Goal: Book appointment/travel/reservation

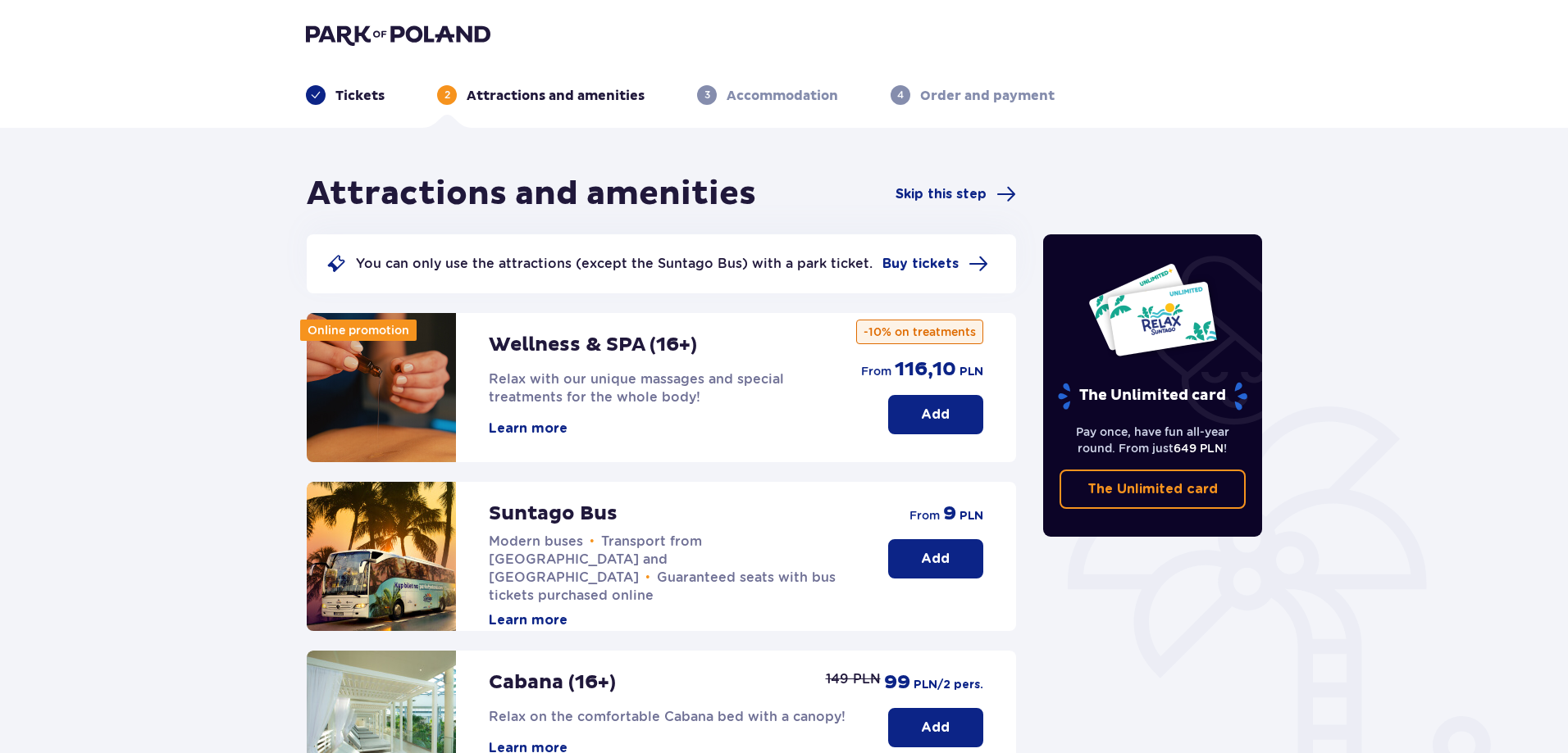
click at [520, 421] on button "Learn more" at bounding box center [528, 429] width 79 height 18
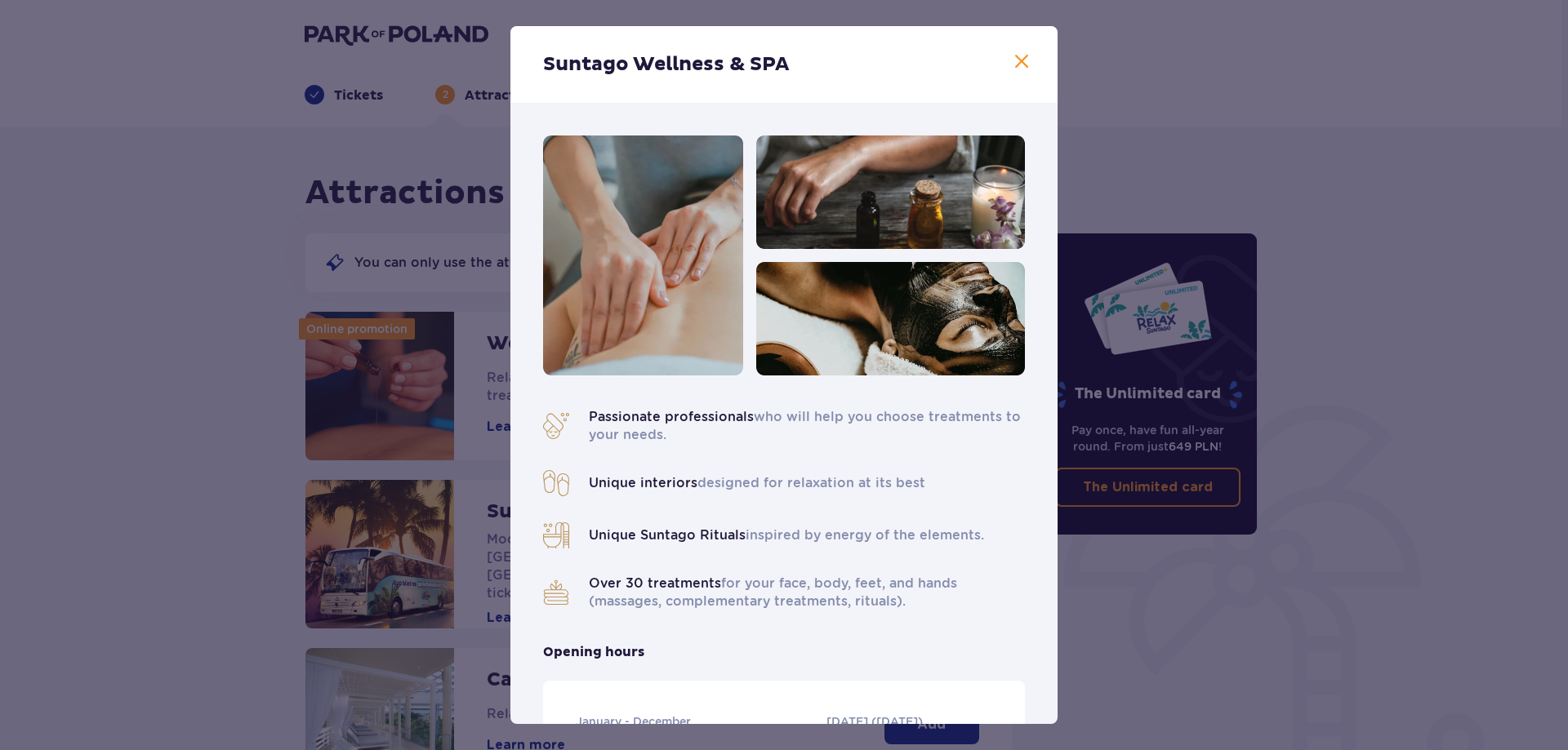
click at [1021, 56] on span at bounding box center [1022, 62] width 20 height 20
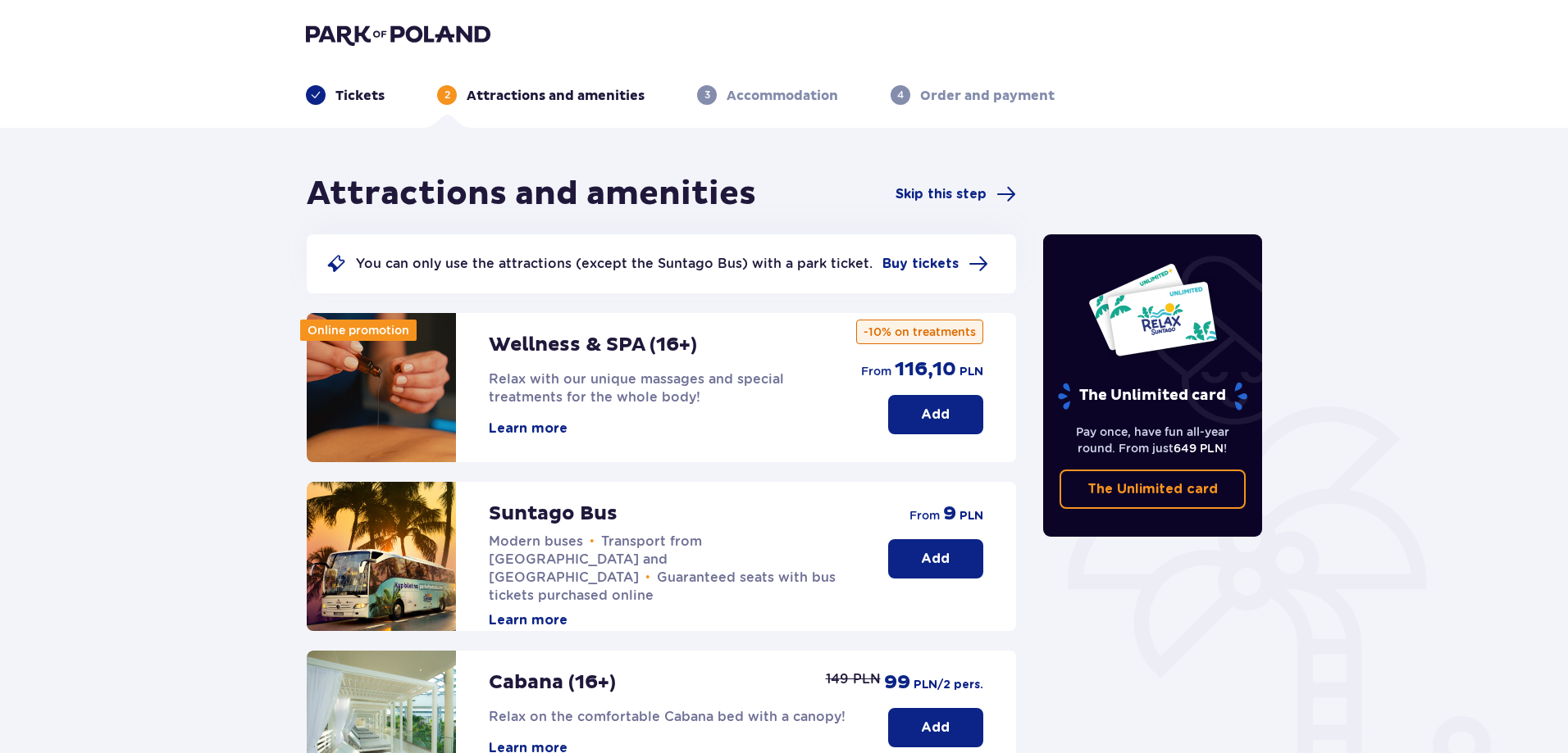
click at [944, 423] on p "Add" at bounding box center [935, 415] width 29 height 18
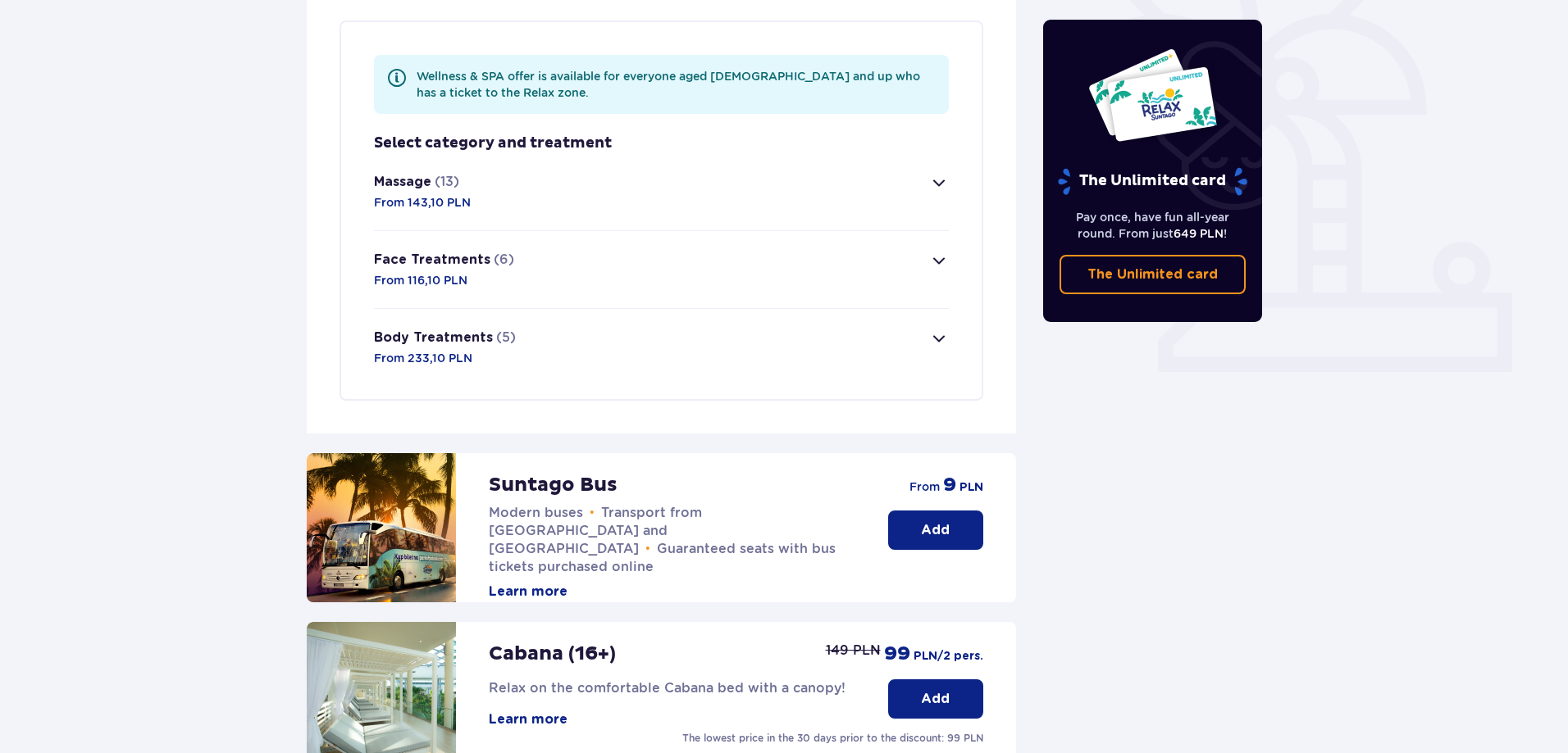
scroll to position [475, 0]
click at [427, 193] on div "Massage (13) From 143,10 PLN" at bounding box center [422, 191] width 97 height 38
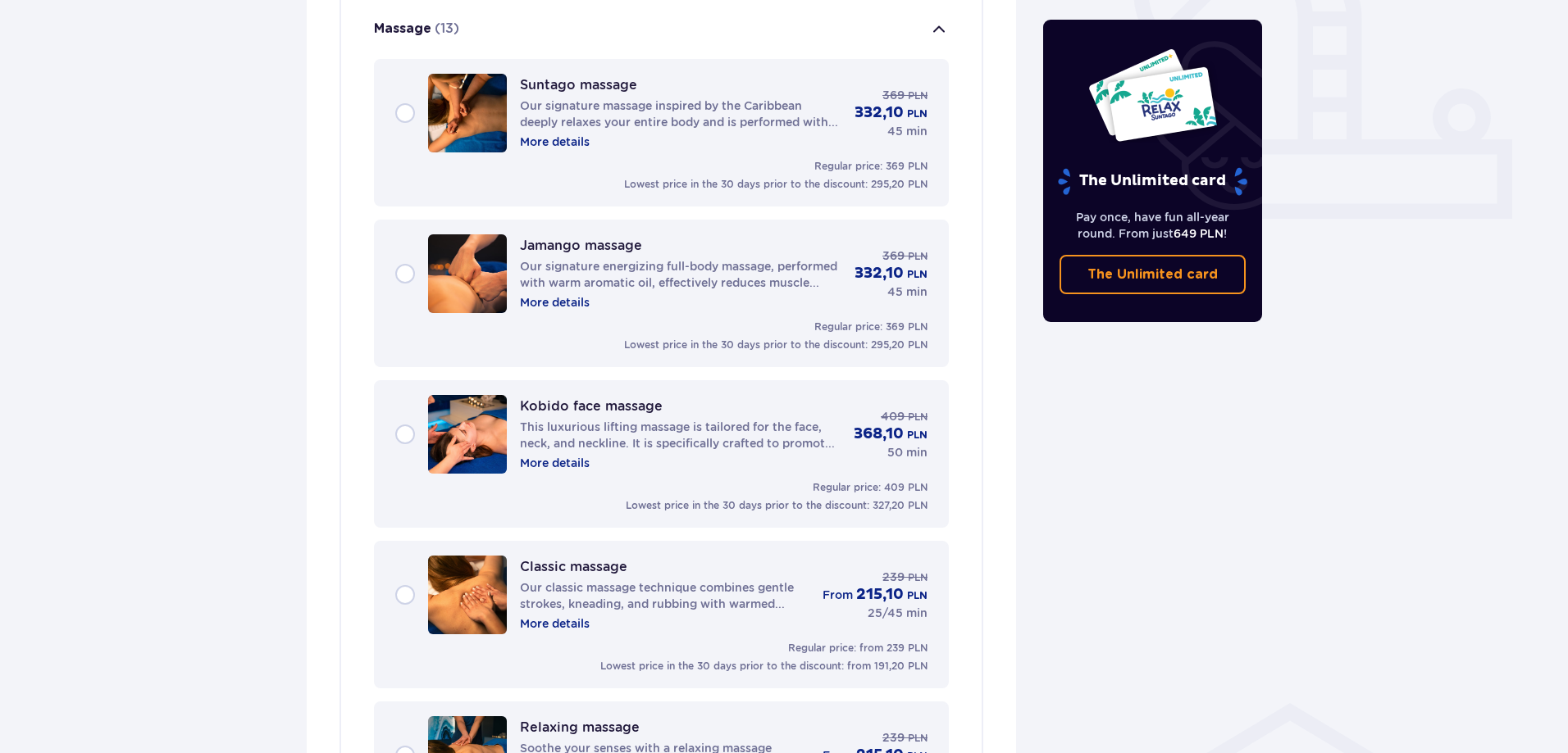
click at [416, 115] on div "Suntago massage Our signature massage inspired by the Caribbean deeply relaxes …" at bounding box center [662, 113] width 532 height 79
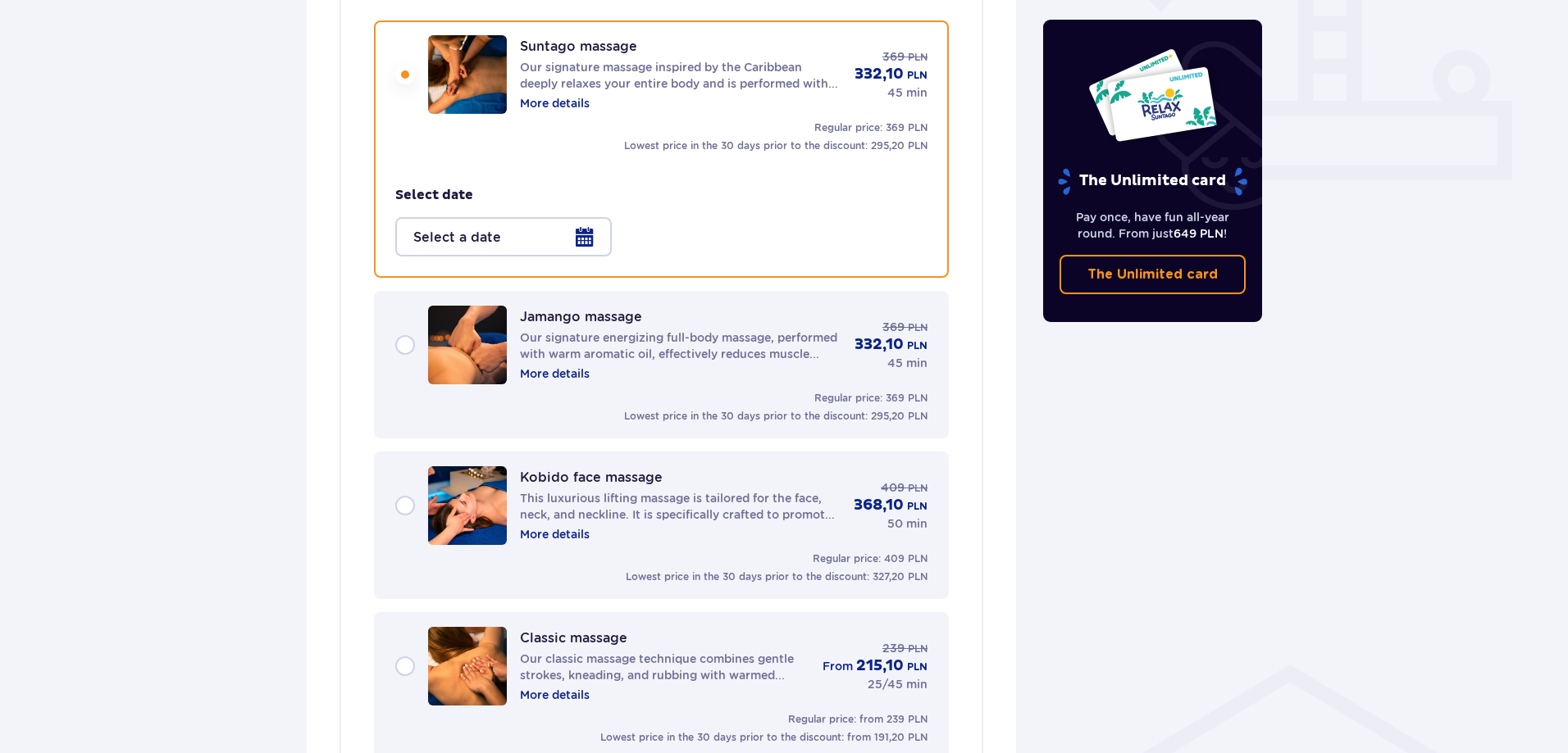
scroll to position [667, 0]
click at [588, 227] on div at bounding box center [503, 235] width 216 height 39
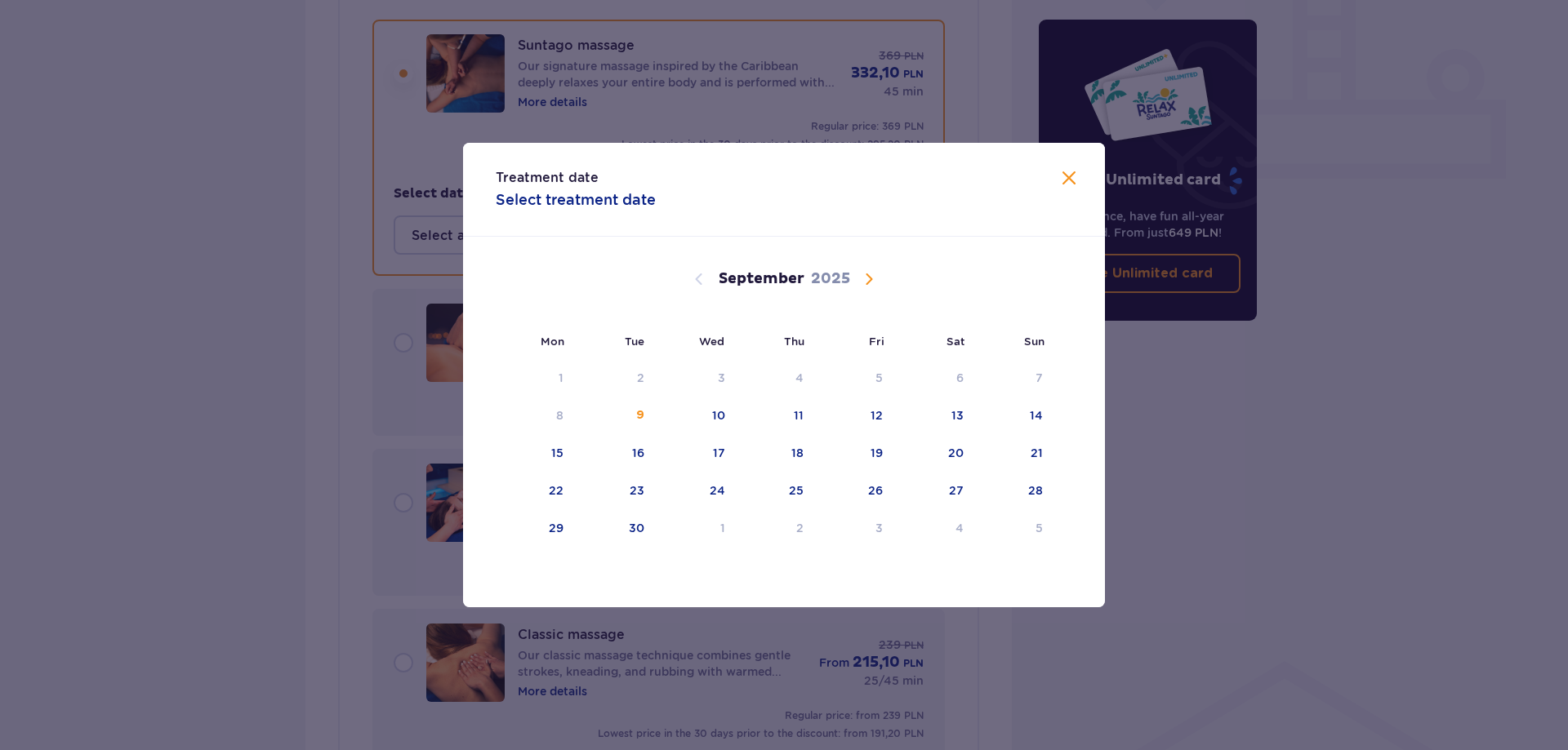
click at [873, 408] on div "12" at bounding box center [876, 416] width 13 height 16
type input "[DATE]"
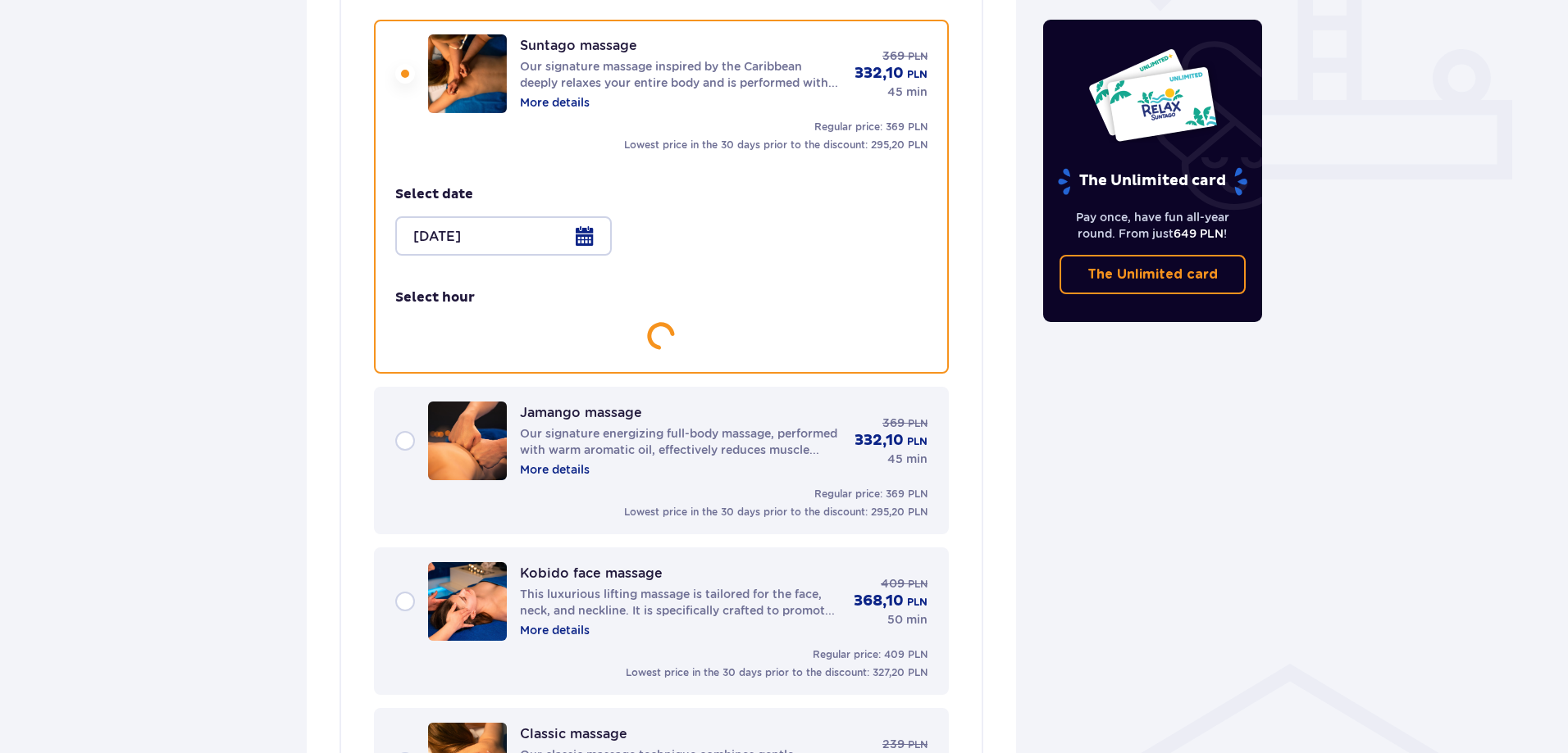
click at [1067, 170] on p "The Unlimited card" at bounding box center [1152, 182] width 193 height 29
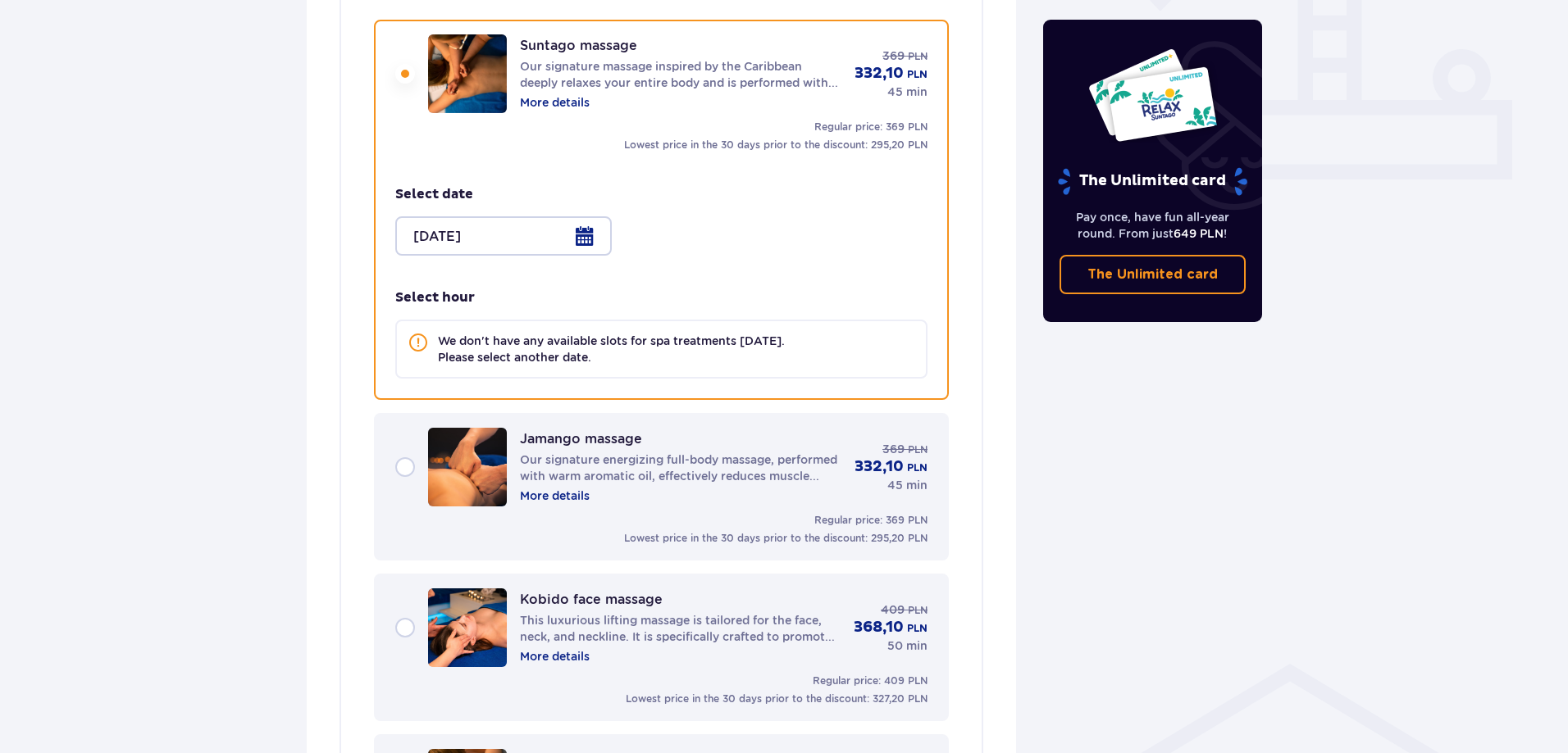
click at [418, 465] on div "Jamango massage Our signature energizing full-body massage, performed with warm…" at bounding box center [662, 467] width 532 height 79
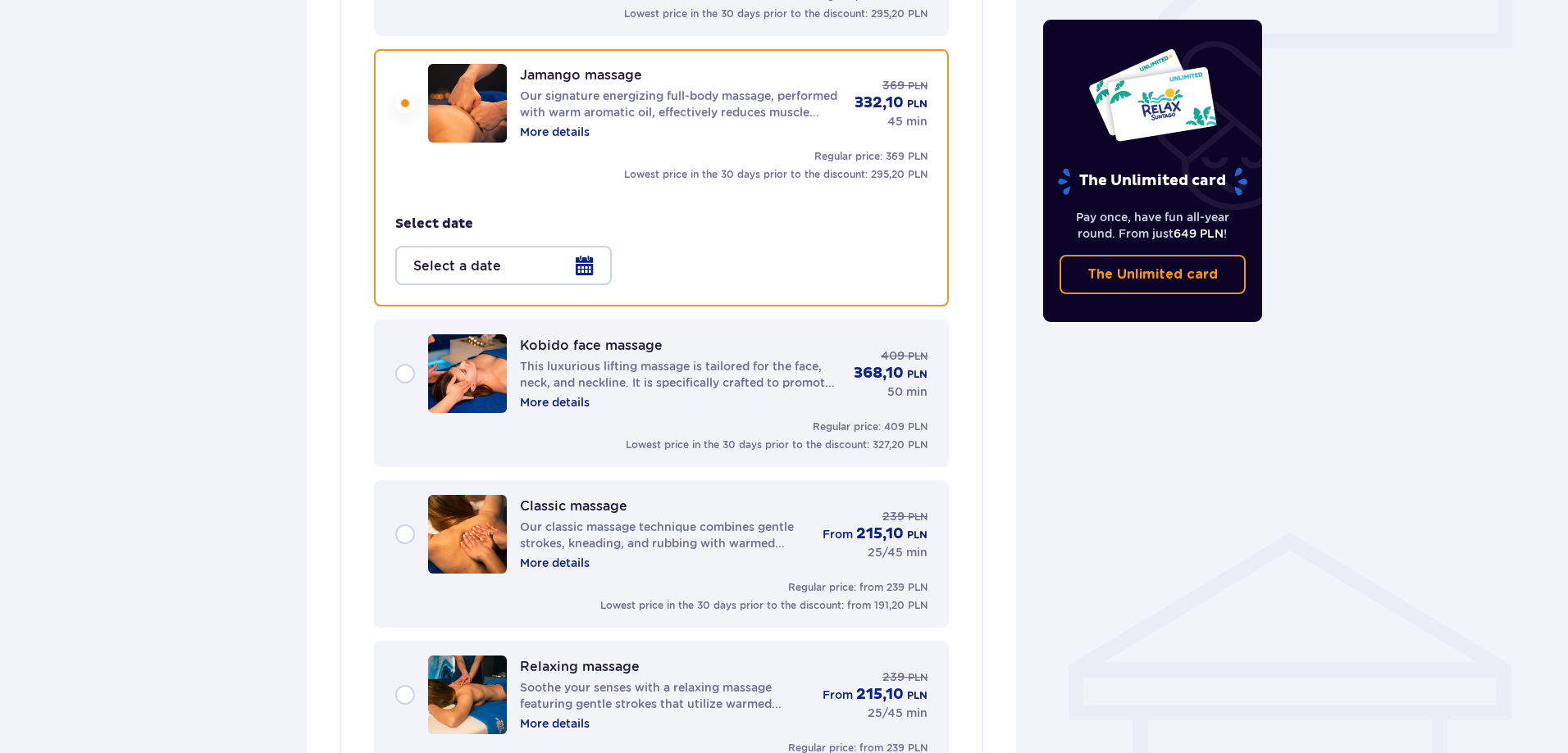
scroll to position [828, 0]
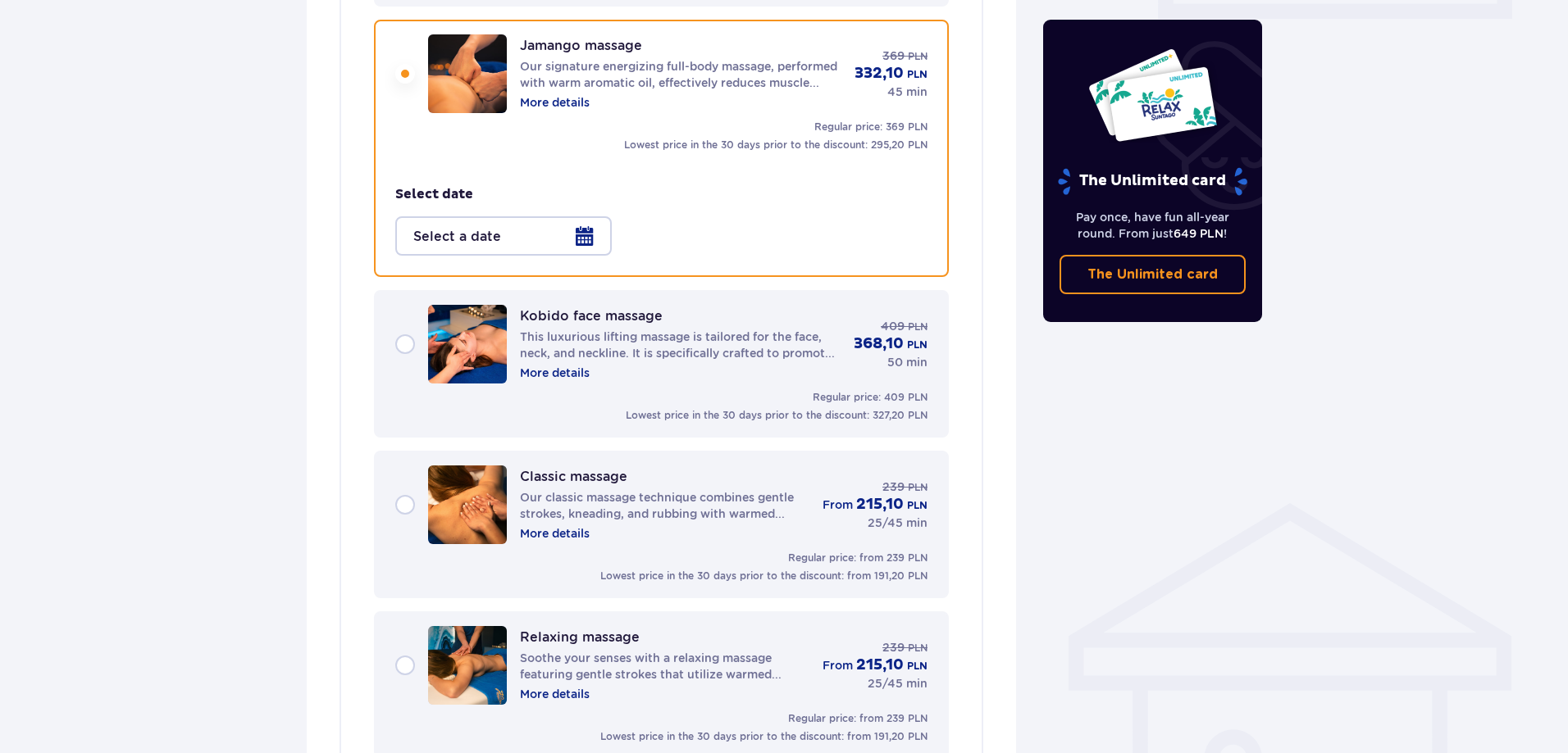
click at [397, 347] on div "Kobido face massage This luxurious lifting massage is tailored for the face, ne…" at bounding box center [662, 344] width 532 height 79
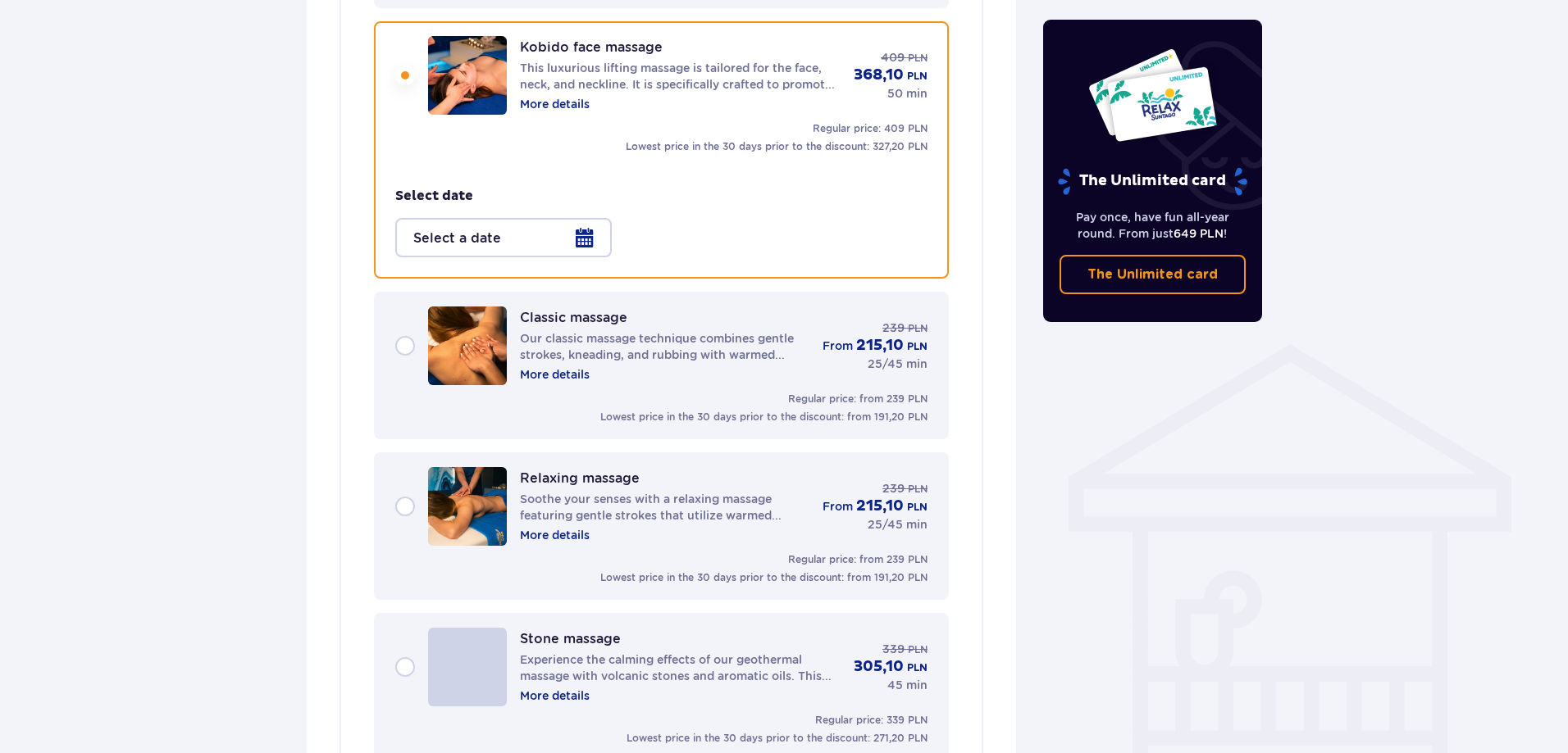
scroll to position [988, 0]
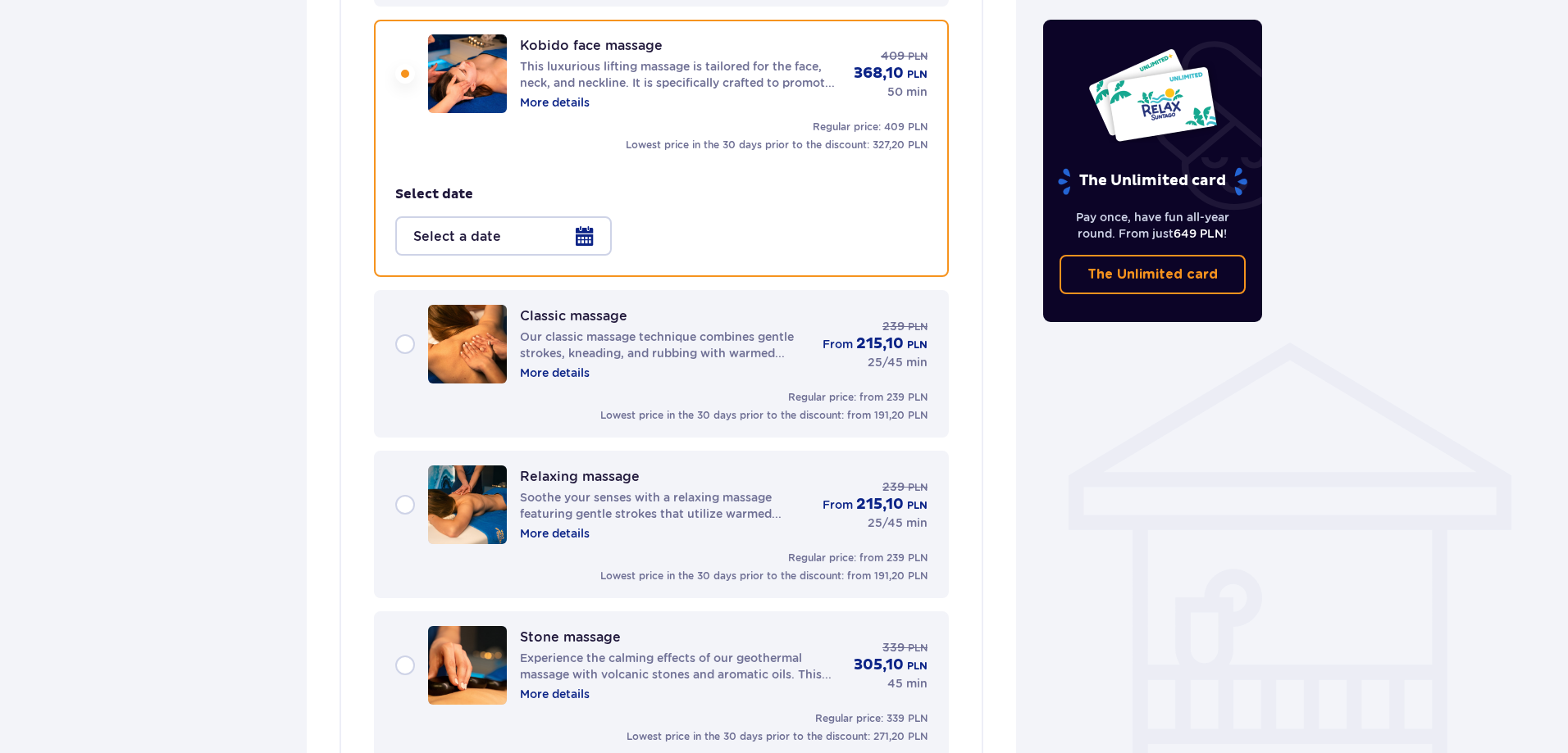
click at [592, 234] on div at bounding box center [503, 235] width 216 height 39
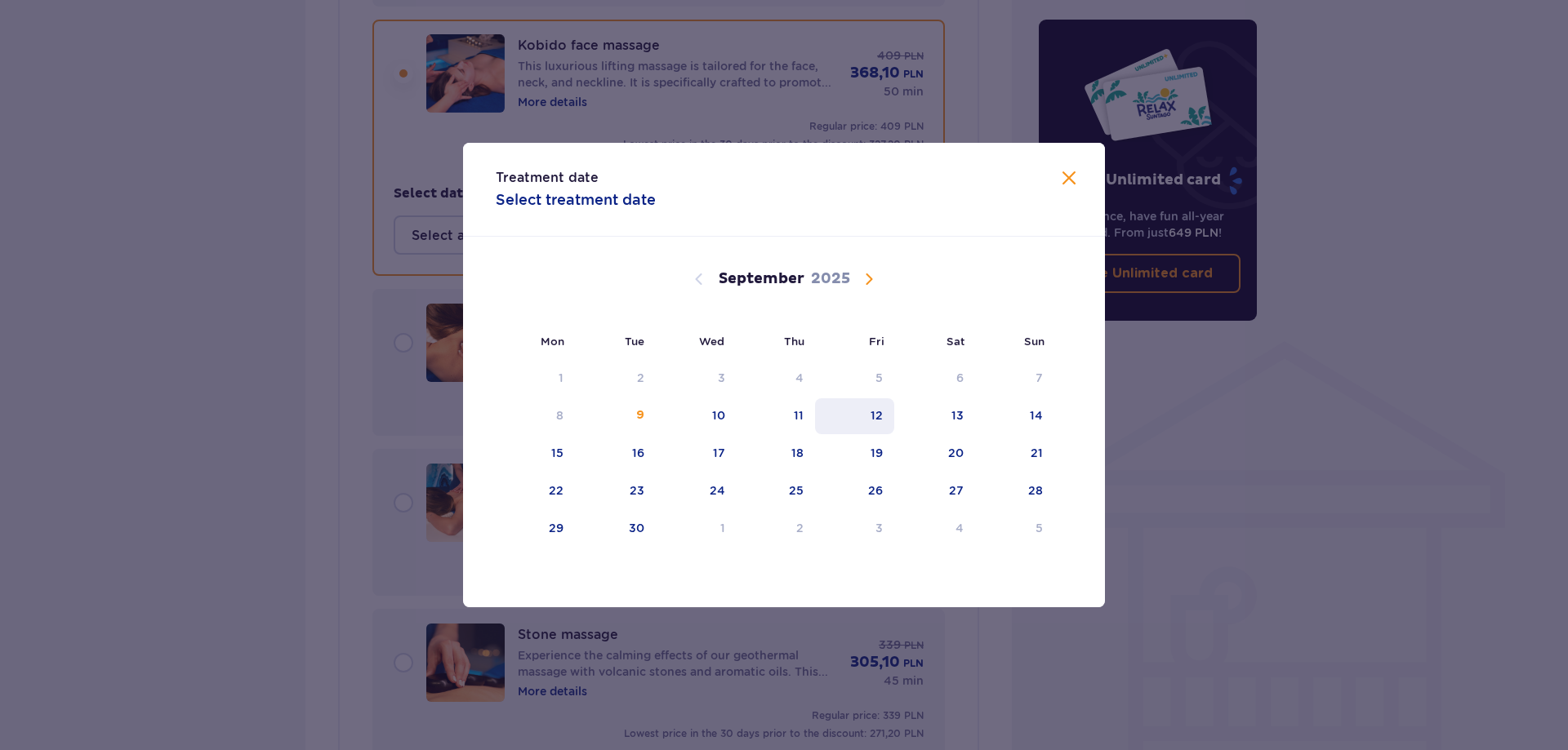
click at [864, 413] on div "12" at bounding box center [855, 416] width 79 height 36
type input "[DATE]"
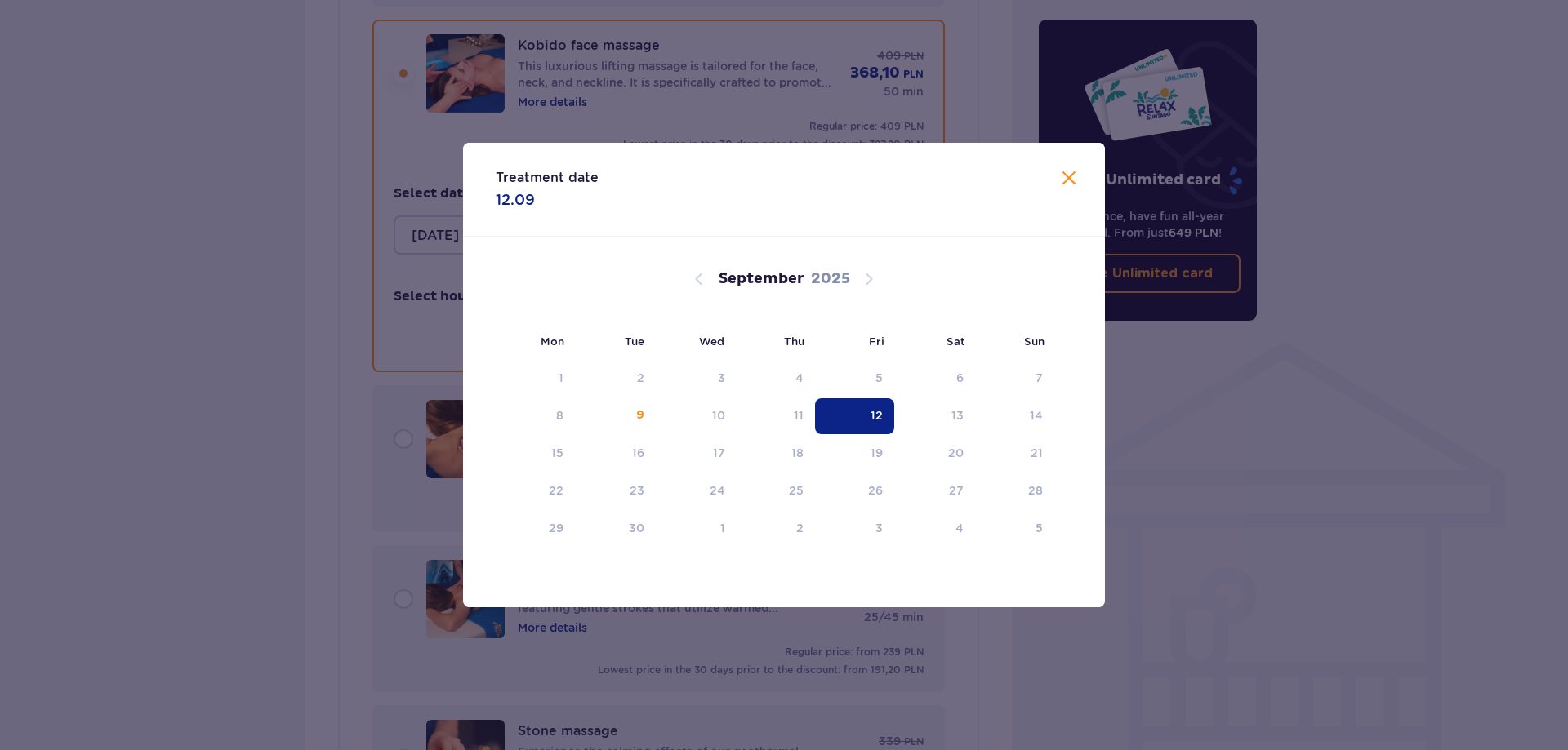
click at [1070, 169] on p "The Unlimited card" at bounding box center [1147, 181] width 192 height 29
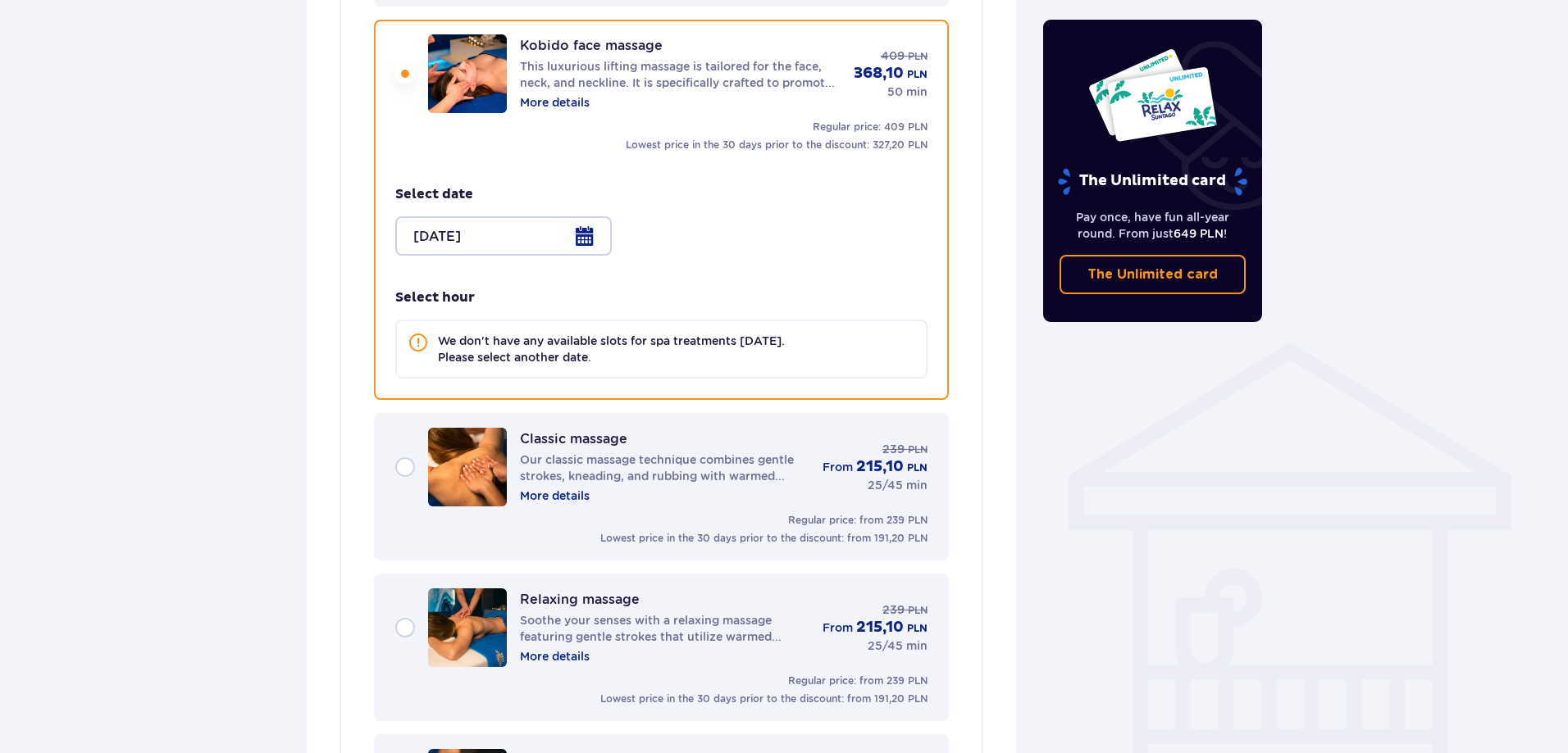
click at [404, 459] on div "Classic massage Our classic massage technique combines gentle strokes, kneading…" at bounding box center [662, 467] width 532 height 79
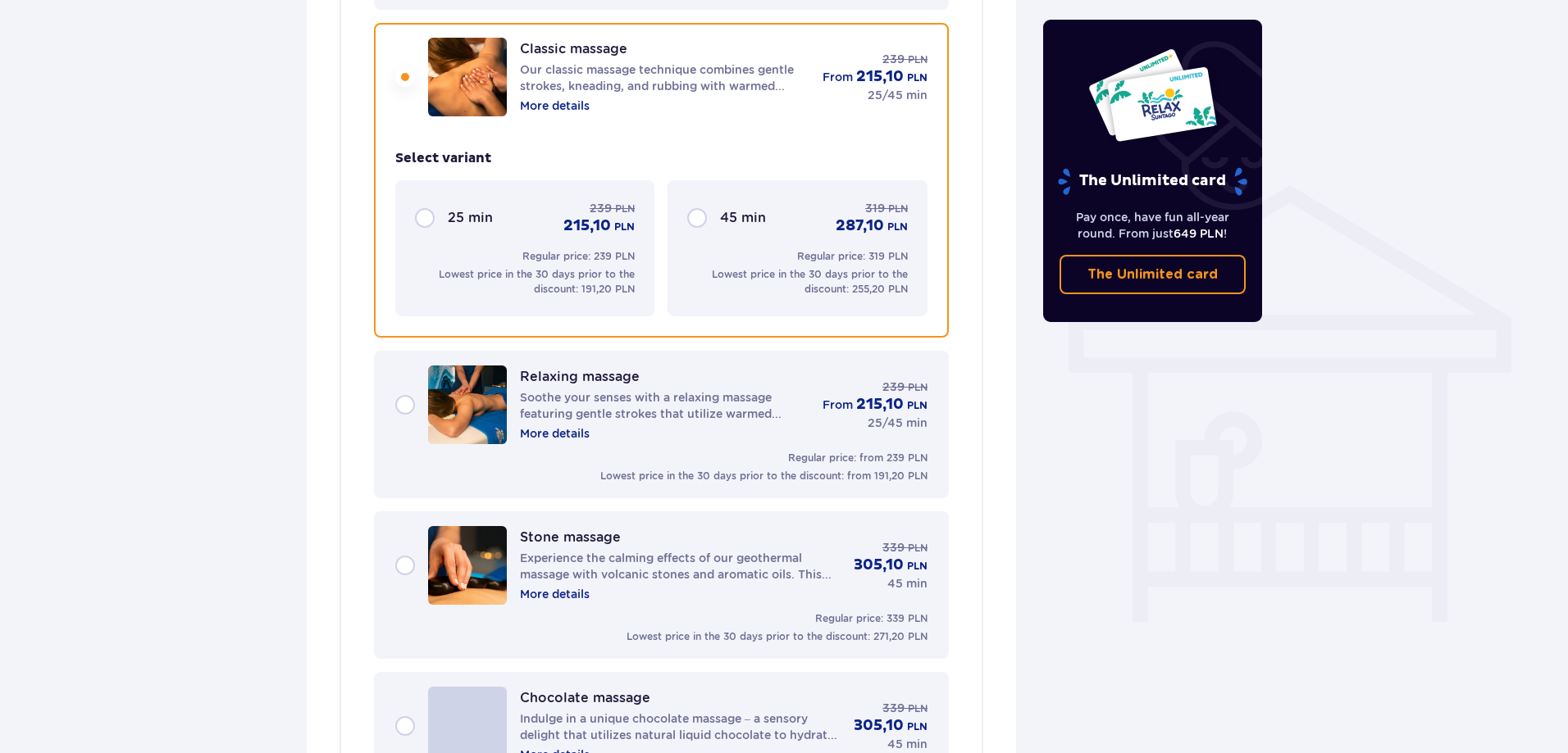
scroll to position [1149, 0]
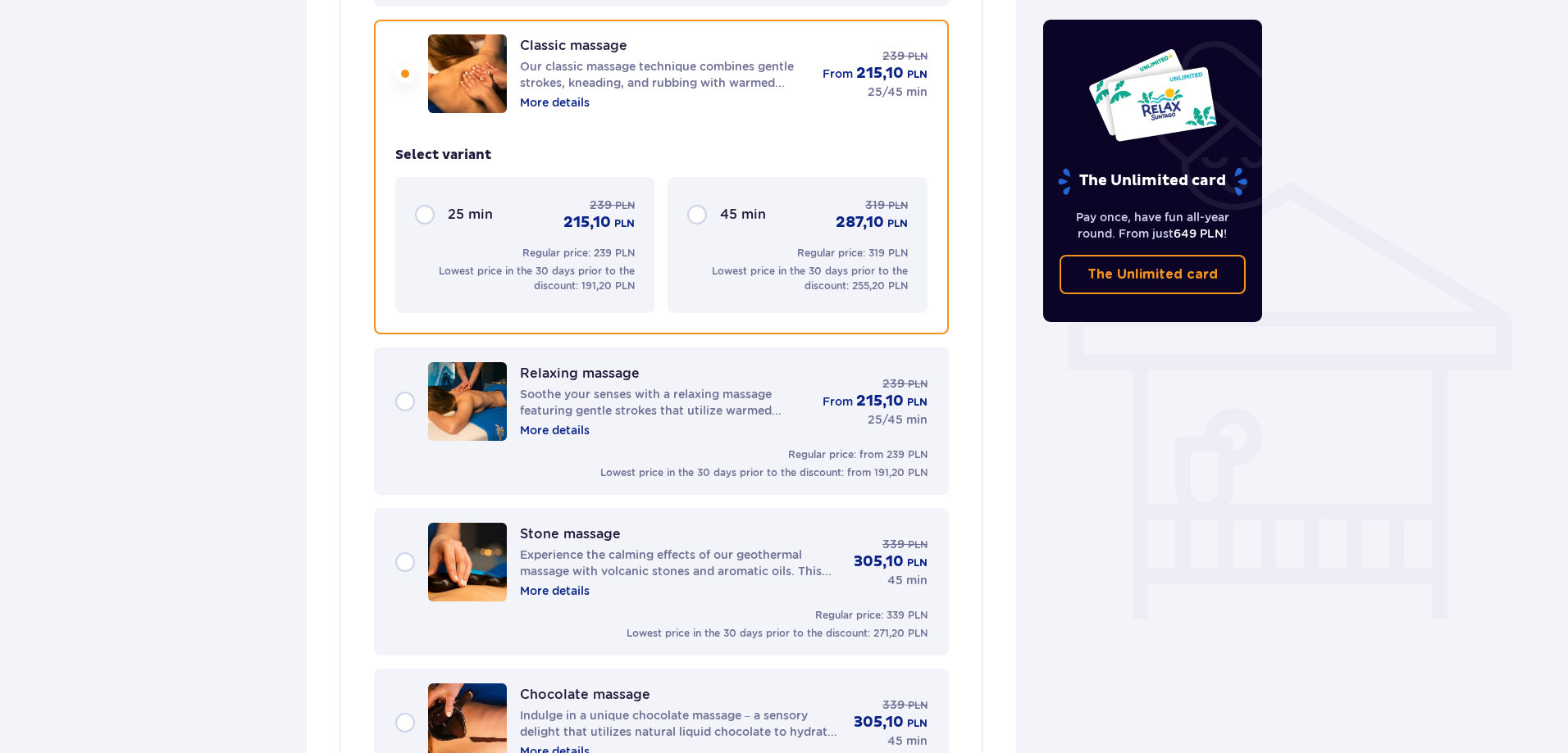
click at [696, 212] on div "45 min 319 PLN 287,10 PLN" at bounding box center [797, 214] width 220 height 36
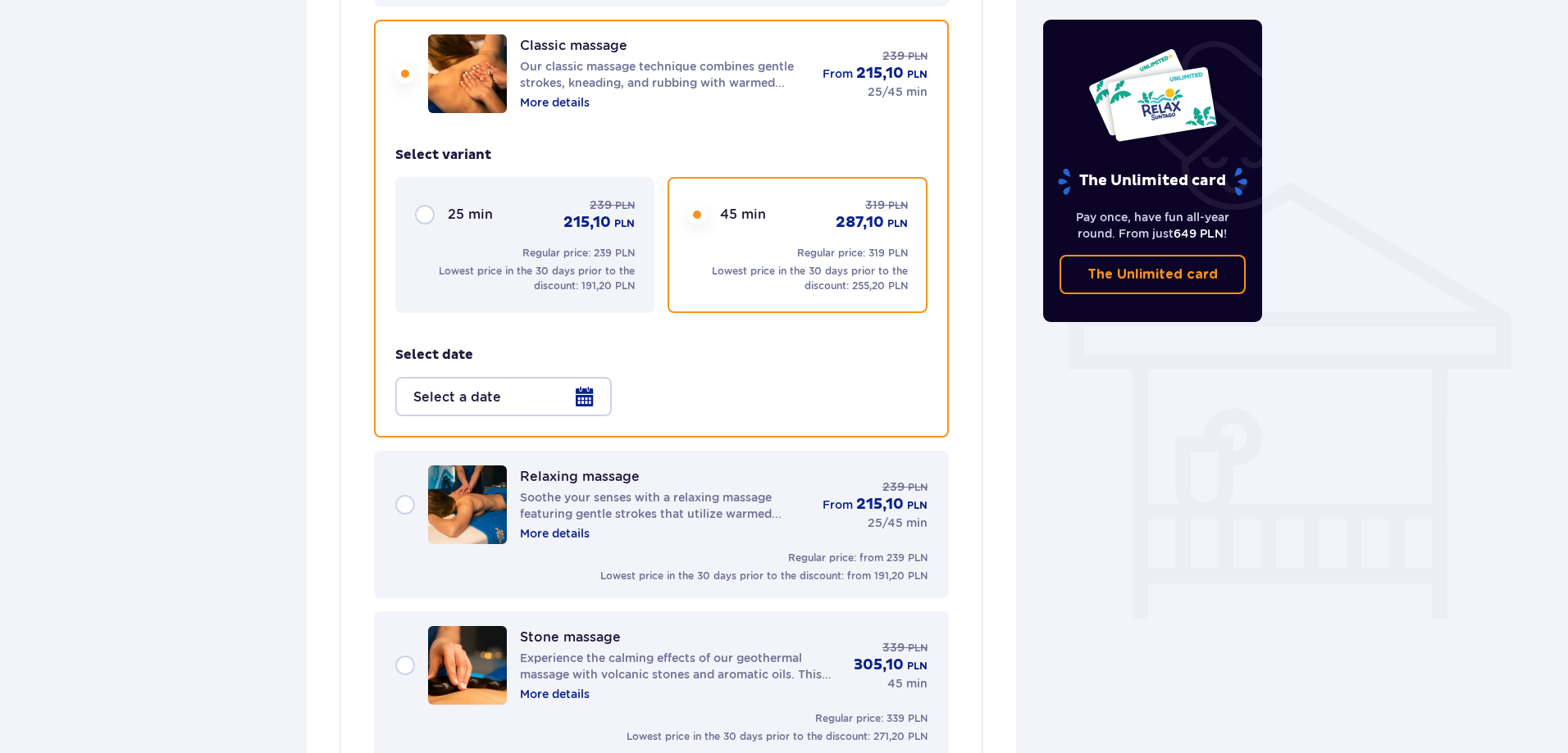
click at [584, 396] on div at bounding box center [503, 396] width 216 height 39
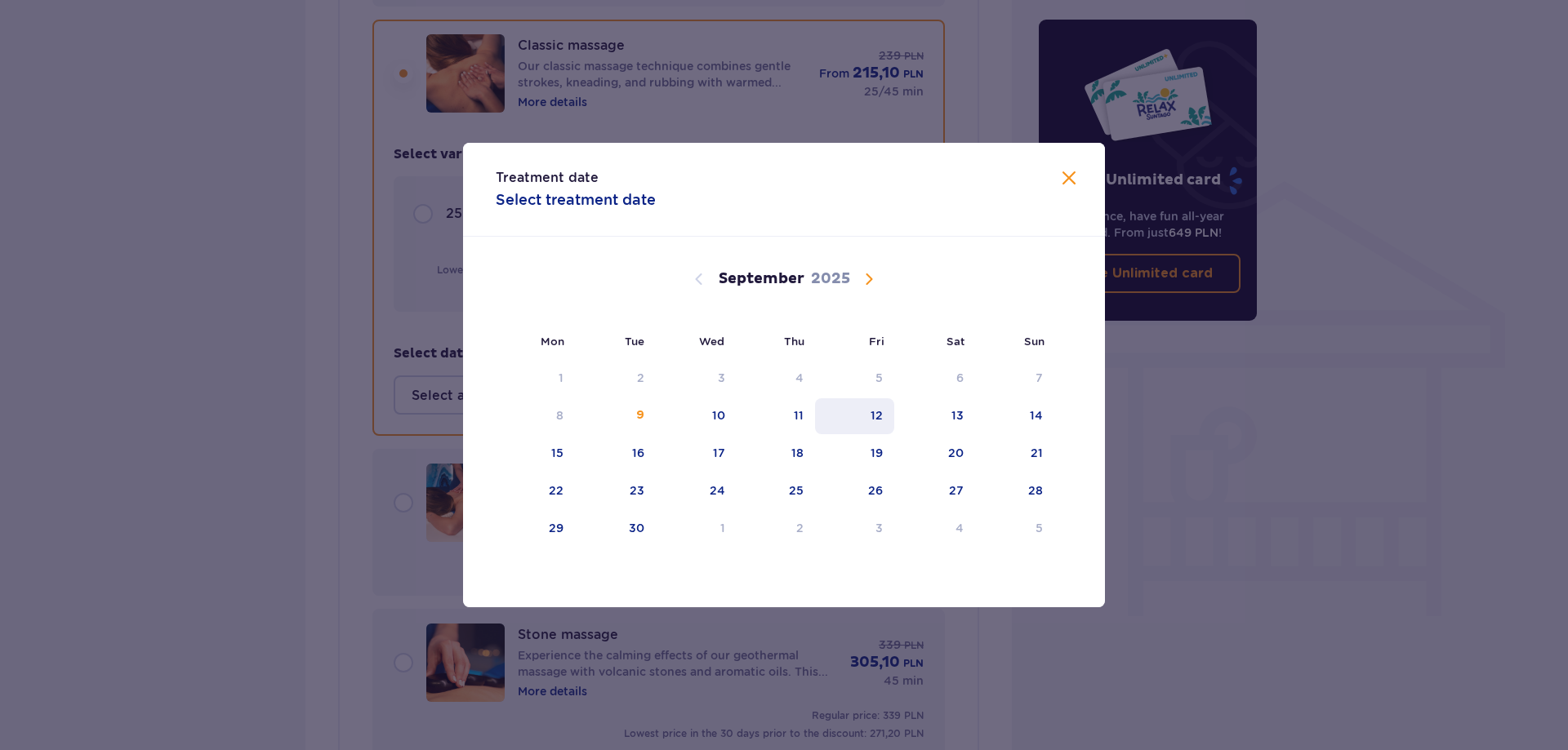
click at [876, 417] on div "12" at bounding box center [876, 416] width 13 height 16
type input "[DATE]"
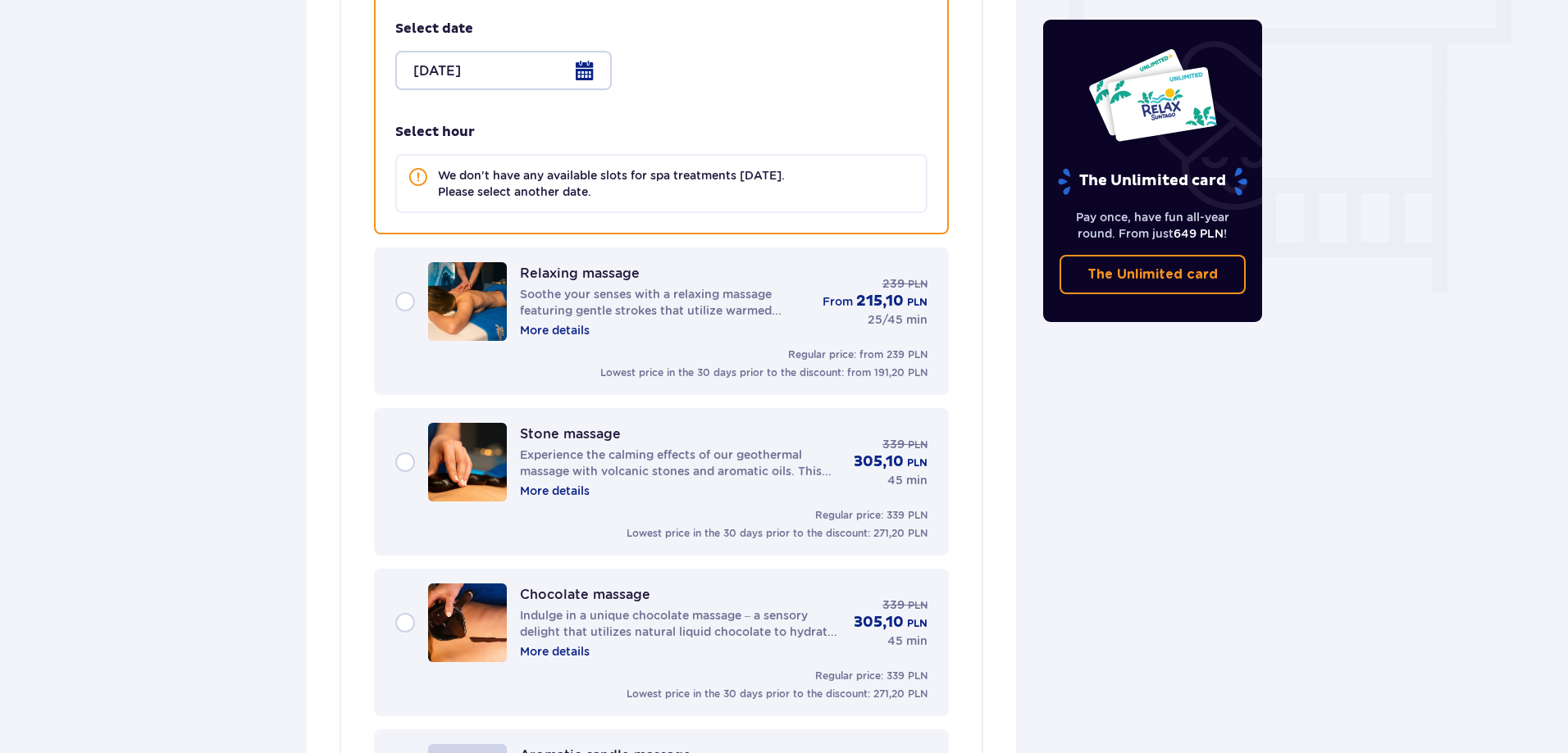
scroll to position [1477, 0]
click at [400, 299] on div "Relaxing massage Soothe your senses with a relaxing massage featuring gentle st…" at bounding box center [662, 300] width 532 height 79
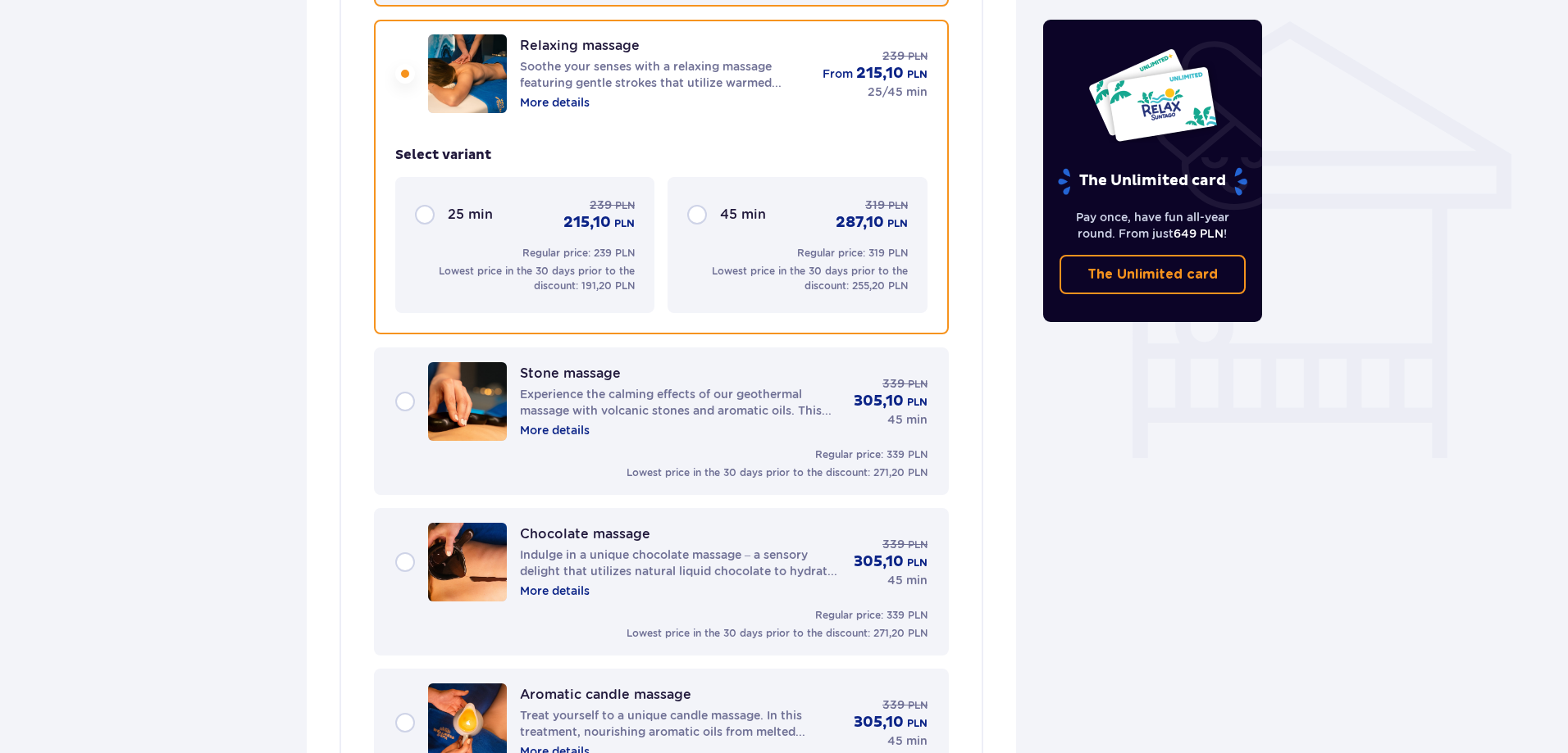
click at [398, 396] on div "Stone massage Experience the calming effects of our geothermal massage with vol…" at bounding box center [662, 401] width 532 height 79
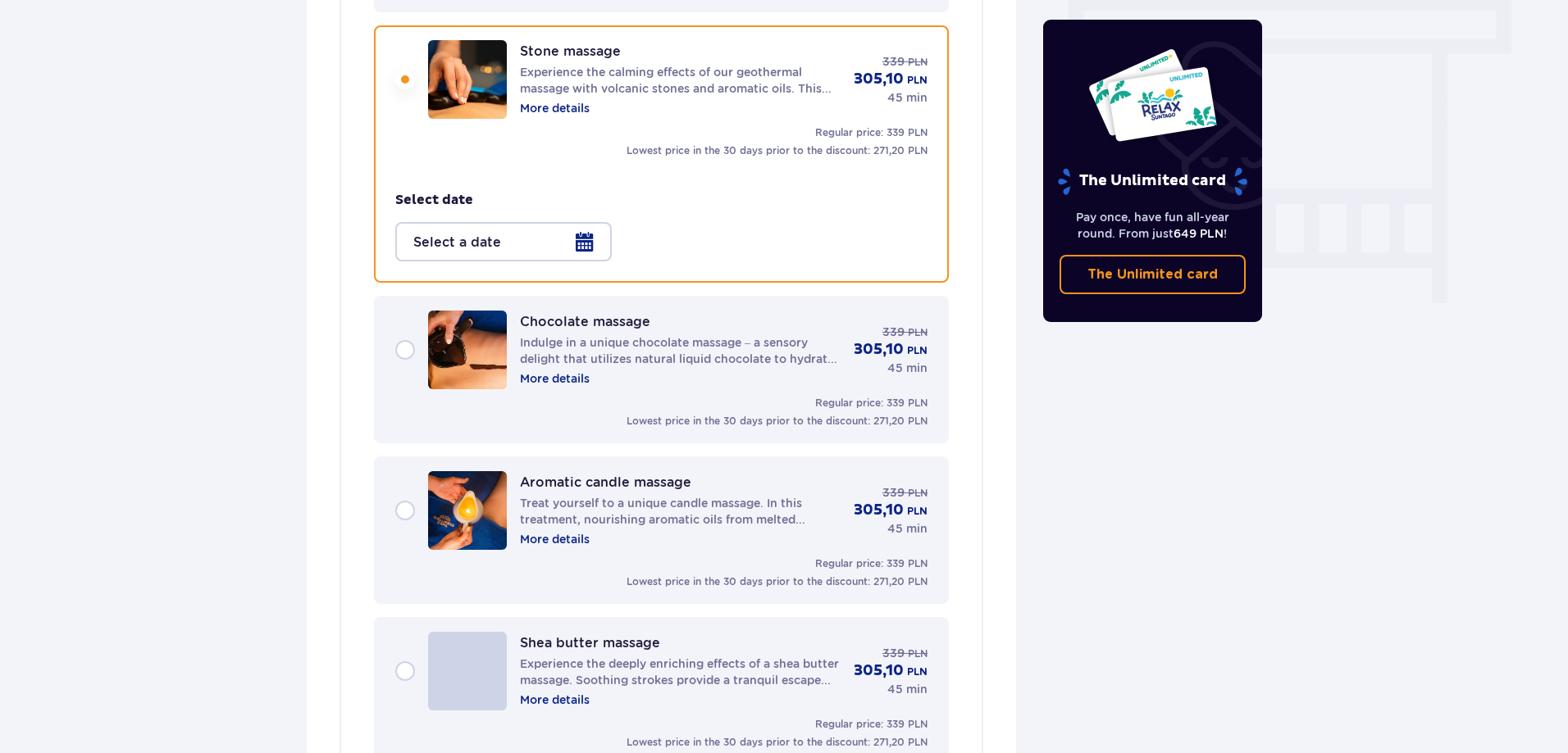
scroll to position [1471, 0]
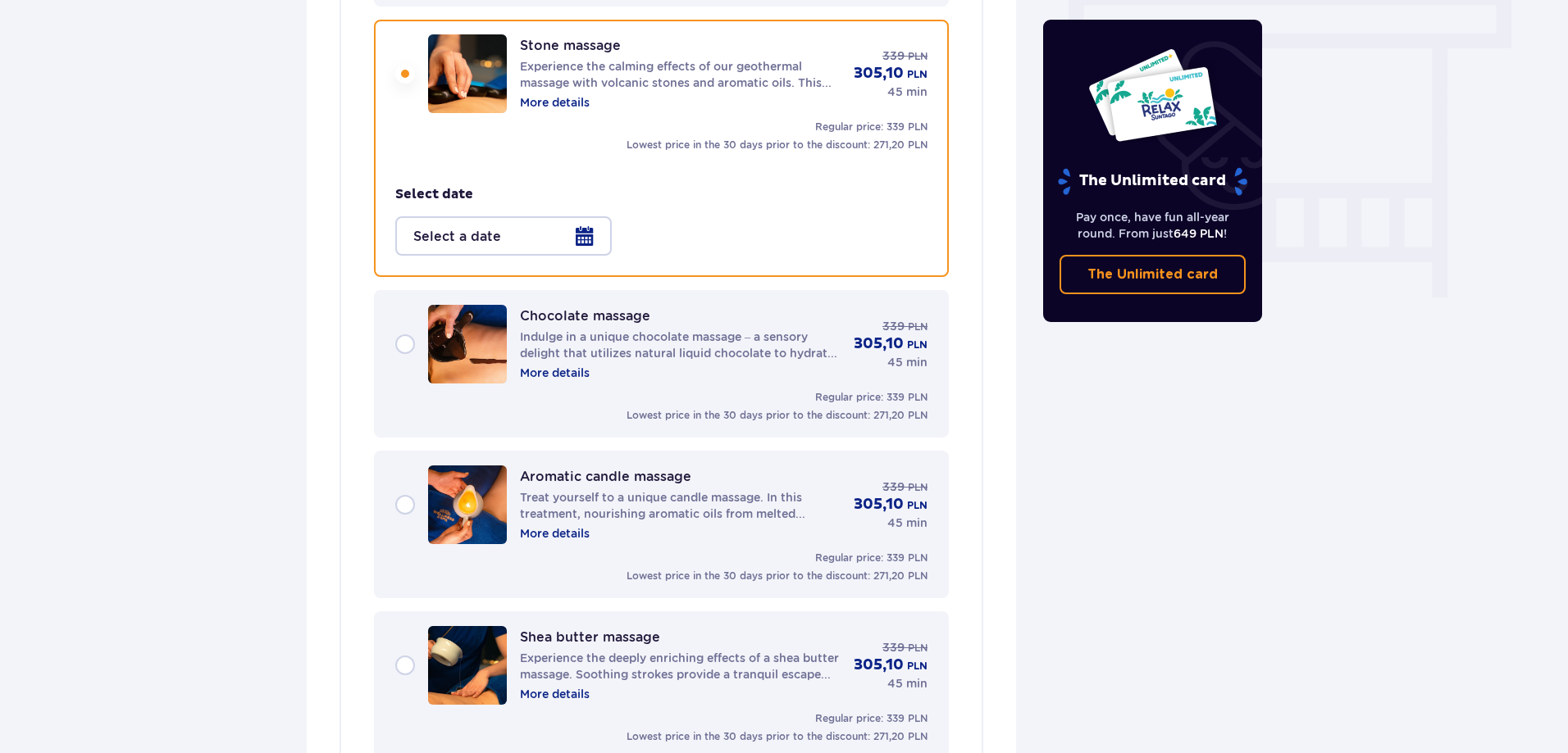
click at [406, 341] on div "Chocolate massage Indulge in a unique chocolate massage – a sensory delight tha…" at bounding box center [662, 344] width 532 height 79
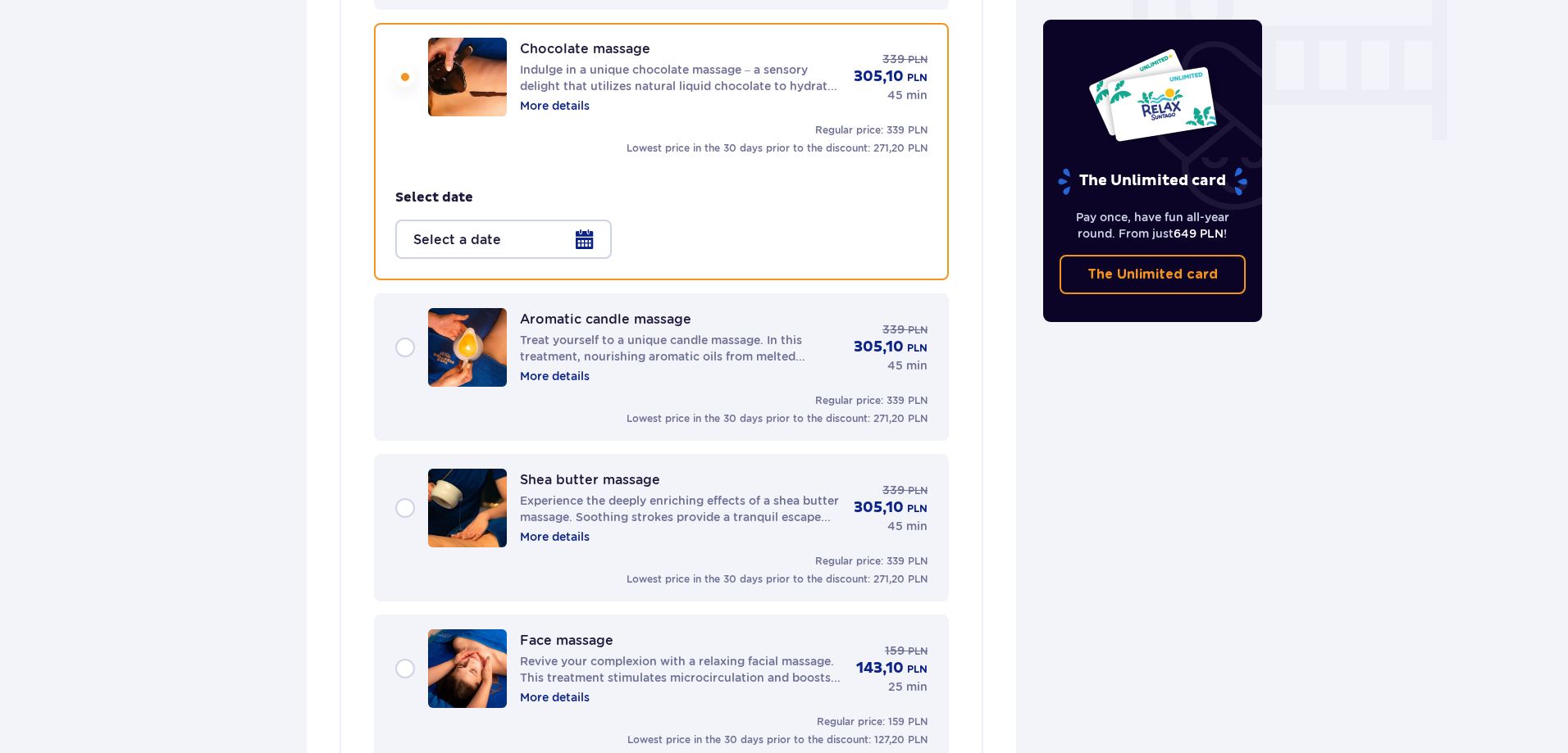
scroll to position [1631, 0]
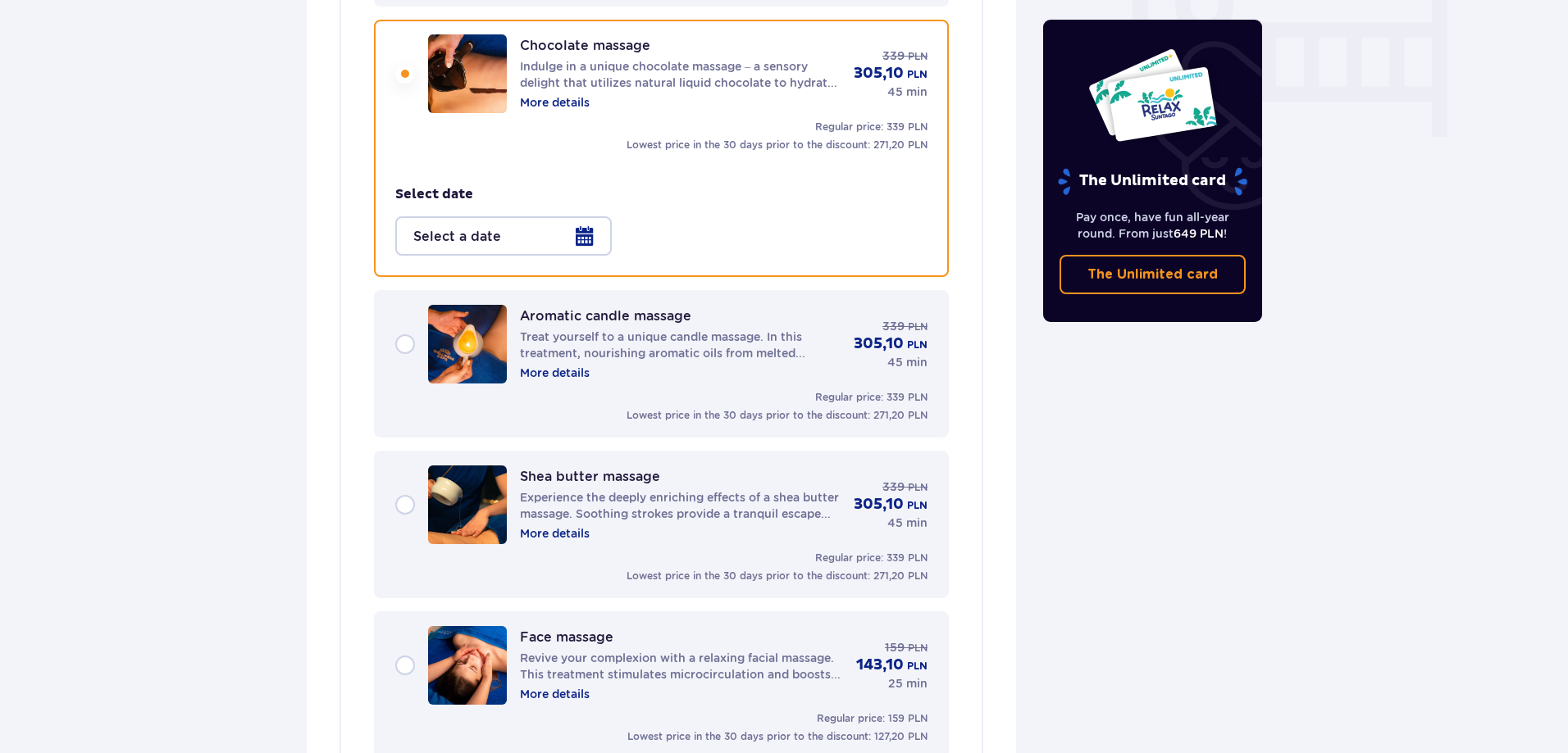
click at [584, 239] on div at bounding box center [503, 235] width 216 height 39
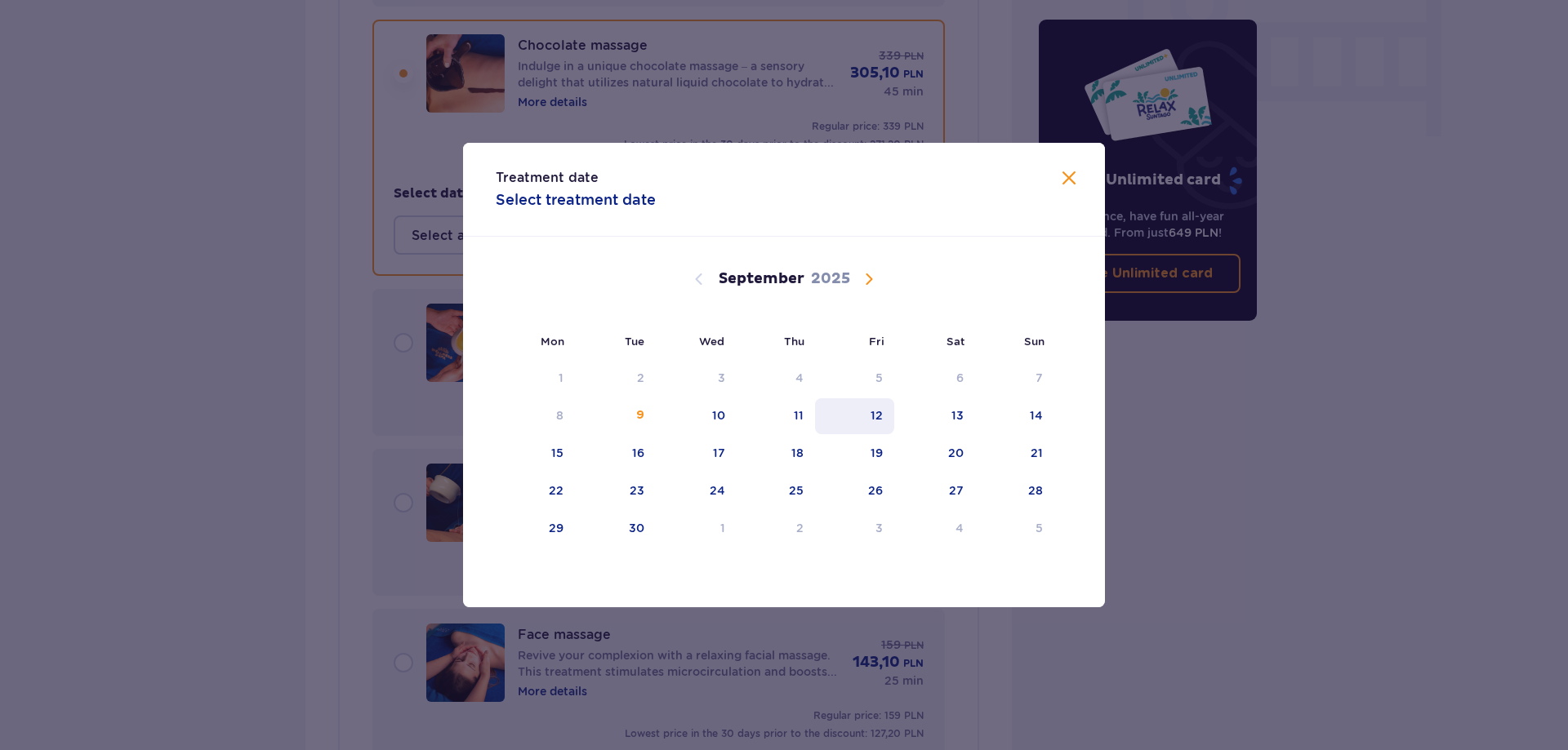
click at [883, 416] on div "12" at bounding box center [876, 416] width 13 height 16
type input "[DATE]"
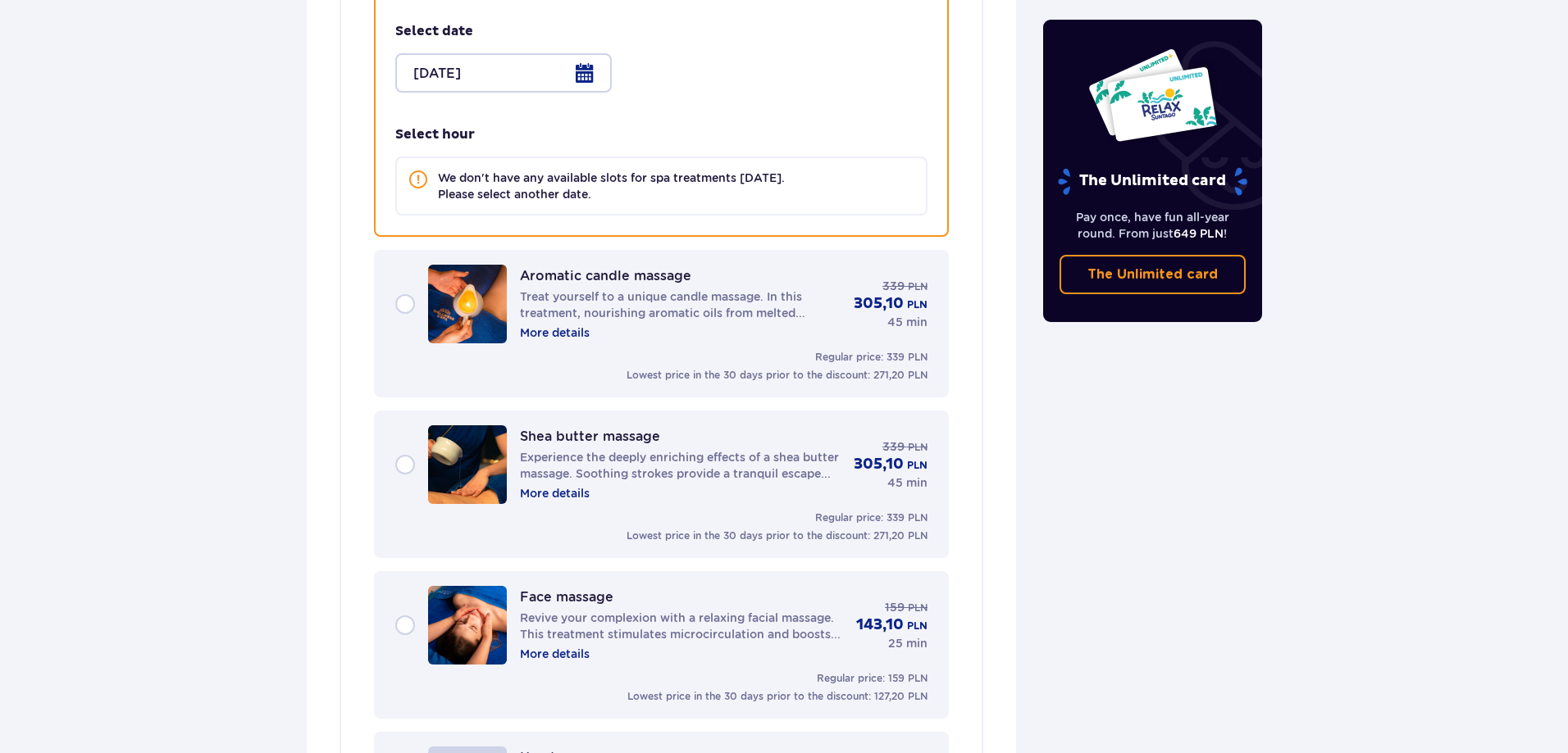
scroll to position [1795, 0]
click at [406, 300] on div "Aromatic candle massage Treat yourself to a unique candle massage. In this trea…" at bounding box center [662, 303] width 532 height 79
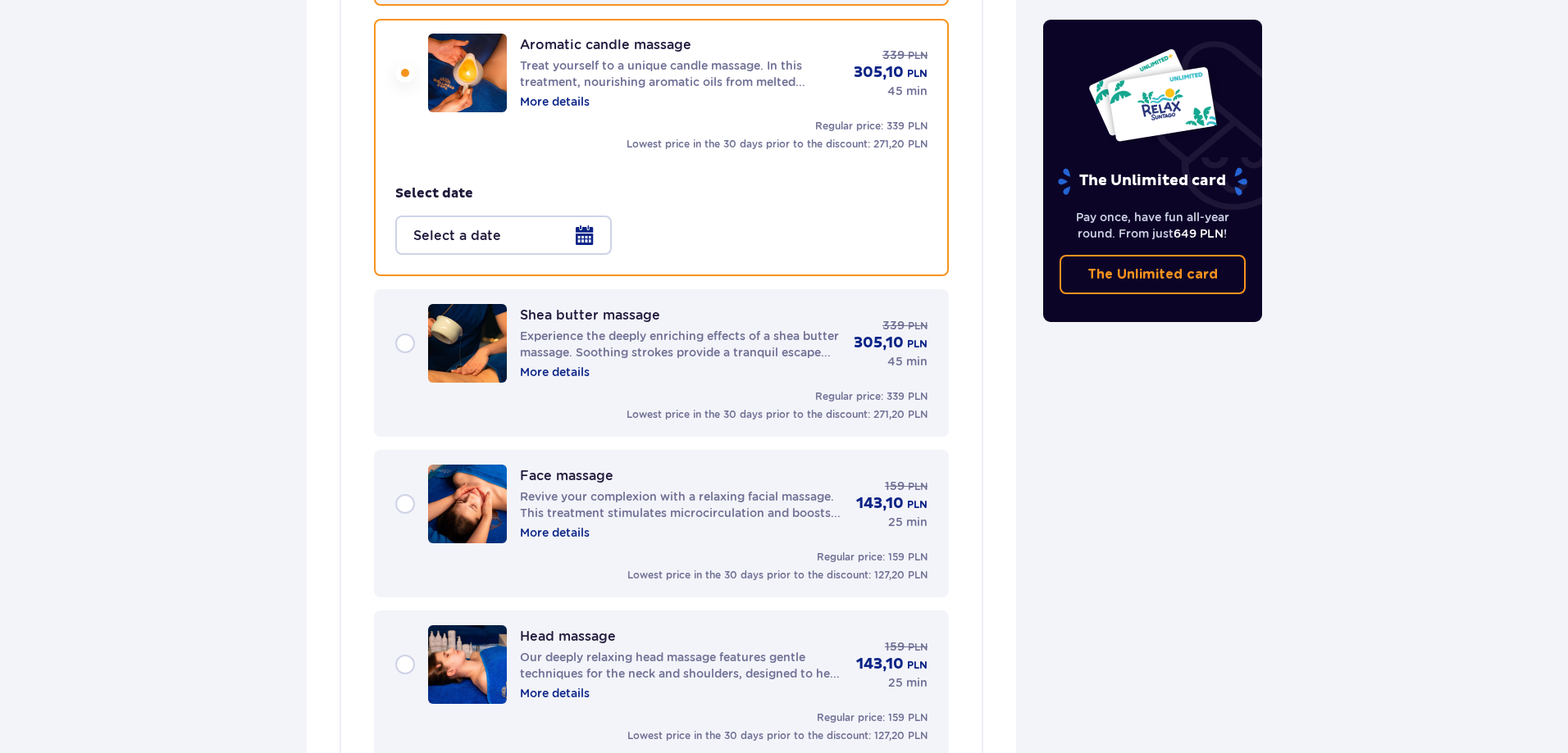
scroll to position [1792, 0]
click at [404, 343] on div "[PERSON_NAME] butter massage Experience the deeply enriching effects of a [PERS…" at bounding box center [662, 344] width 532 height 79
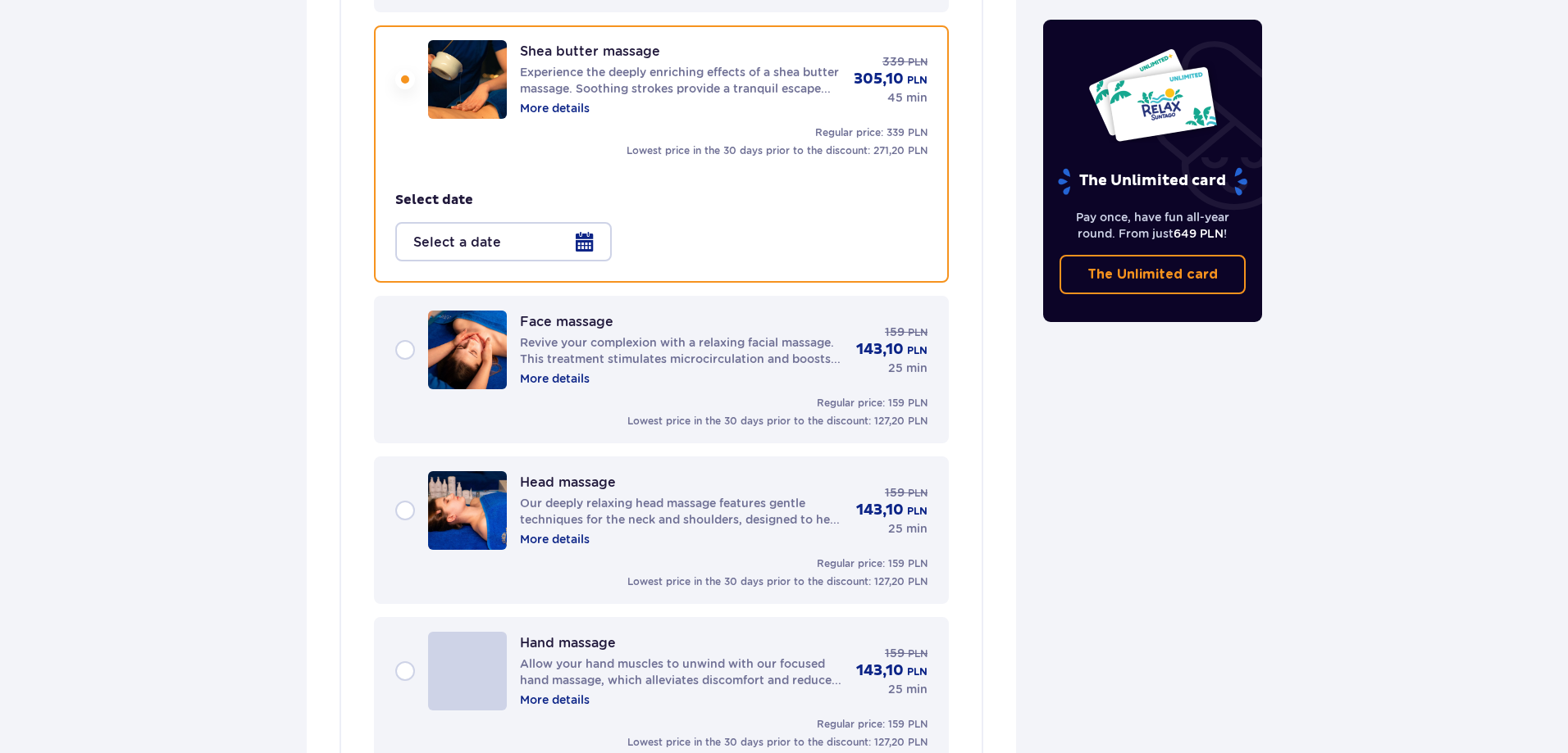
scroll to position [1952, 0]
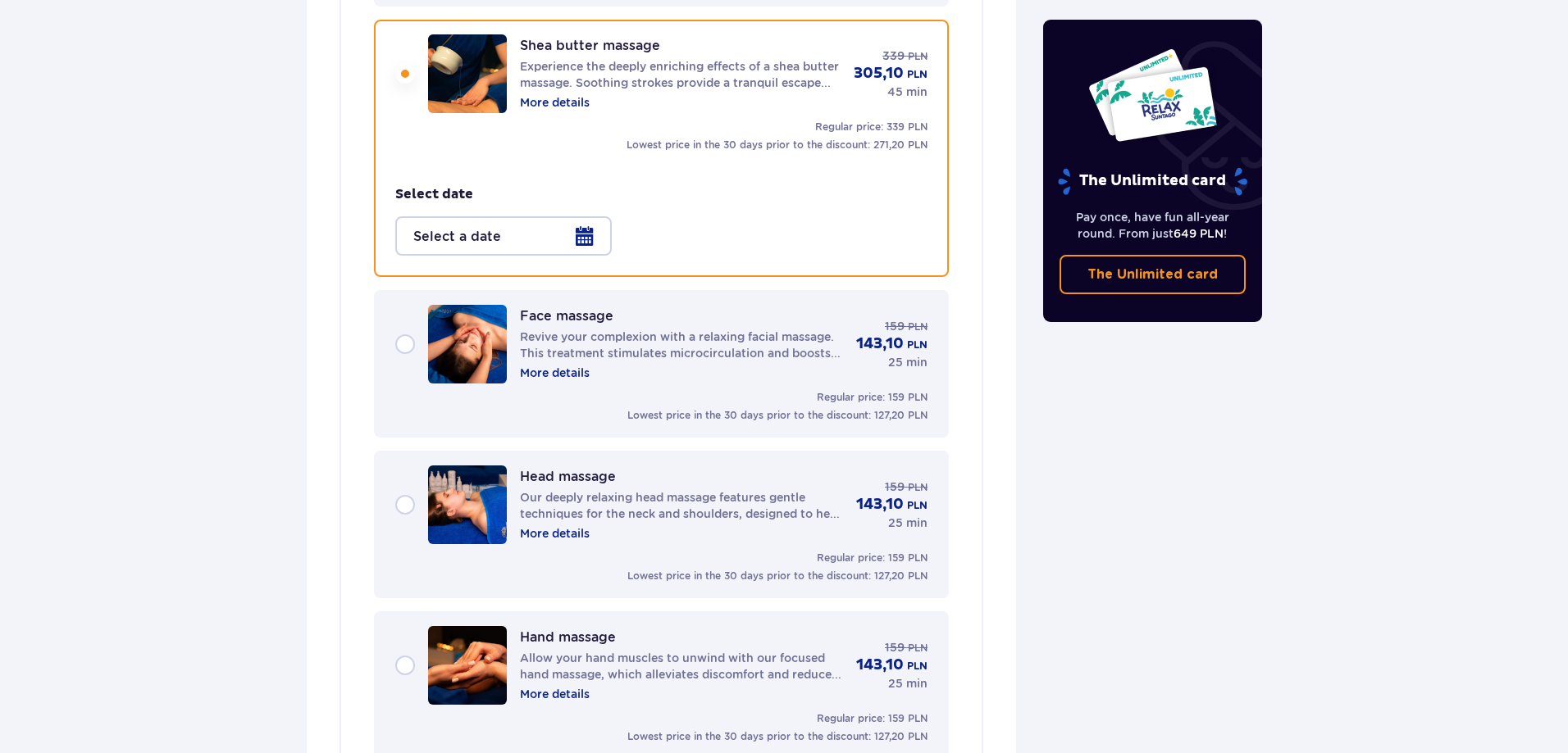
click at [578, 233] on div at bounding box center [503, 235] width 216 height 39
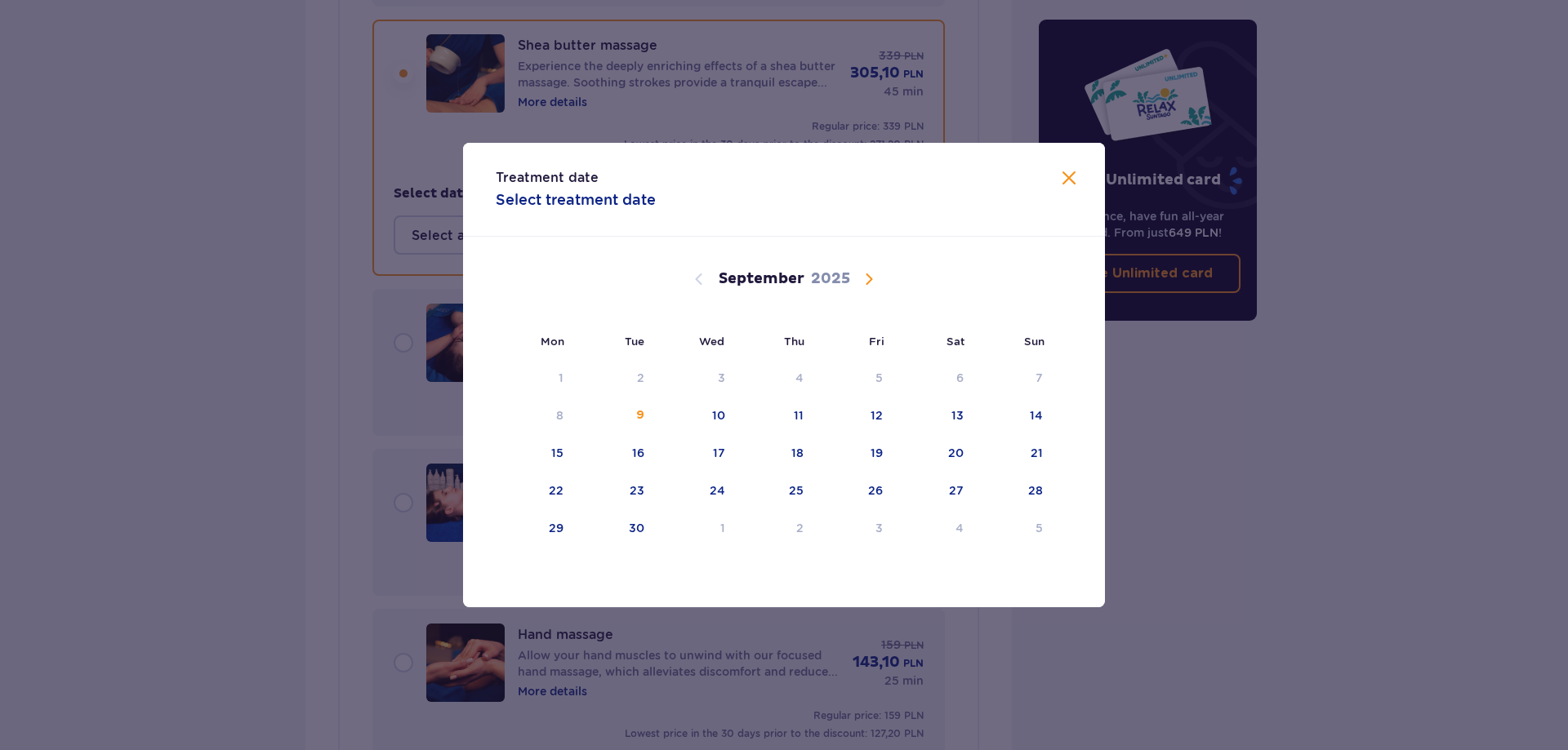
click at [872, 406] on div "12" at bounding box center [855, 416] width 79 height 36
type input "[DATE]"
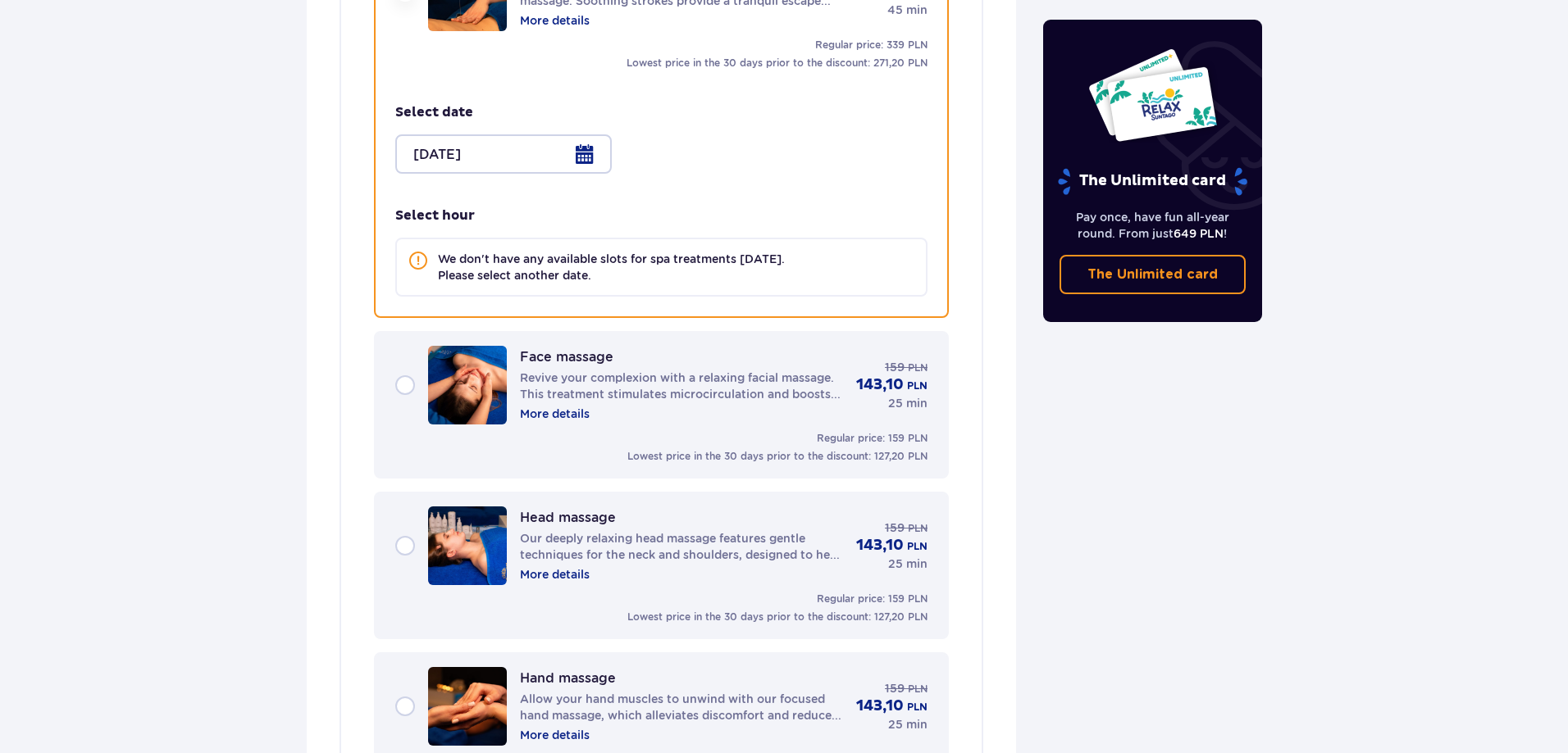
click at [413, 386] on div "Face massage Revive your complexion with a relaxing facial massage. This treatm…" at bounding box center [662, 385] width 532 height 79
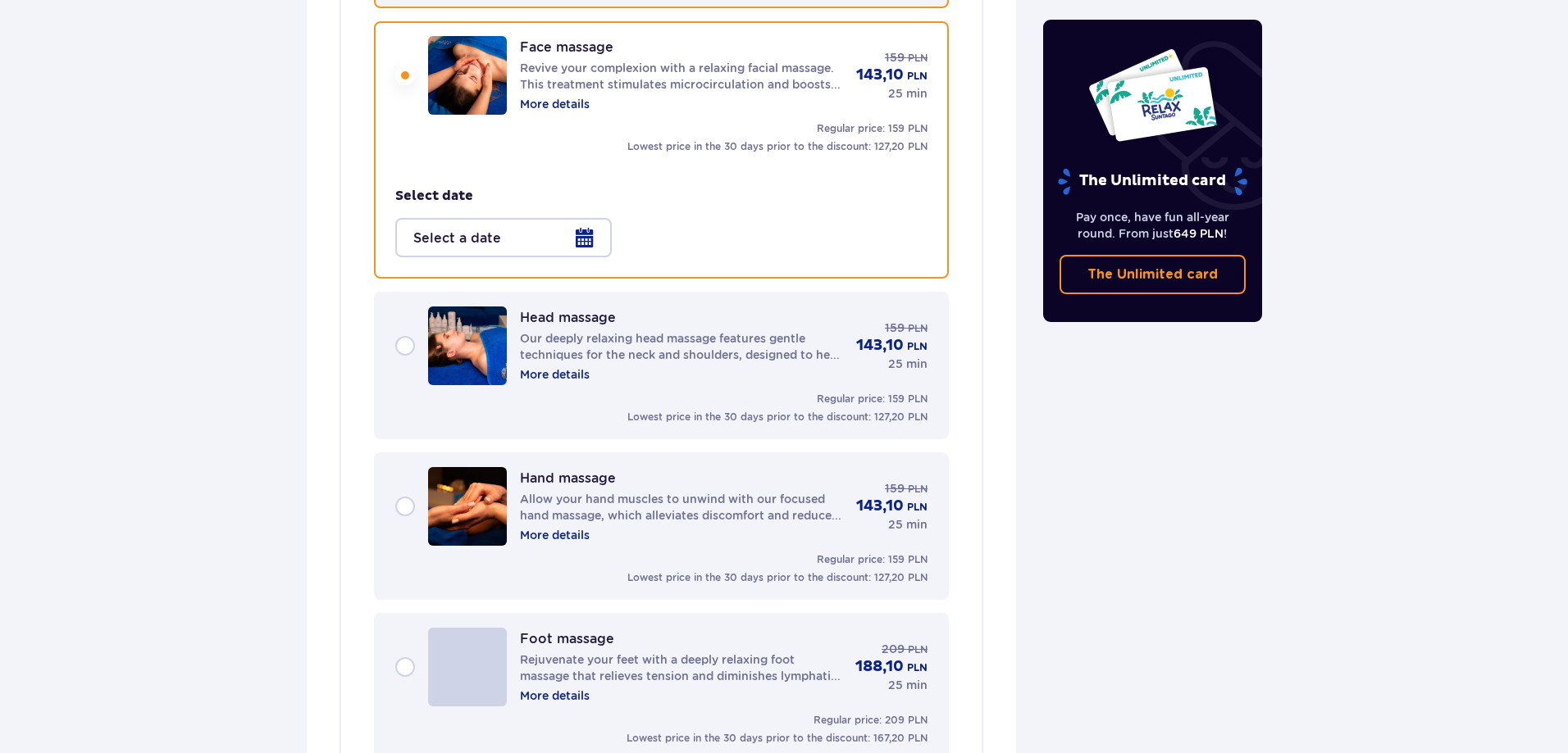
scroll to position [2113, 0]
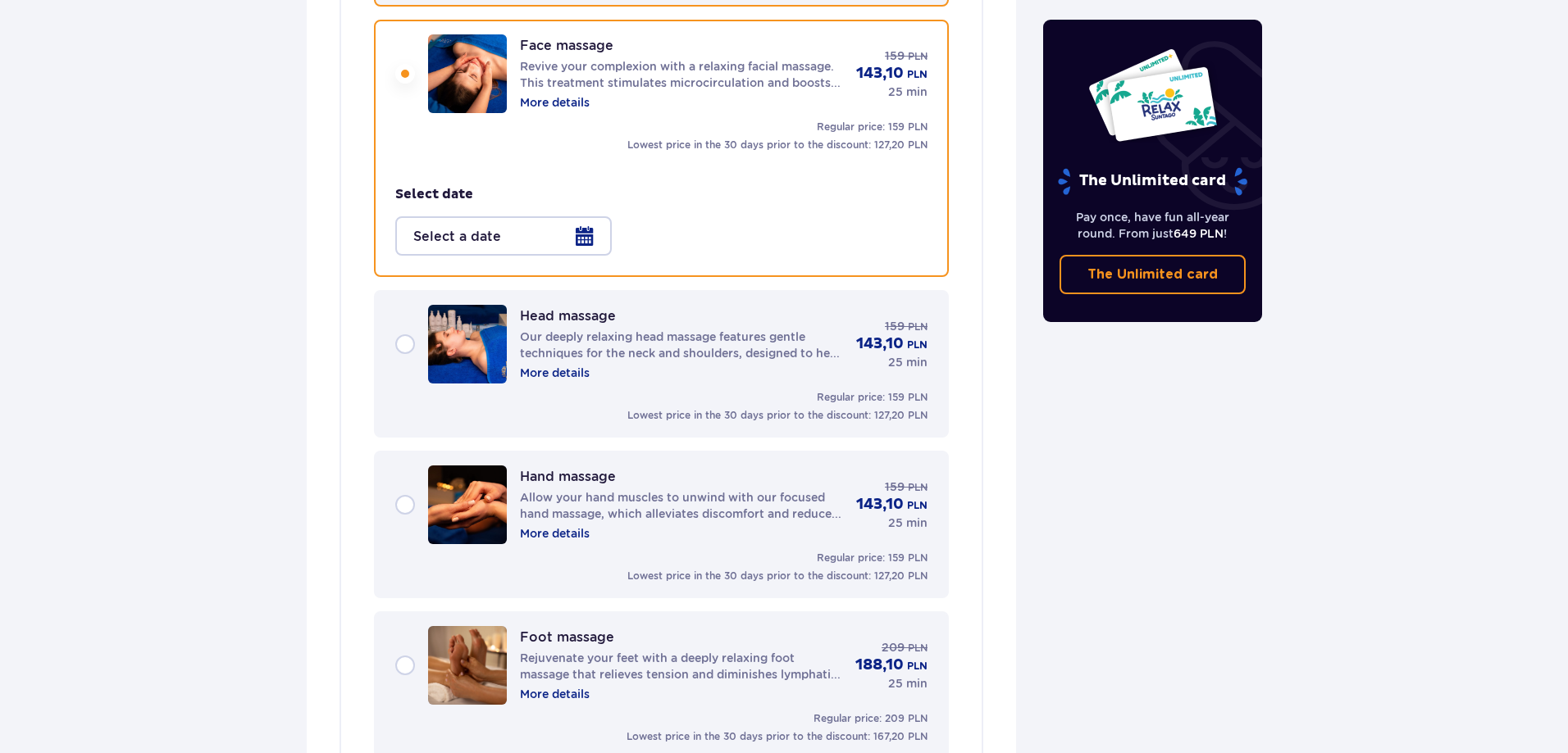
click at [580, 234] on div at bounding box center [503, 235] width 216 height 39
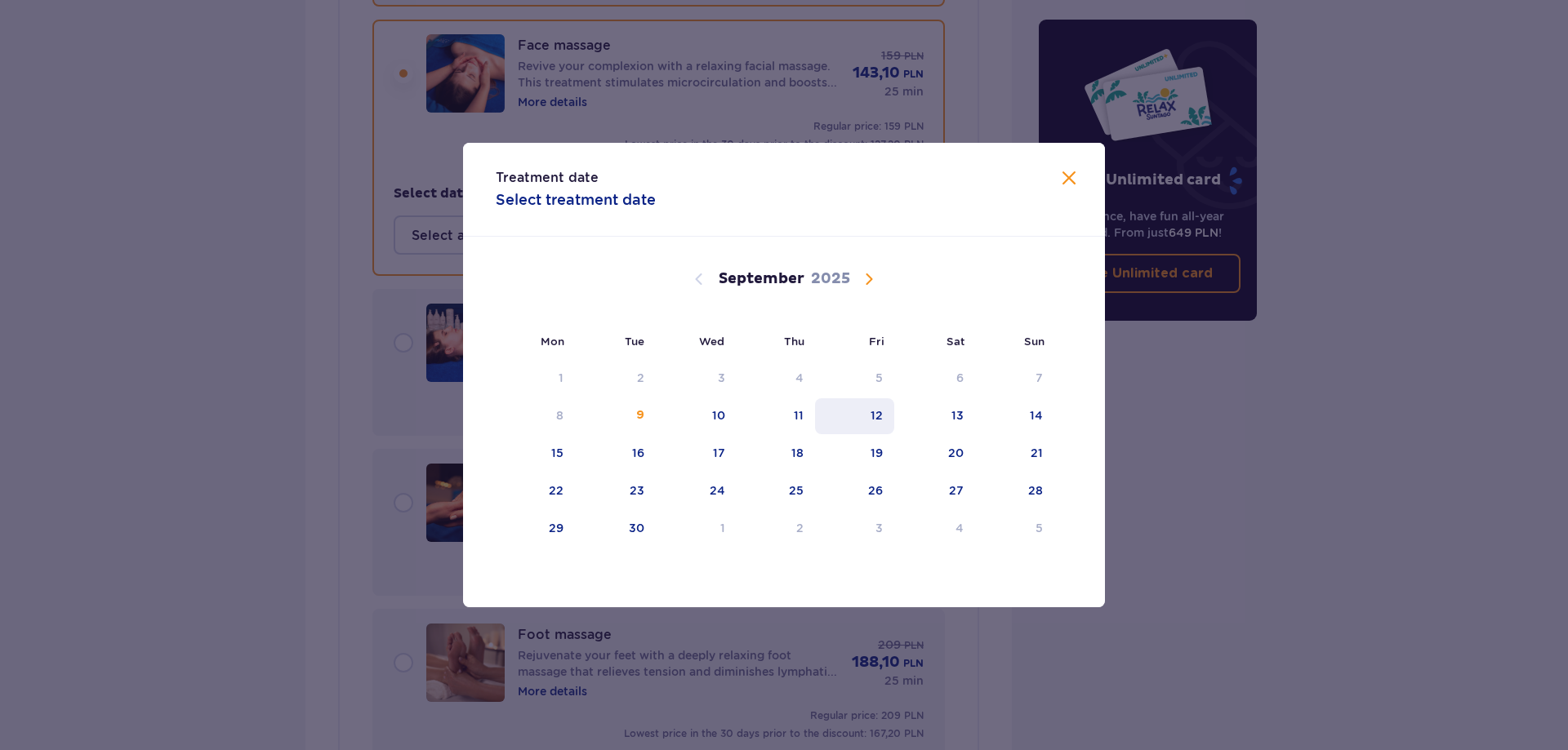
click at [875, 417] on div "12" at bounding box center [876, 416] width 13 height 16
type input "[DATE]"
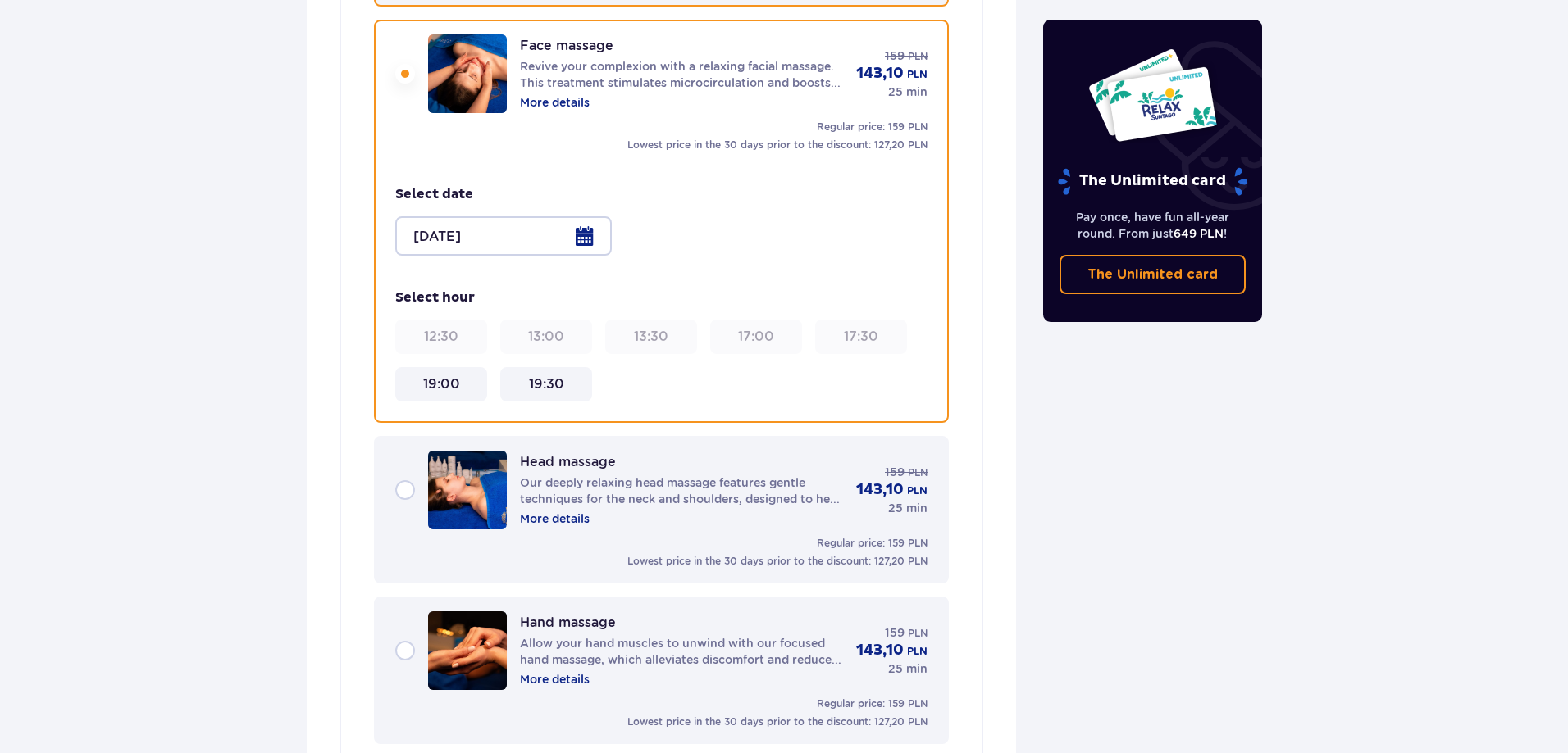
click at [402, 490] on div "Head massage Our deeply relaxing head massage features gentle techniques for th…" at bounding box center [662, 490] width 532 height 79
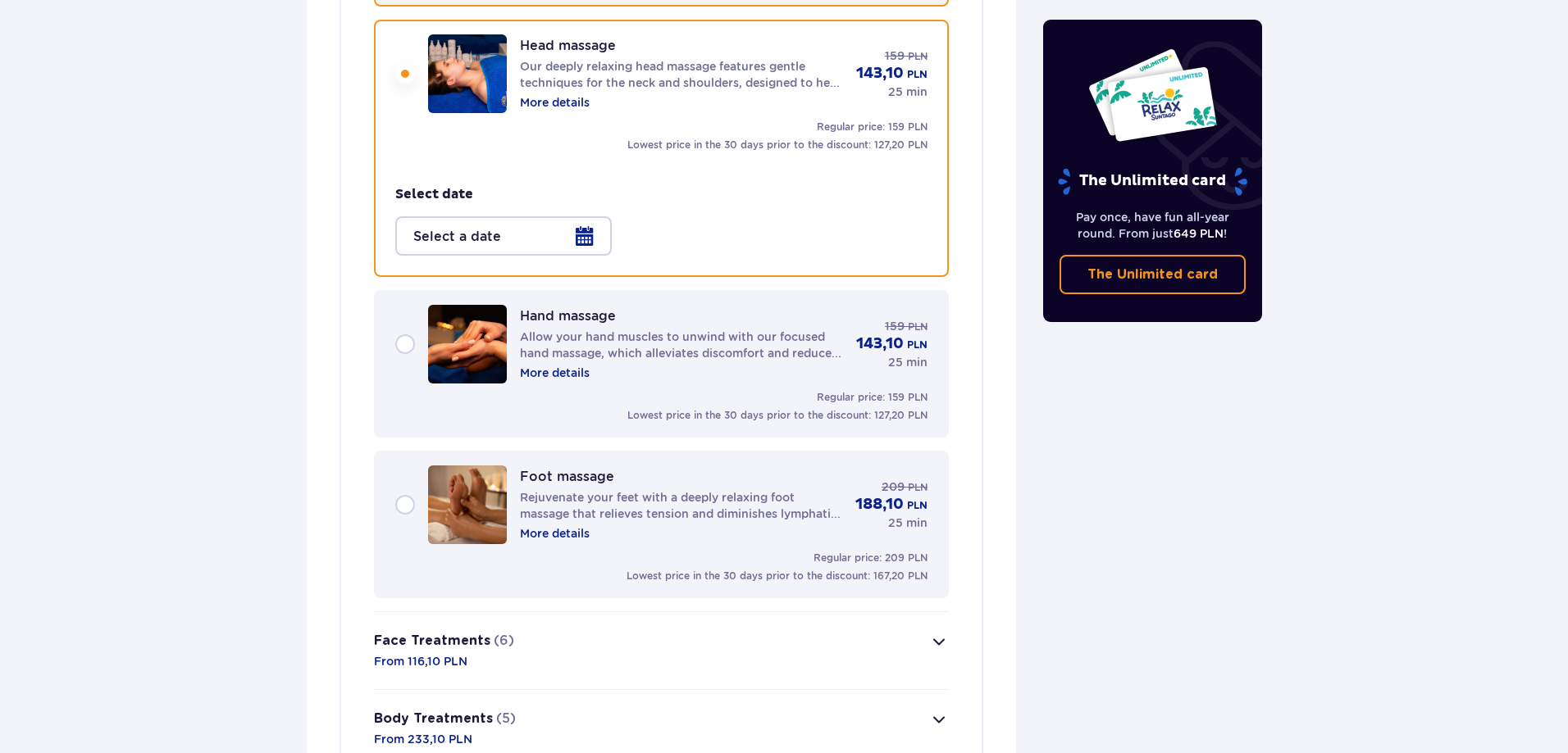
click at [404, 348] on div "Hand massage Allow your hand muscles to unwind with our focused hand massage, w…" at bounding box center [662, 344] width 532 height 79
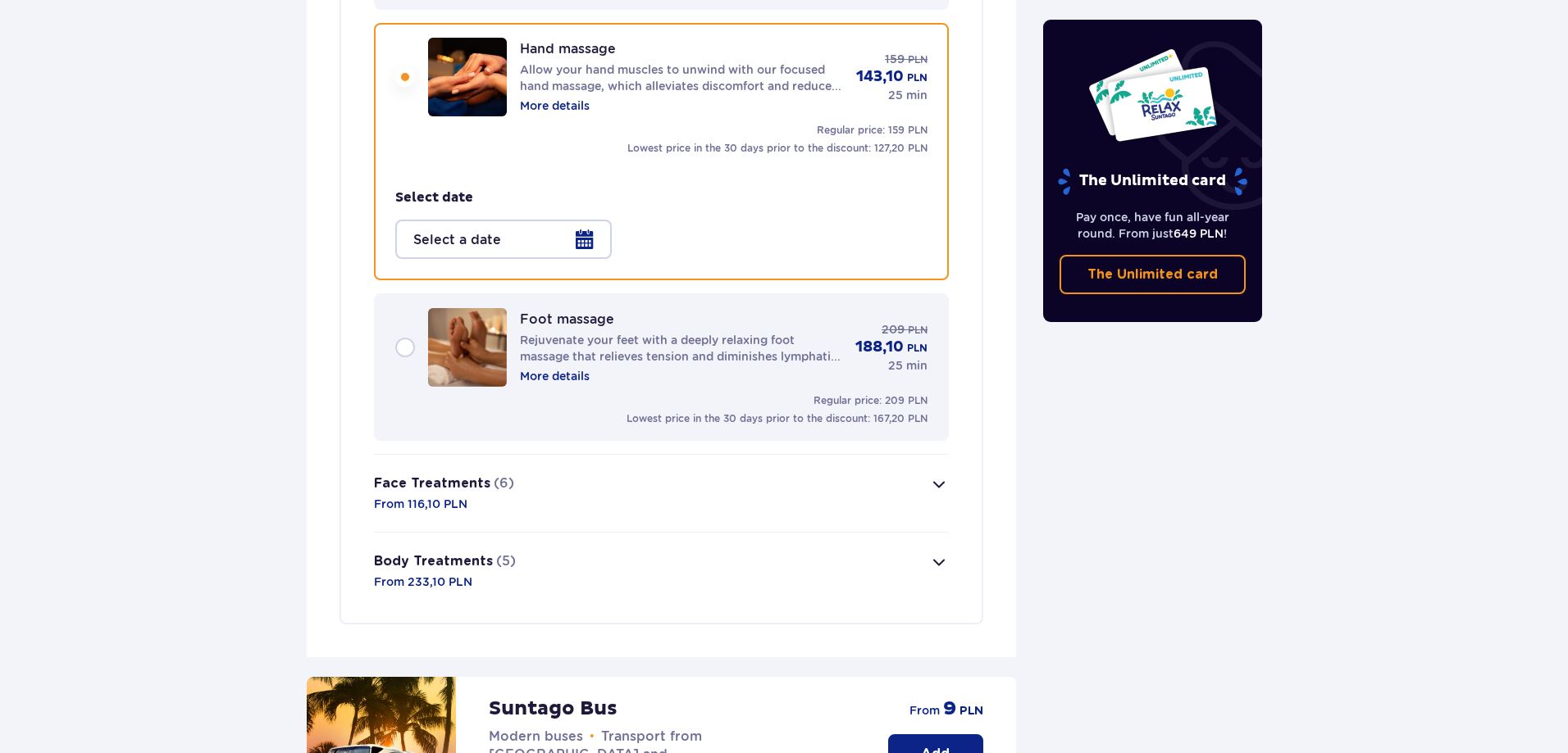
scroll to position [2435, 0]
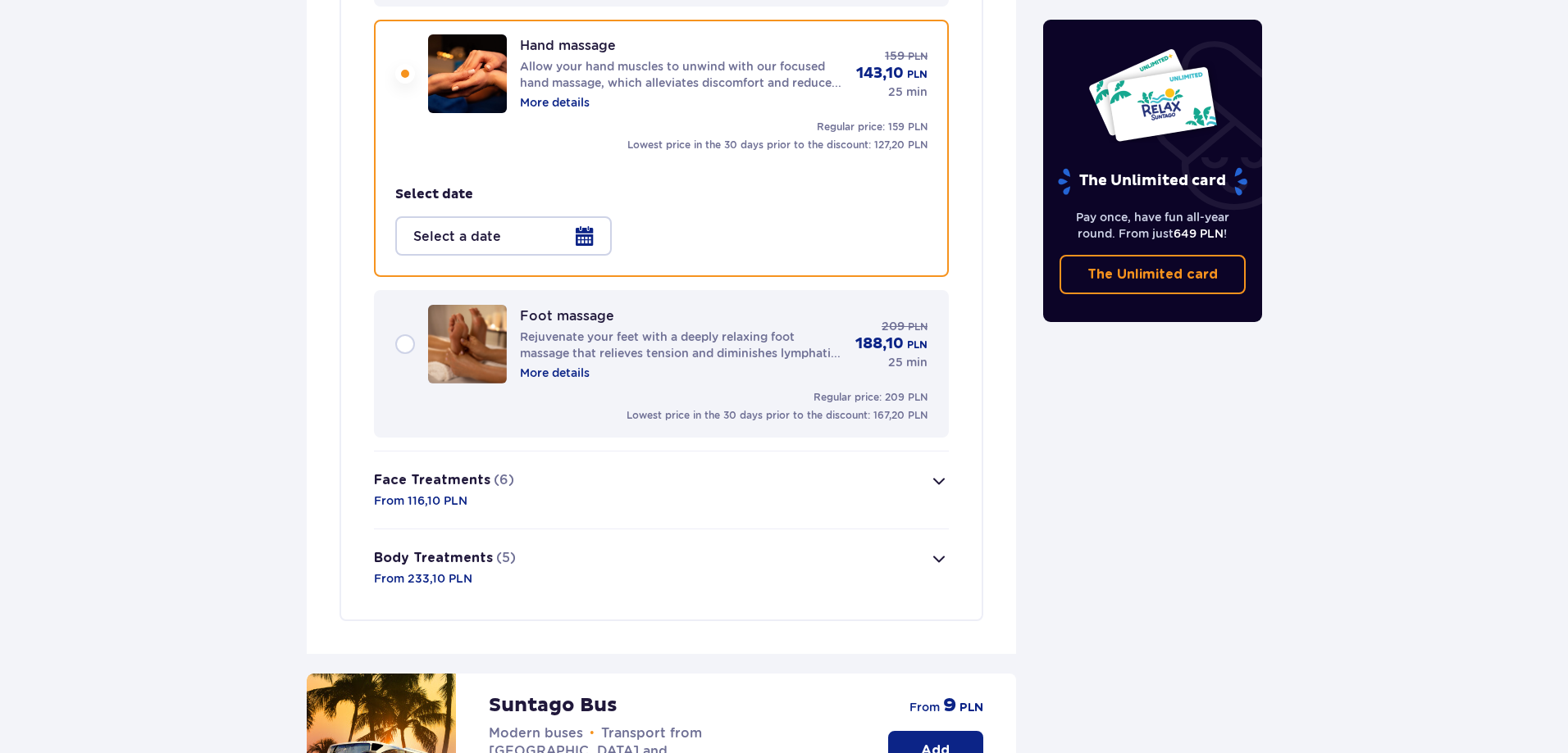
click at [582, 239] on div at bounding box center [503, 235] width 216 height 39
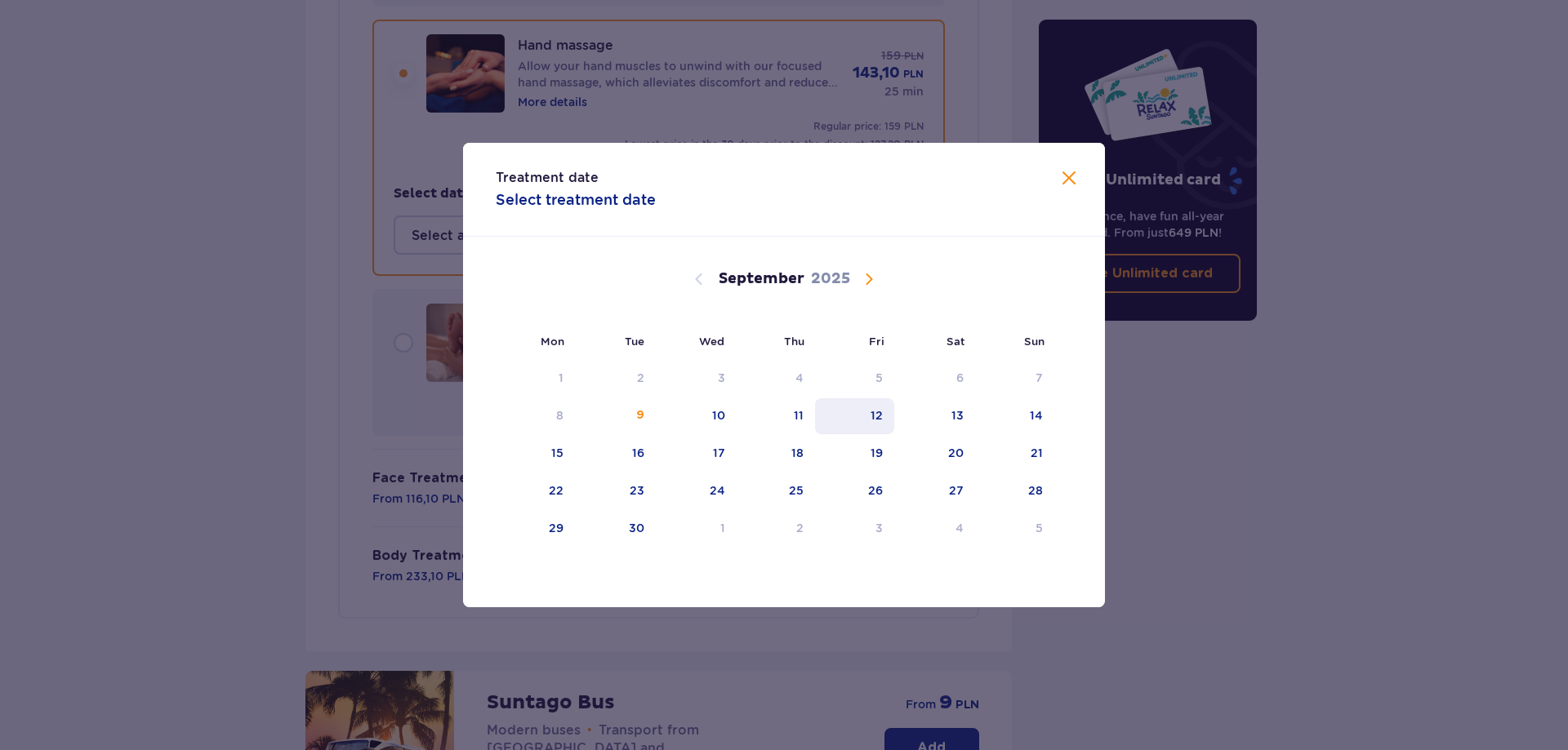
click at [887, 417] on div "12" at bounding box center [855, 416] width 79 height 36
type input "[DATE]"
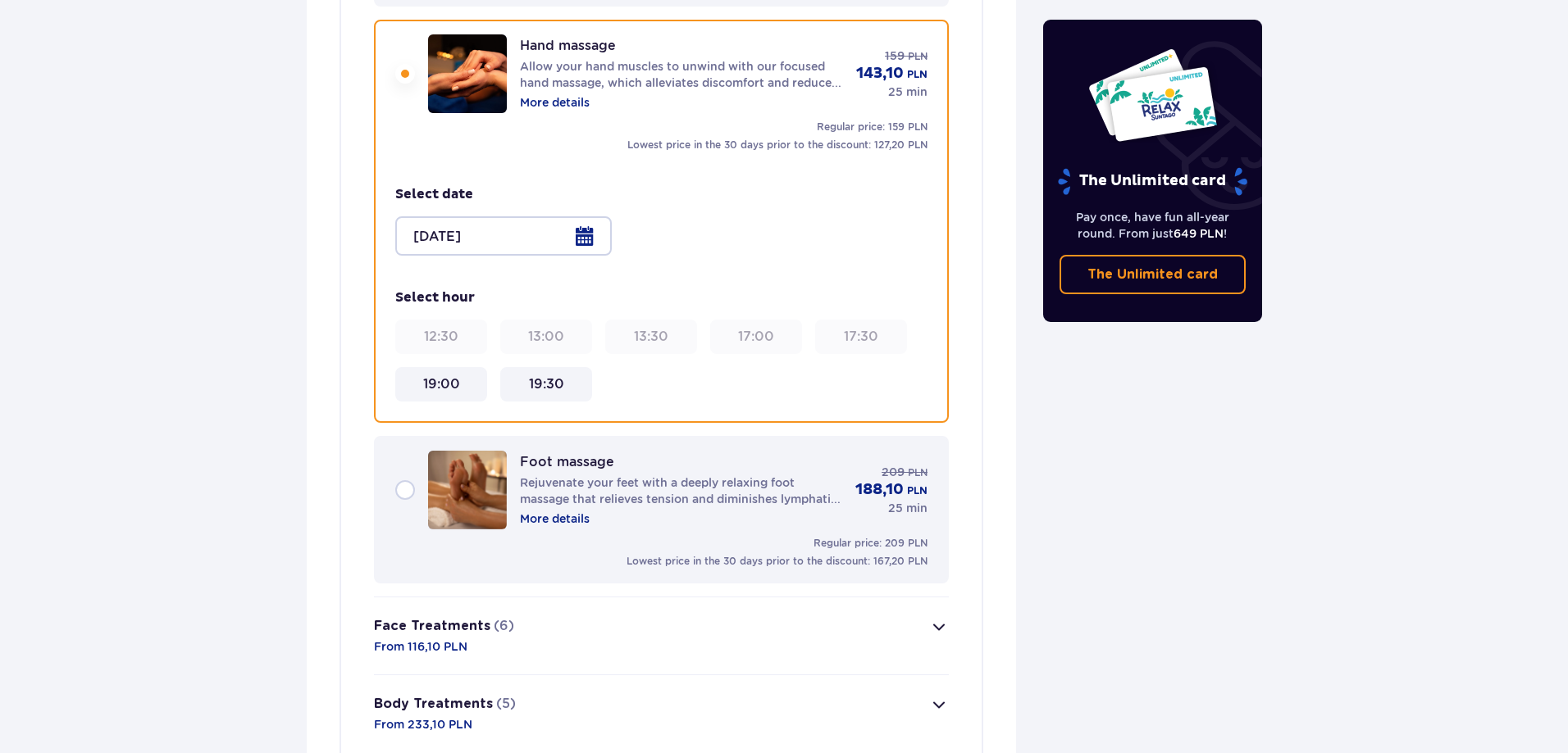
click at [398, 491] on div "Foot massage Rejuvenate your feet with a deeply relaxing foot massage that reli…" at bounding box center [662, 490] width 532 height 79
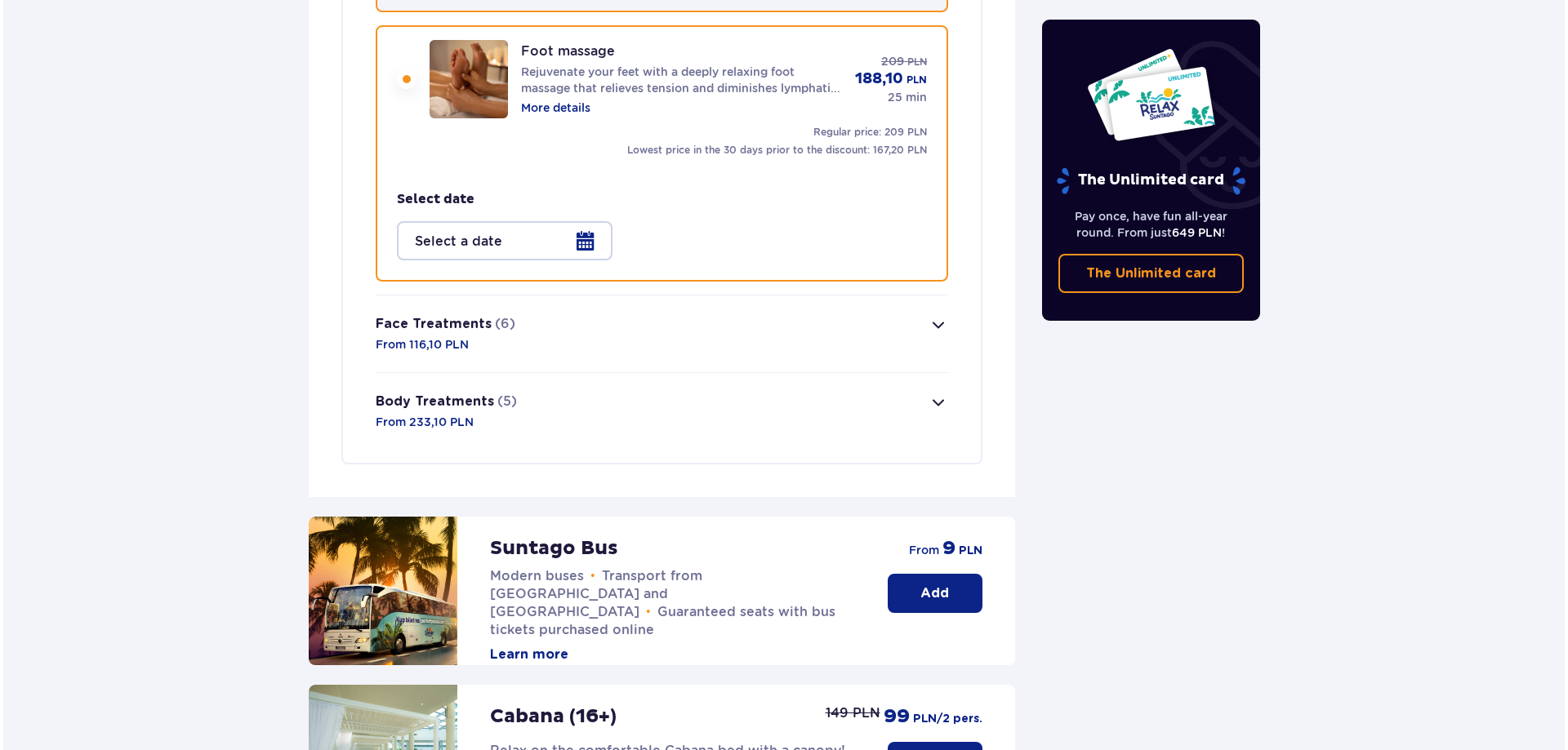
scroll to position [2584, 0]
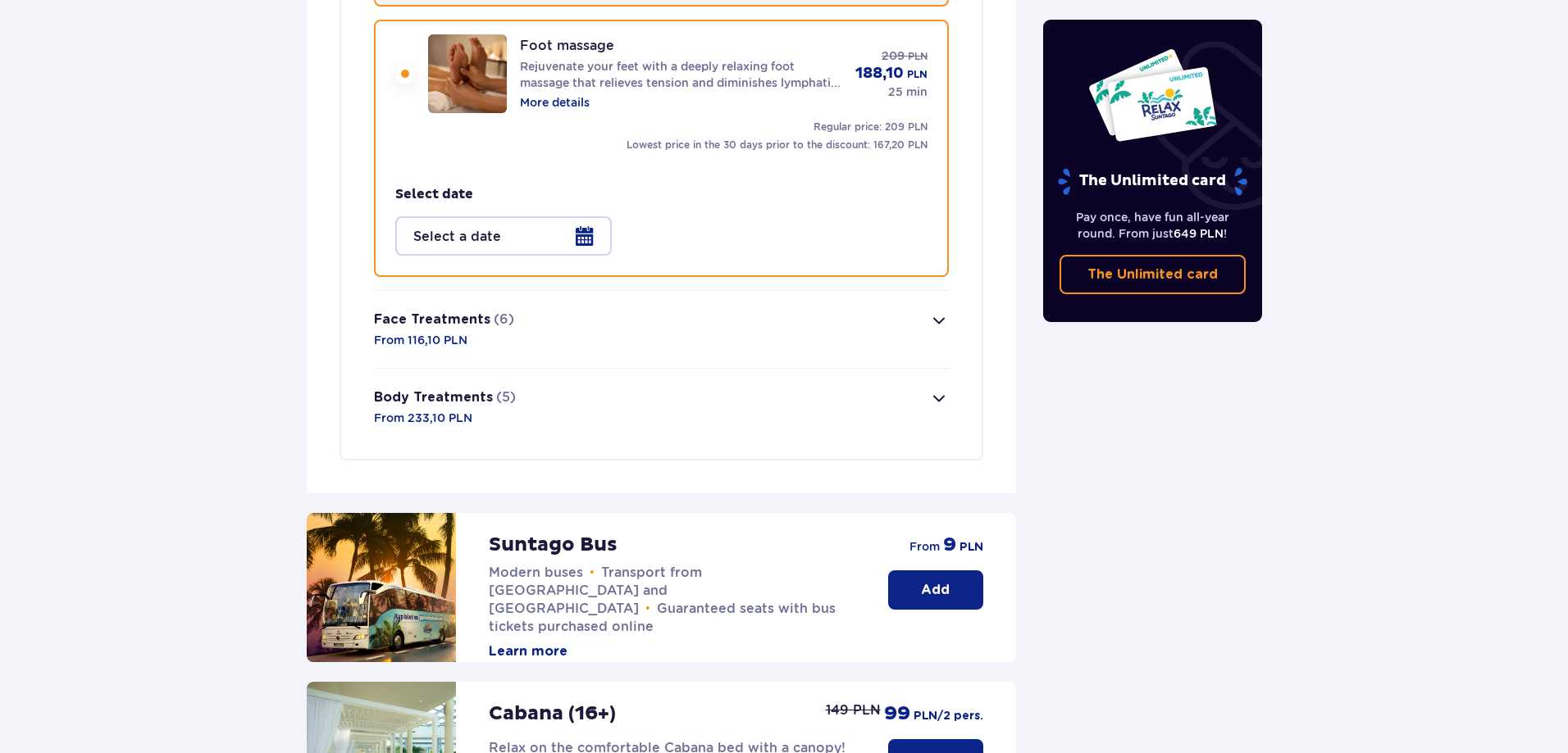
click at [492, 234] on div at bounding box center [503, 235] width 216 height 39
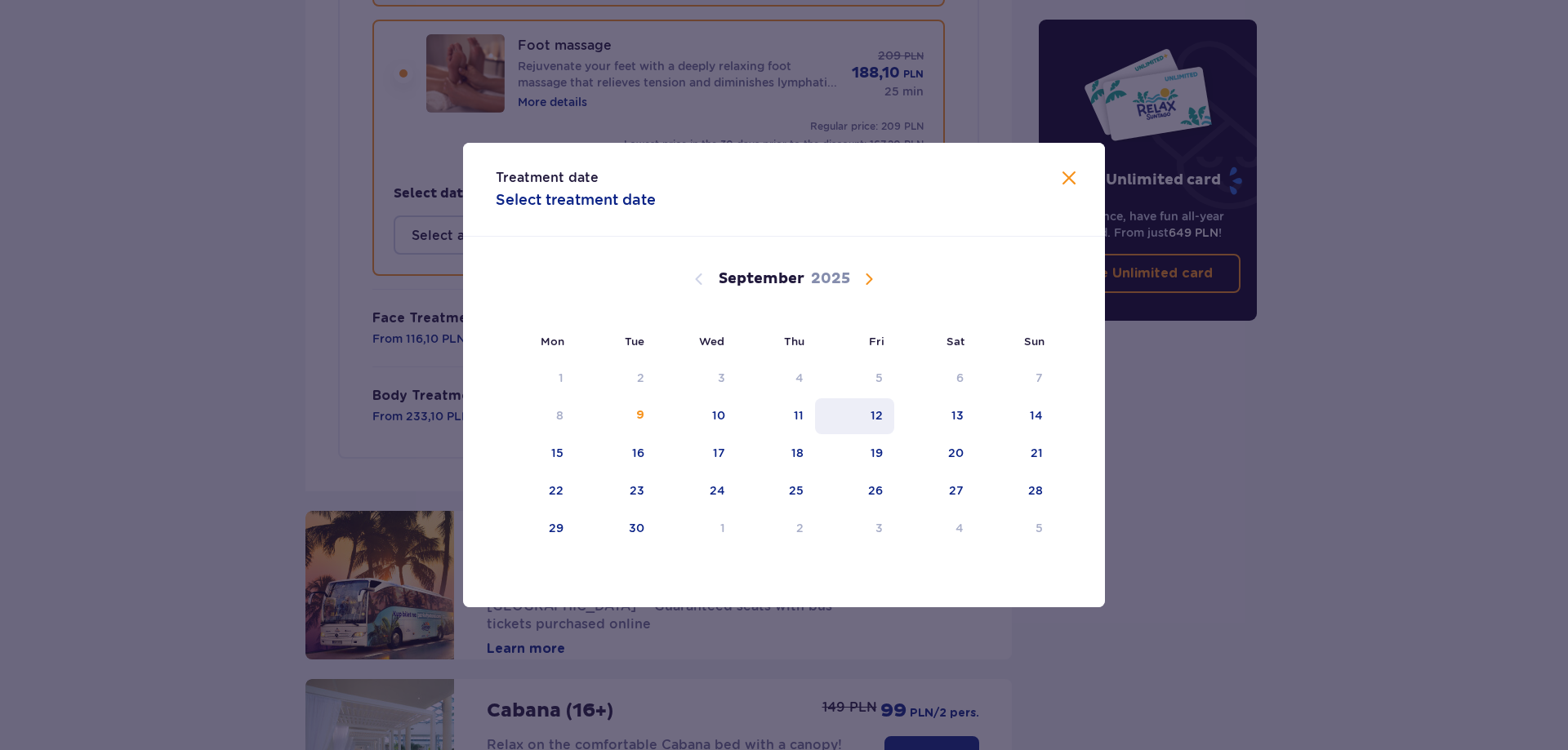
click at [883, 408] on div "12" at bounding box center [876, 416] width 13 height 16
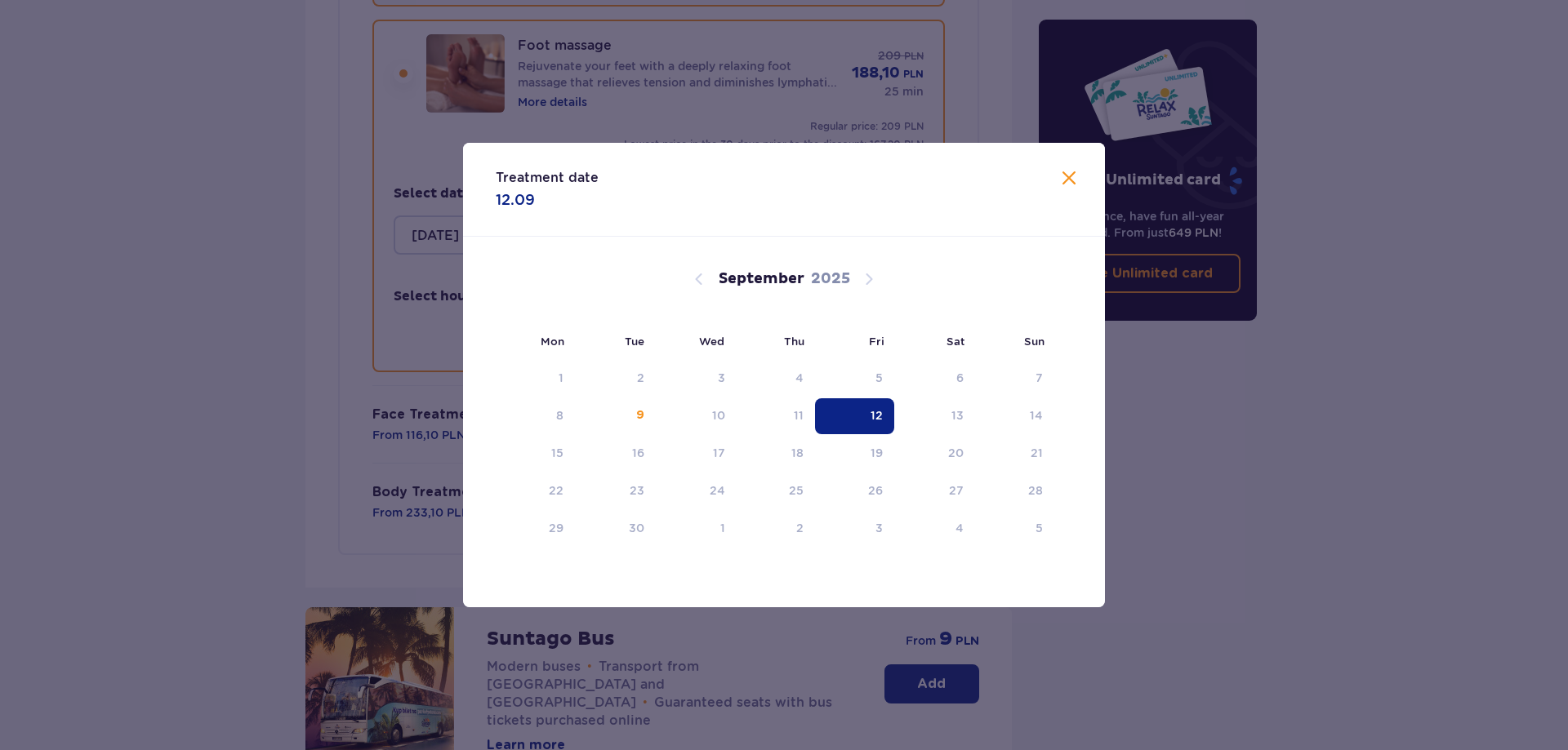
type input "[DATE]"
click at [869, 413] on button "Face Treatments (6) From 116,10 PLN" at bounding box center [658, 424] width 573 height 77
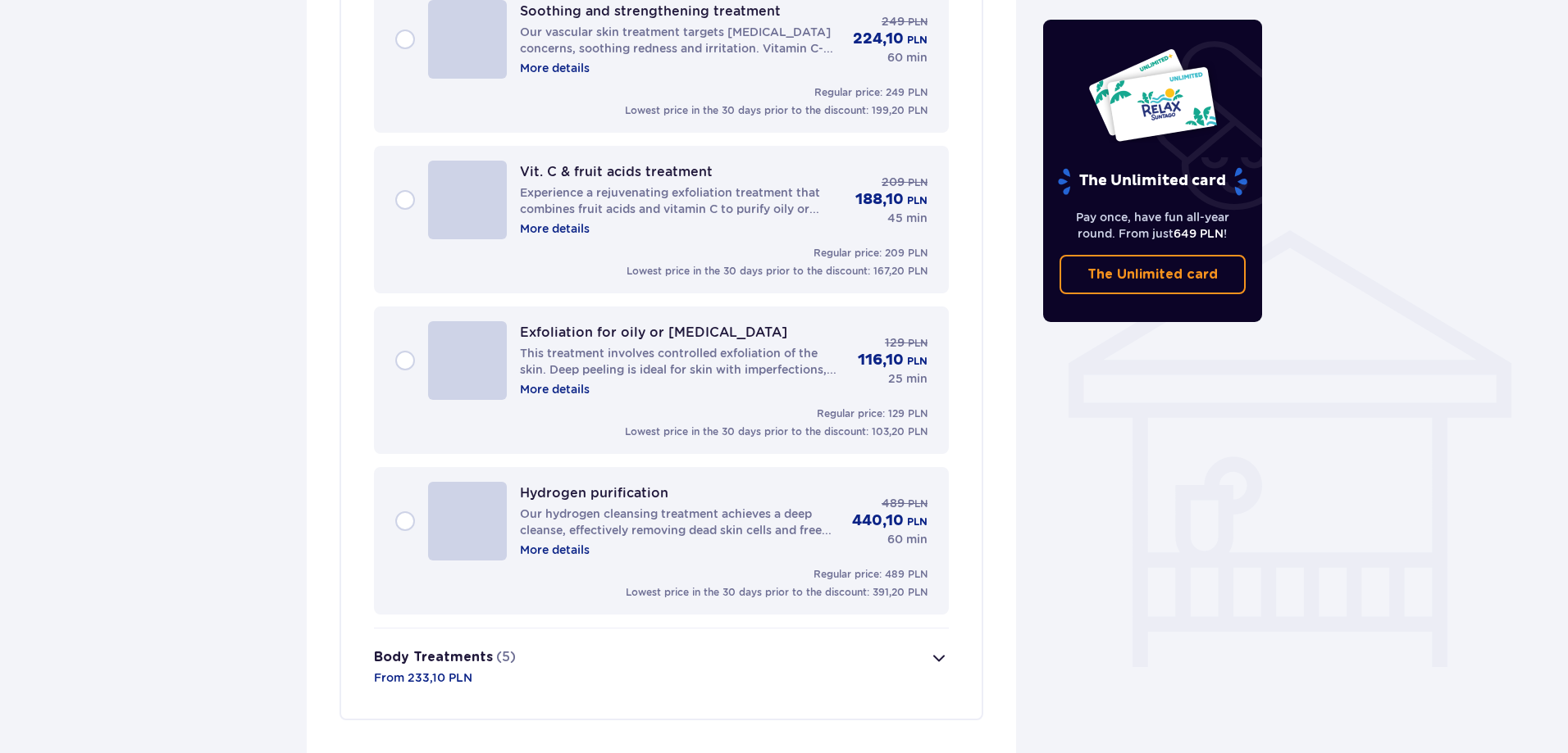
scroll to position [1115, 0]
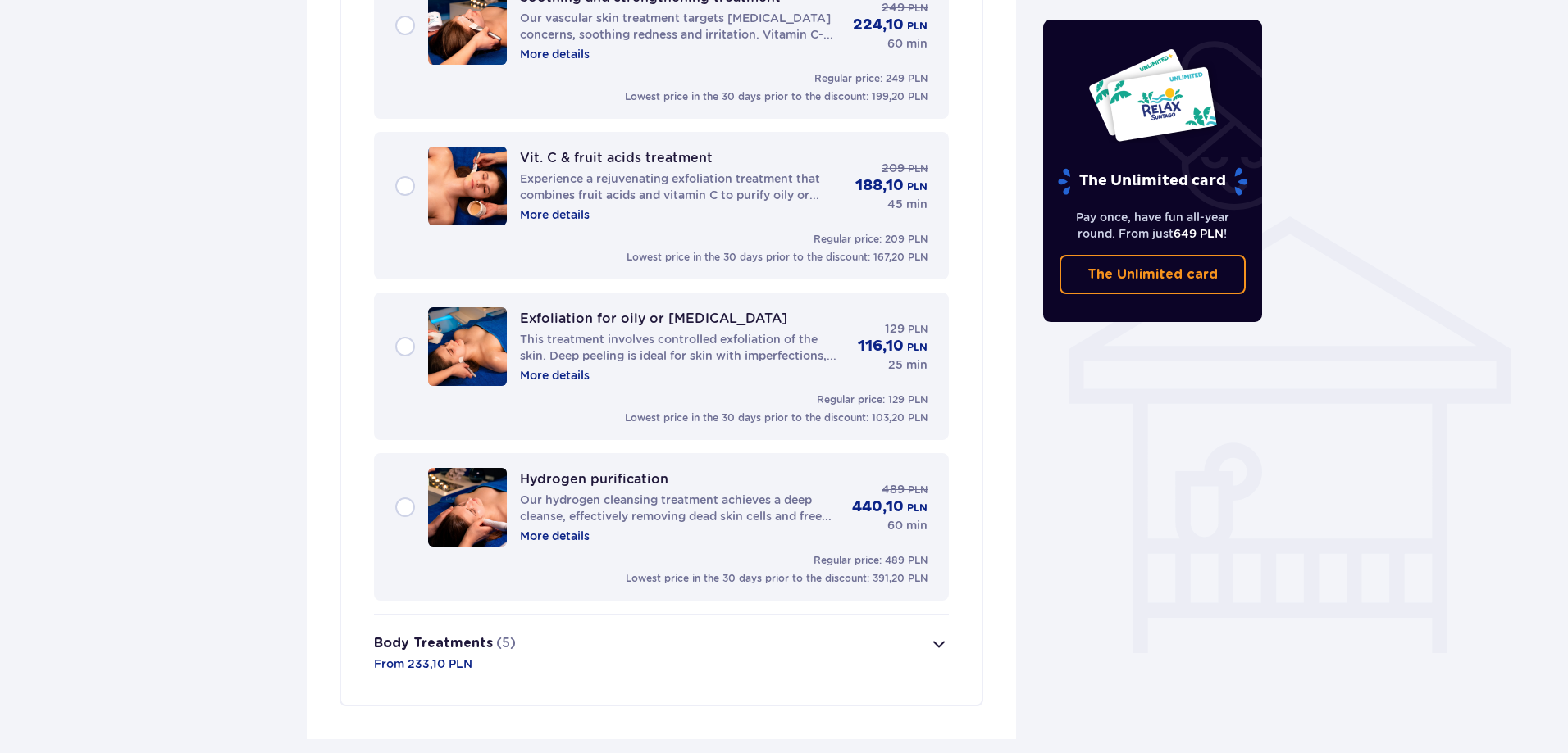
click at [405, 183] on div "Vit. C & fruit acids treatment Experience a rejuvenating exfoliation treatment …" at bounding box center [662, 186] width 532 height 79
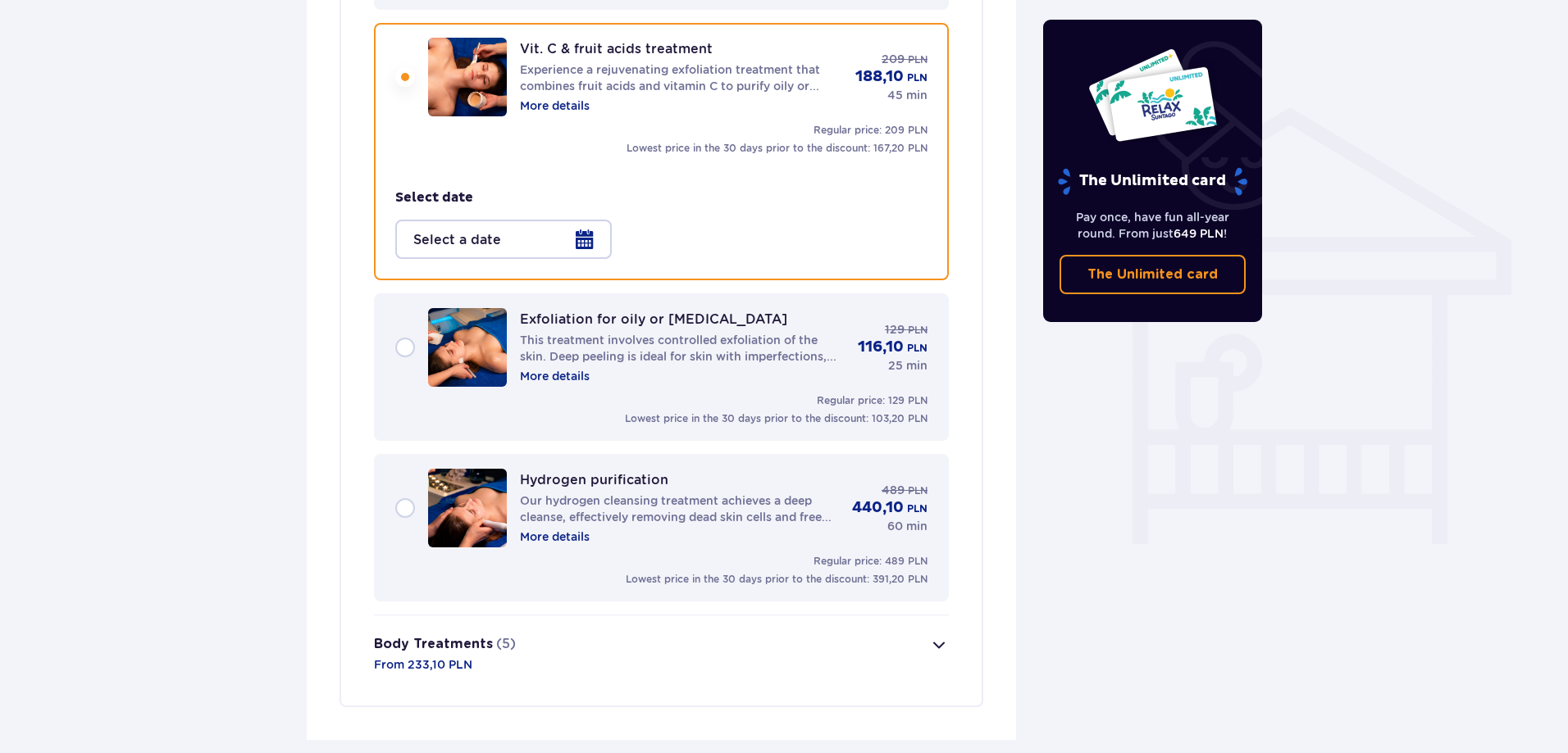
scroll to position [1227, 0]
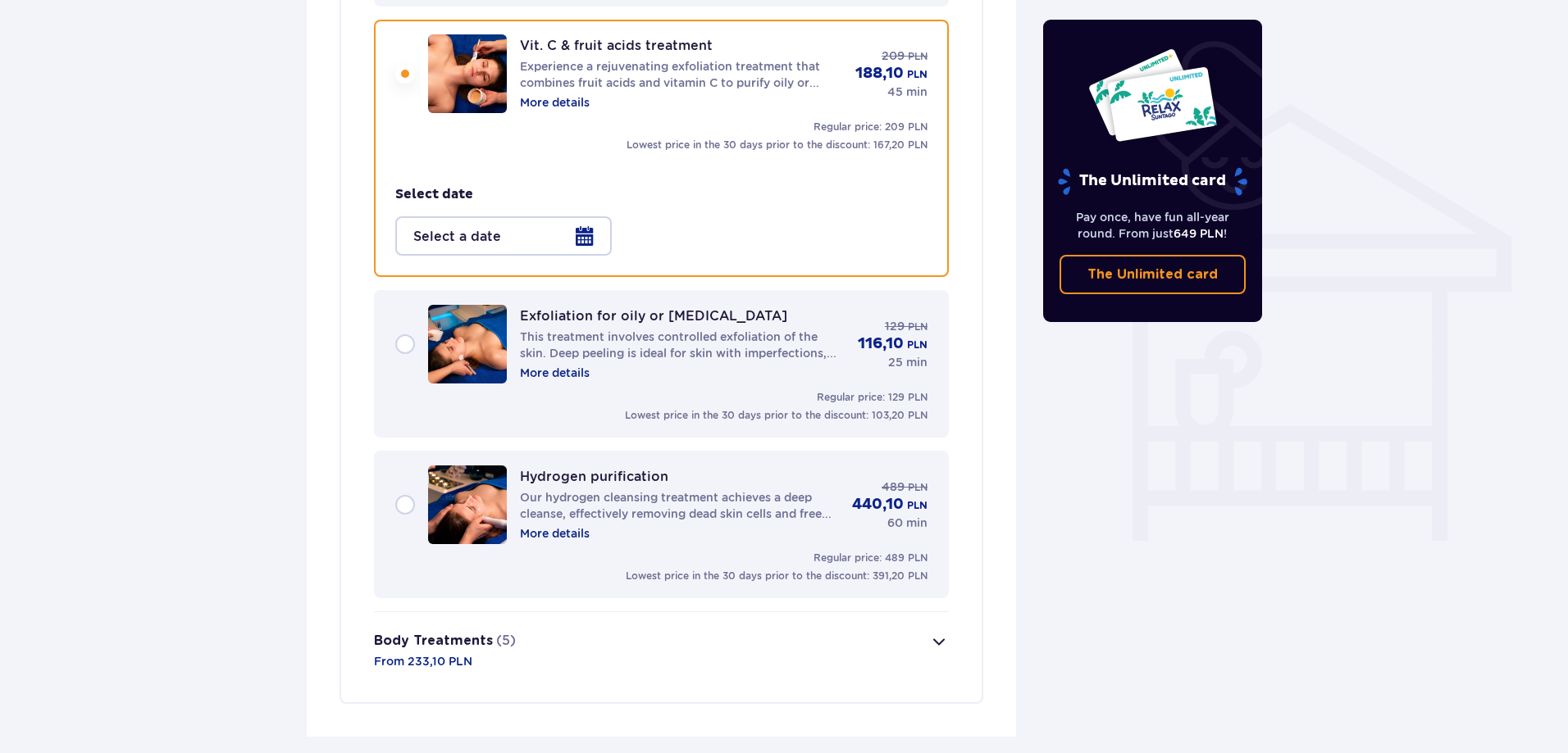
click at [582, 233] on div at bounding box center [503, 235] width 216 height 39
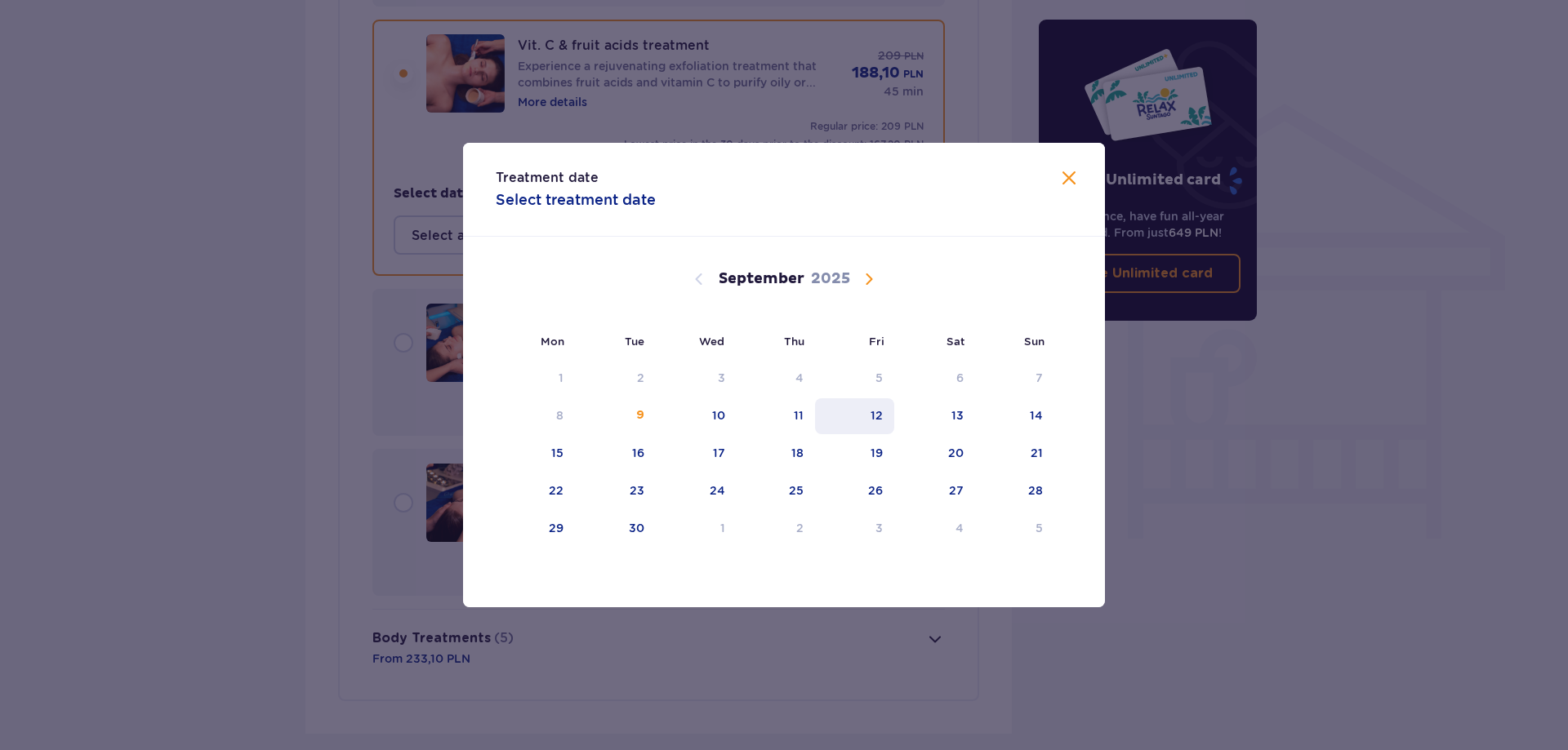
click at [878, 413] on div "12" at bounding box center [876, 416] width 13 height 16
type input "[DATE]"
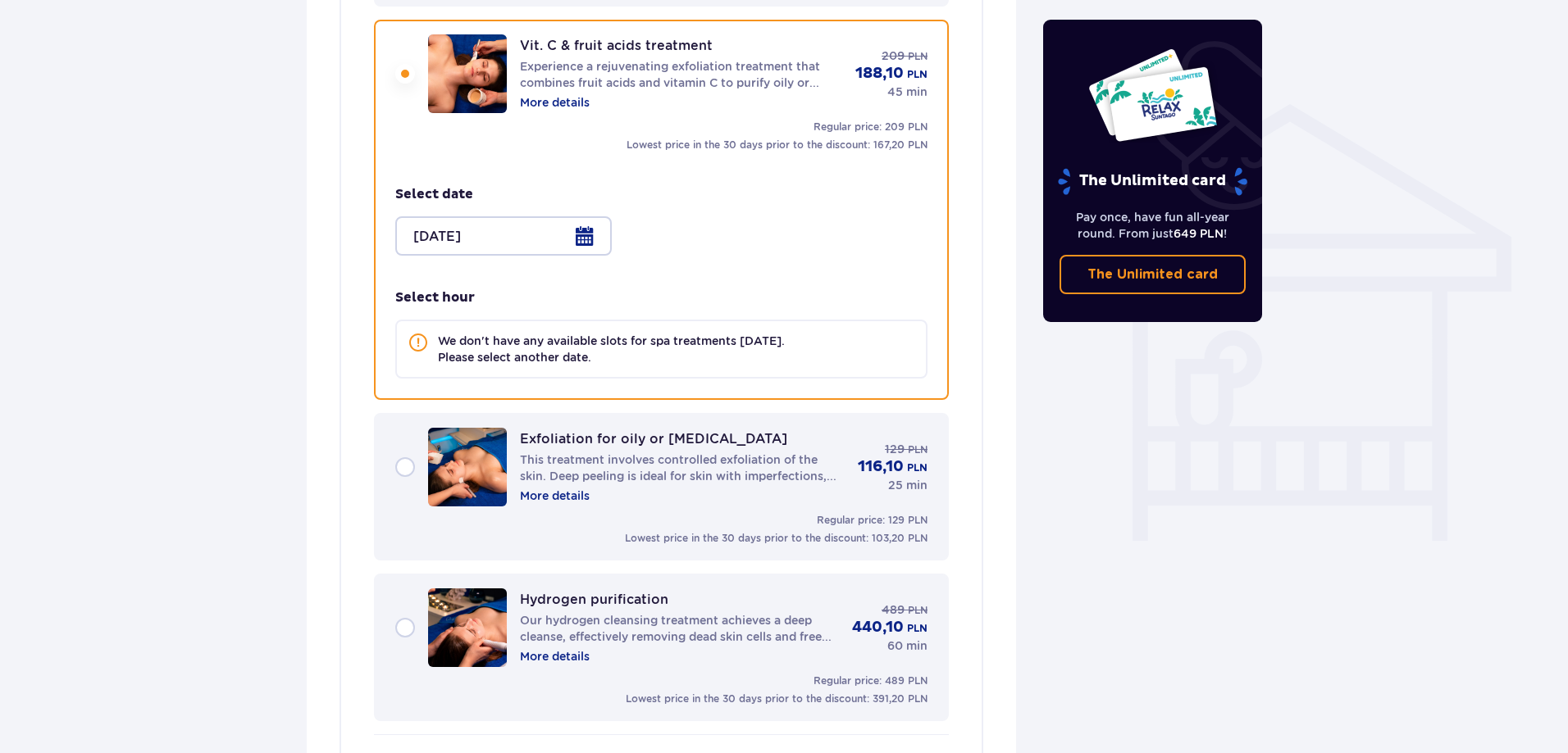
click at [396, 462] on div "Exfoliation for oily or [MEDICAL_DATA] This treatment involves controlled exfol…" at bounding box center [662, 467] width 532 height 79
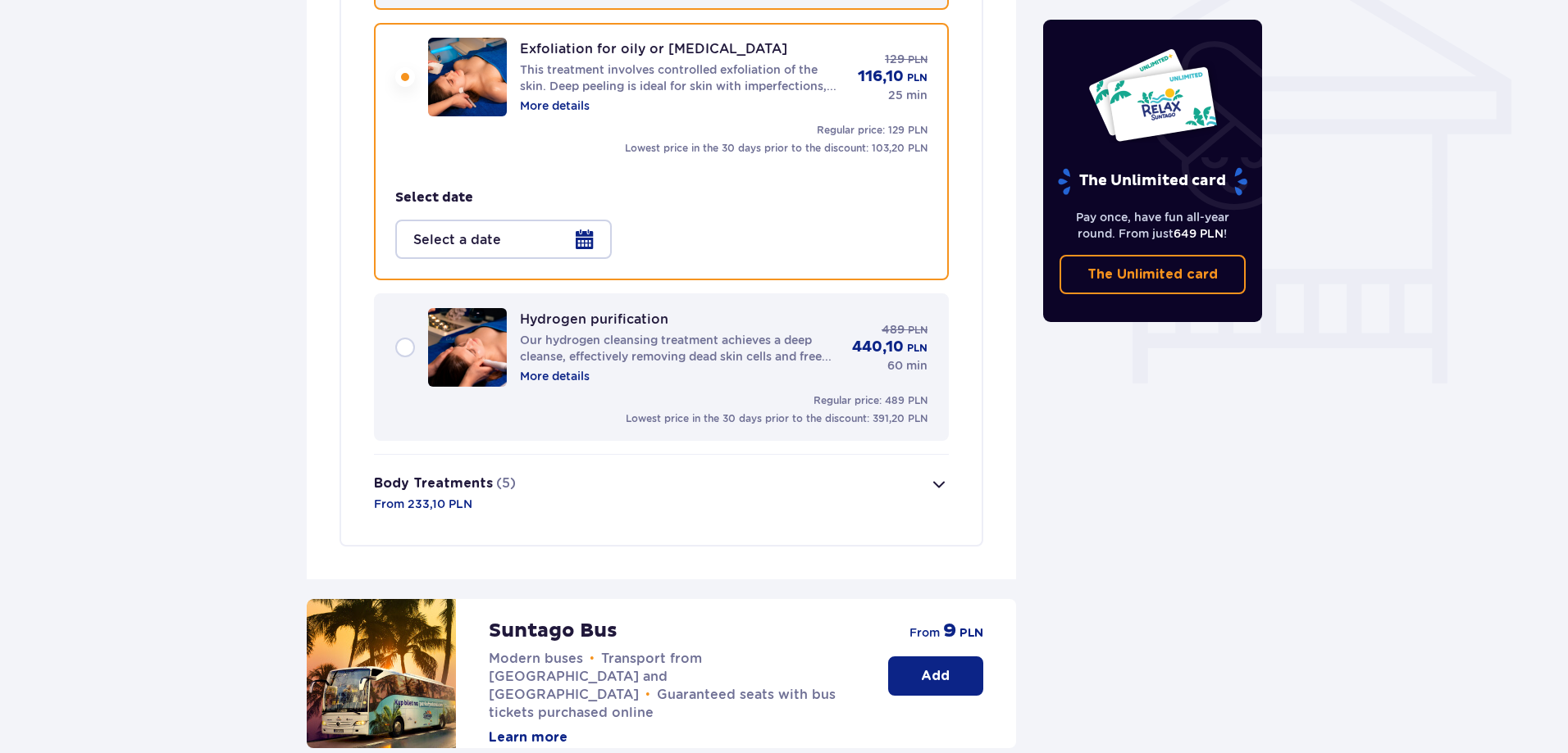
scroll to position [1387, 0]
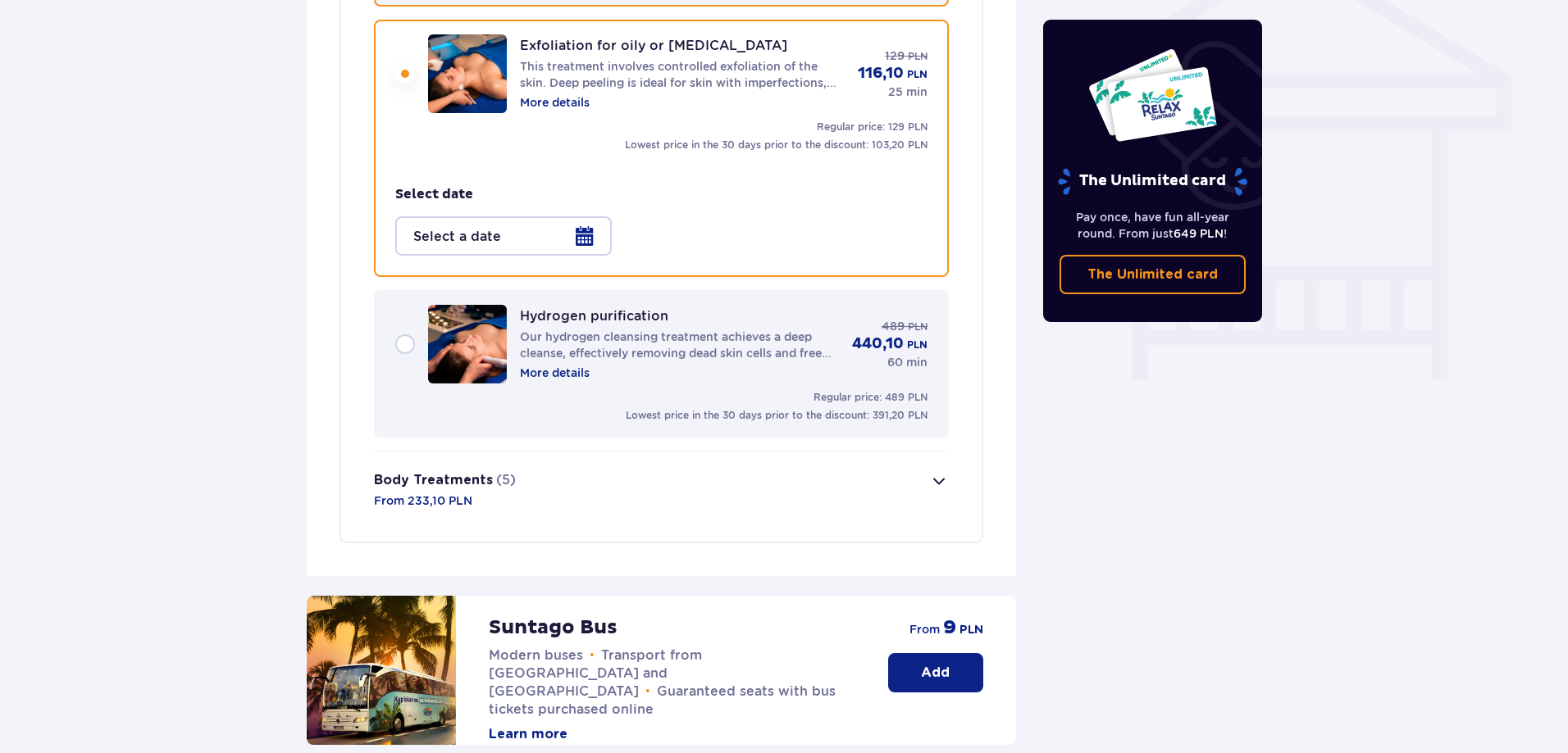
click at [584, 234] on div at bounding box center [503, 235] width 216 height 39
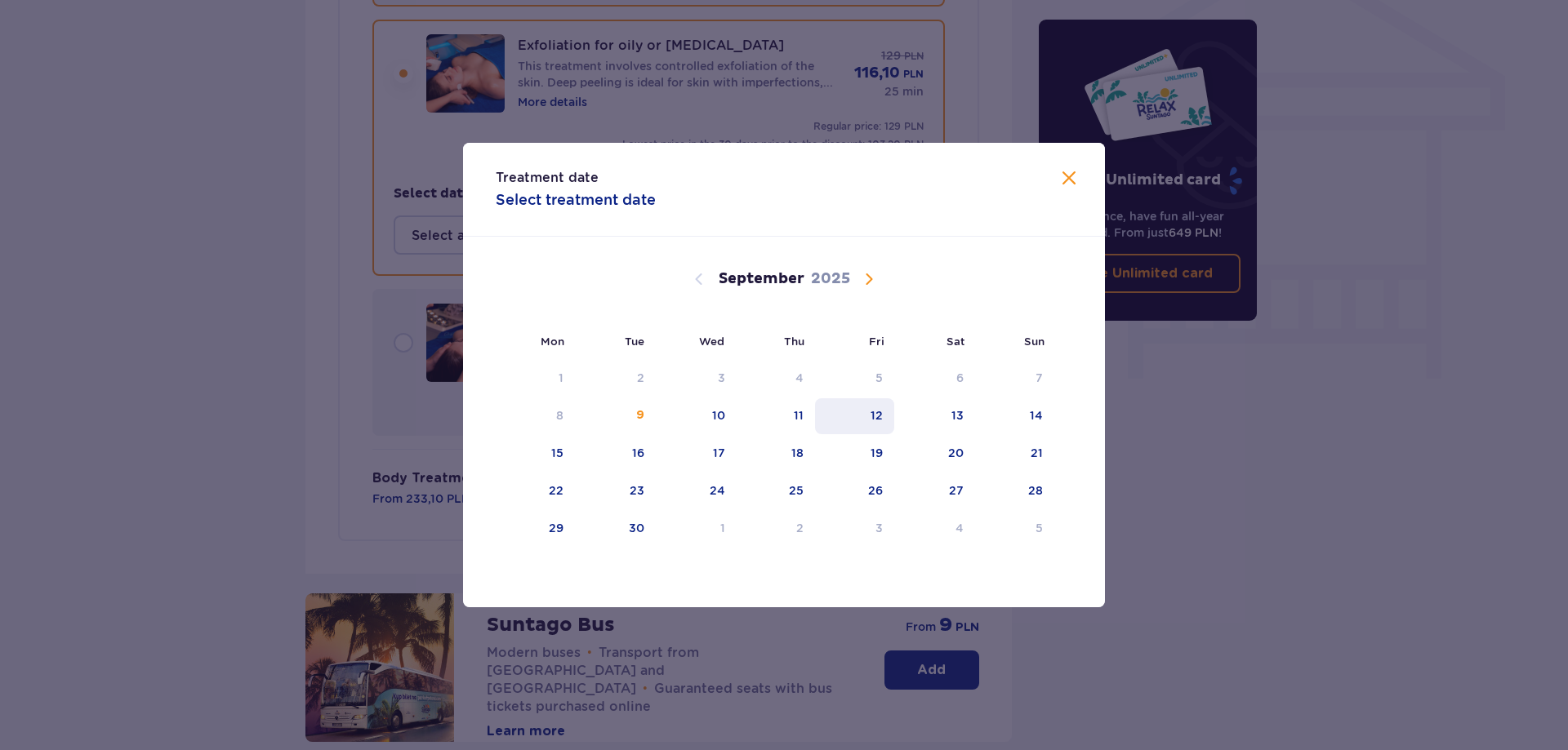
click at [876, 416] on div "12" at bounding box center [876, 416] width 13 height 16
type input "[DATE]"
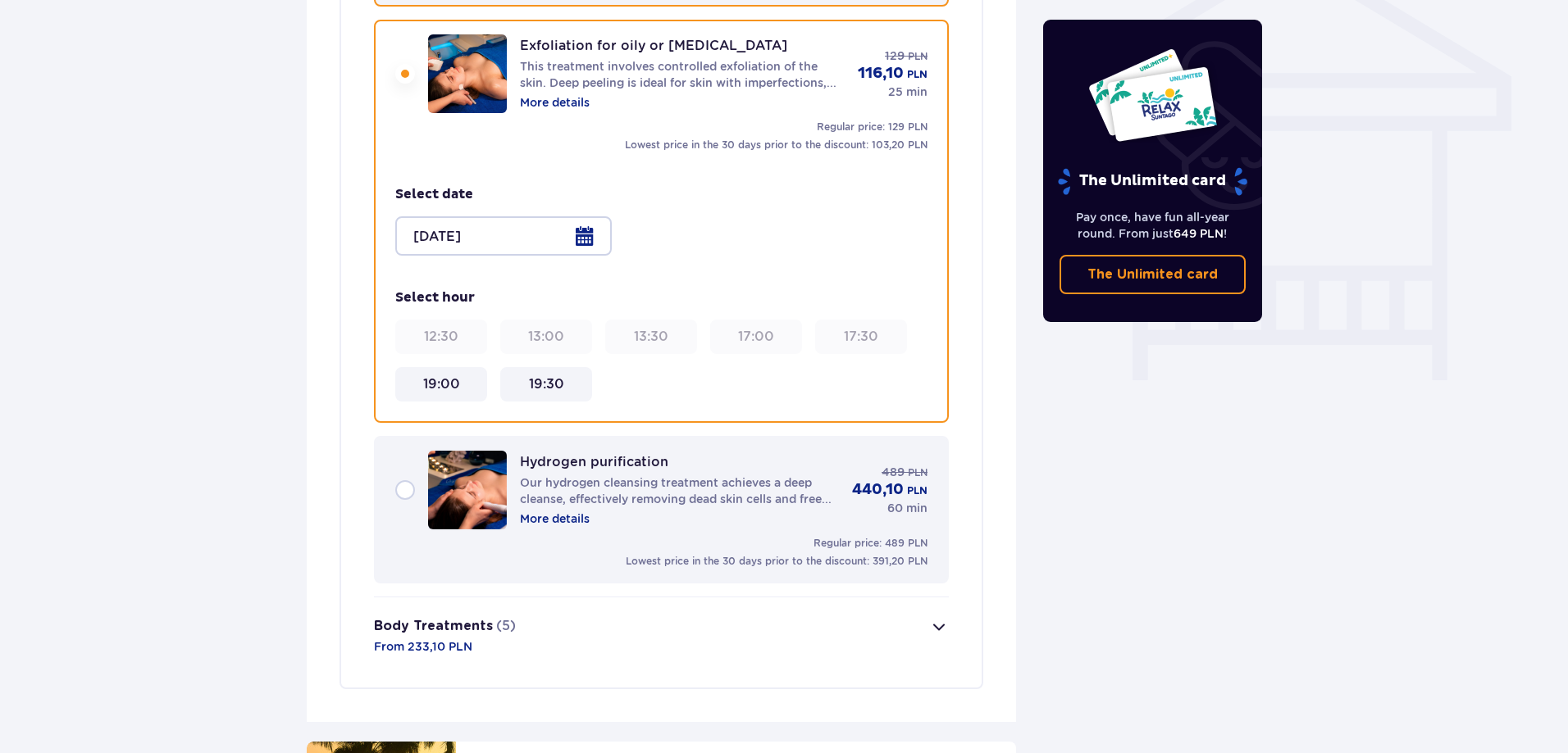
click at [400, 489] on div "Hydrogen purification Our hydrogen cleansing treatment achieves a deep cleanse,…" at bounding box center [662, 490] width 532 height 79
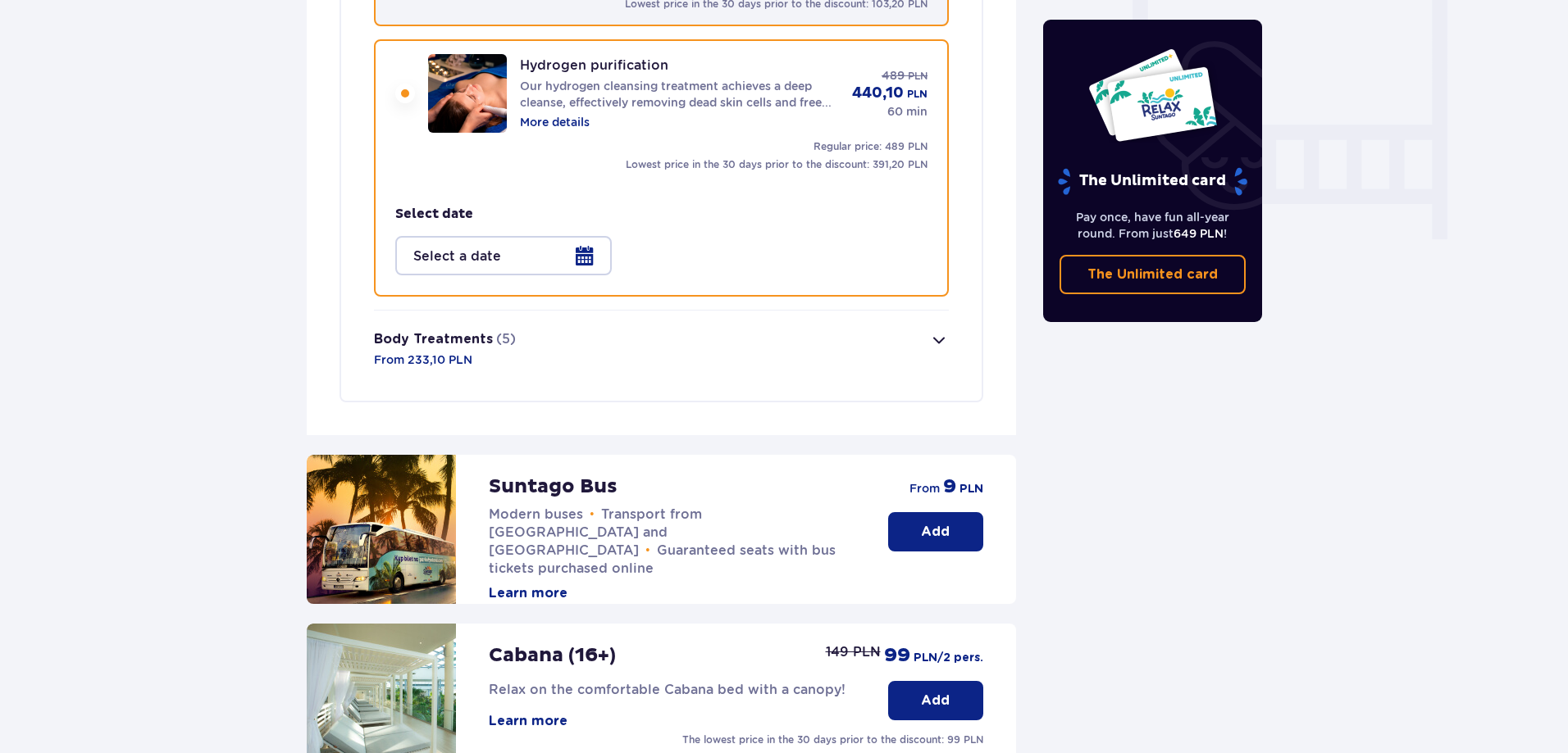
scroll to position [1549, 0]
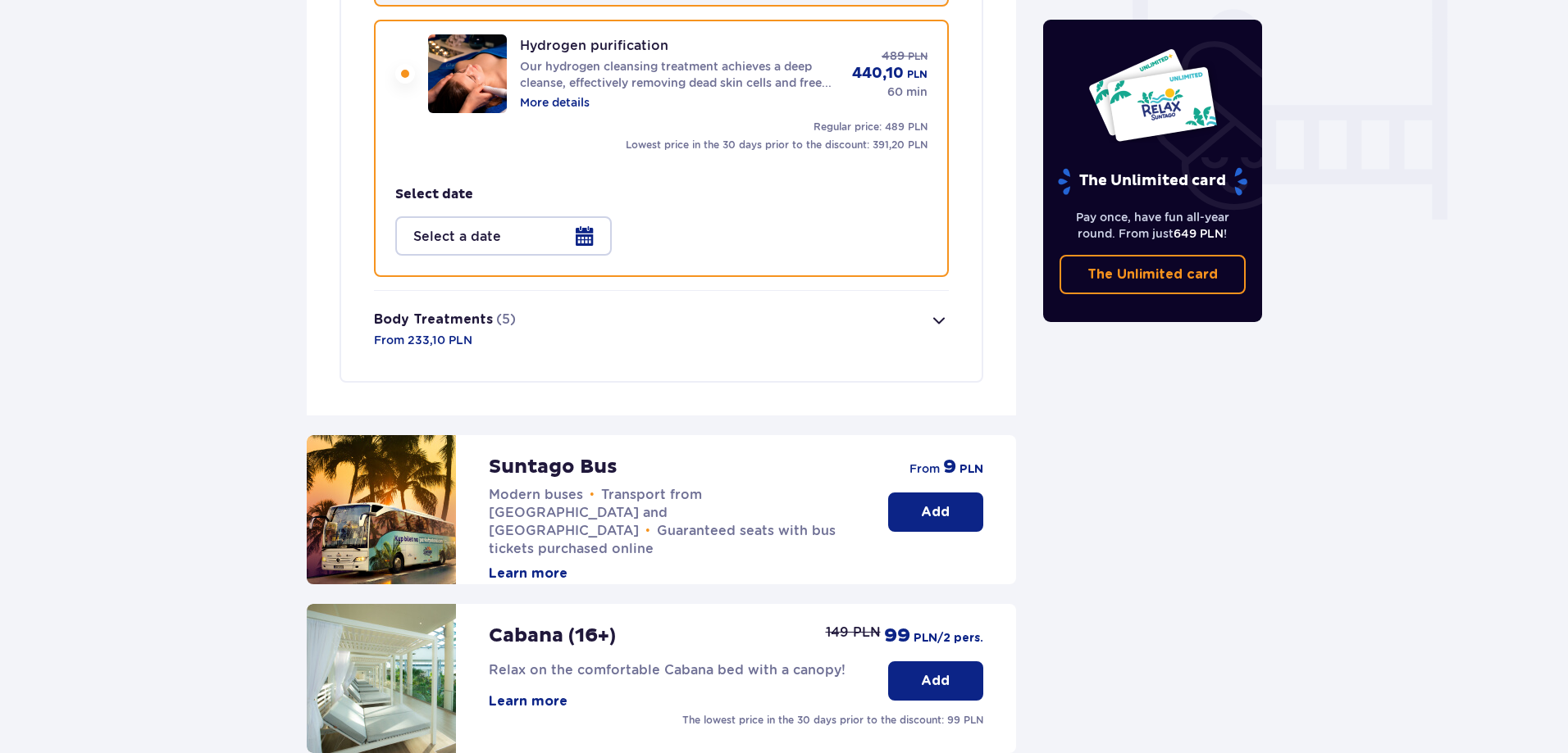
click at [578, 237] on div at bounding box center [503, 235] width 216 height 39
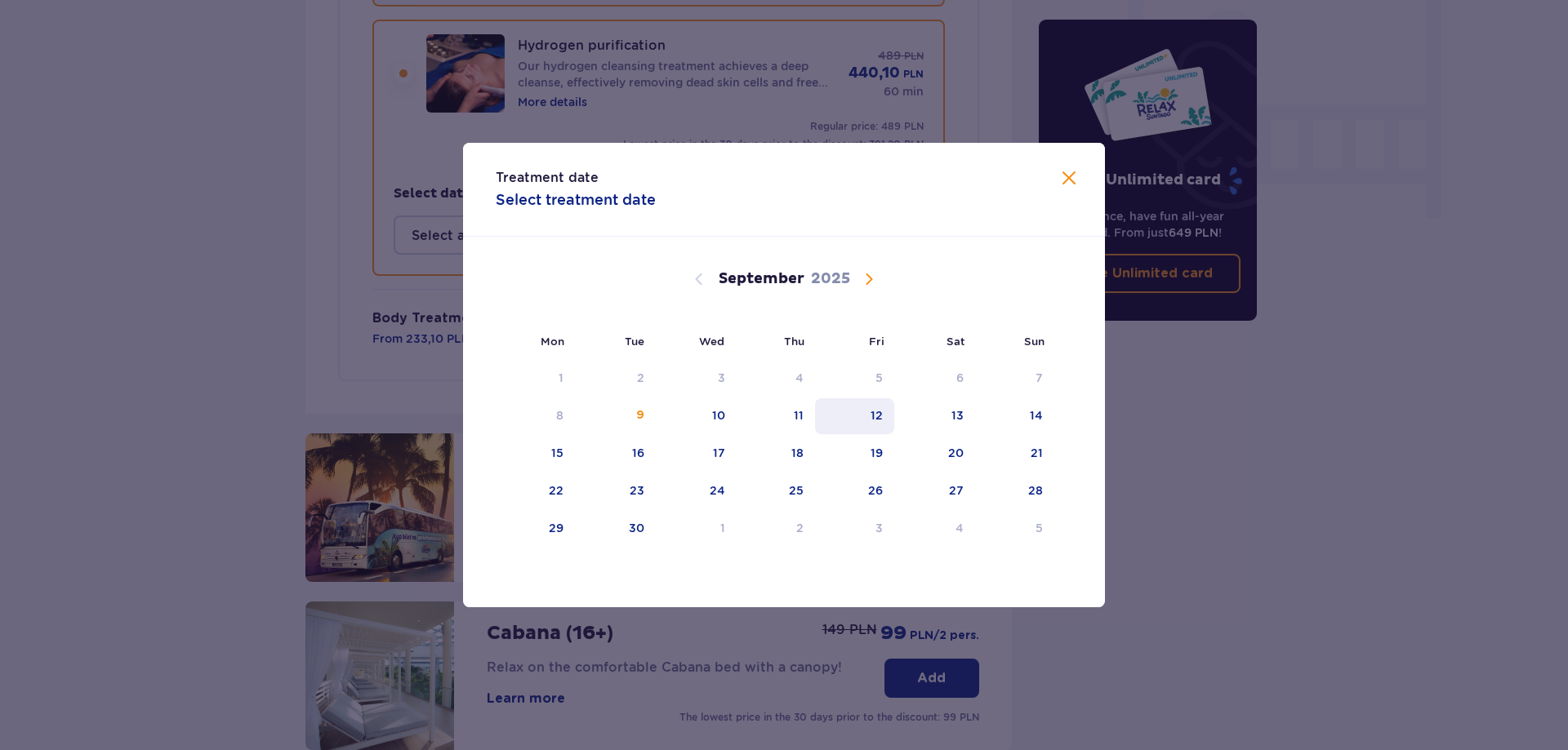
click at [878, 411] on div "12" at bounding box center [876, 416] width 13 height 16
type input "[DATE]"
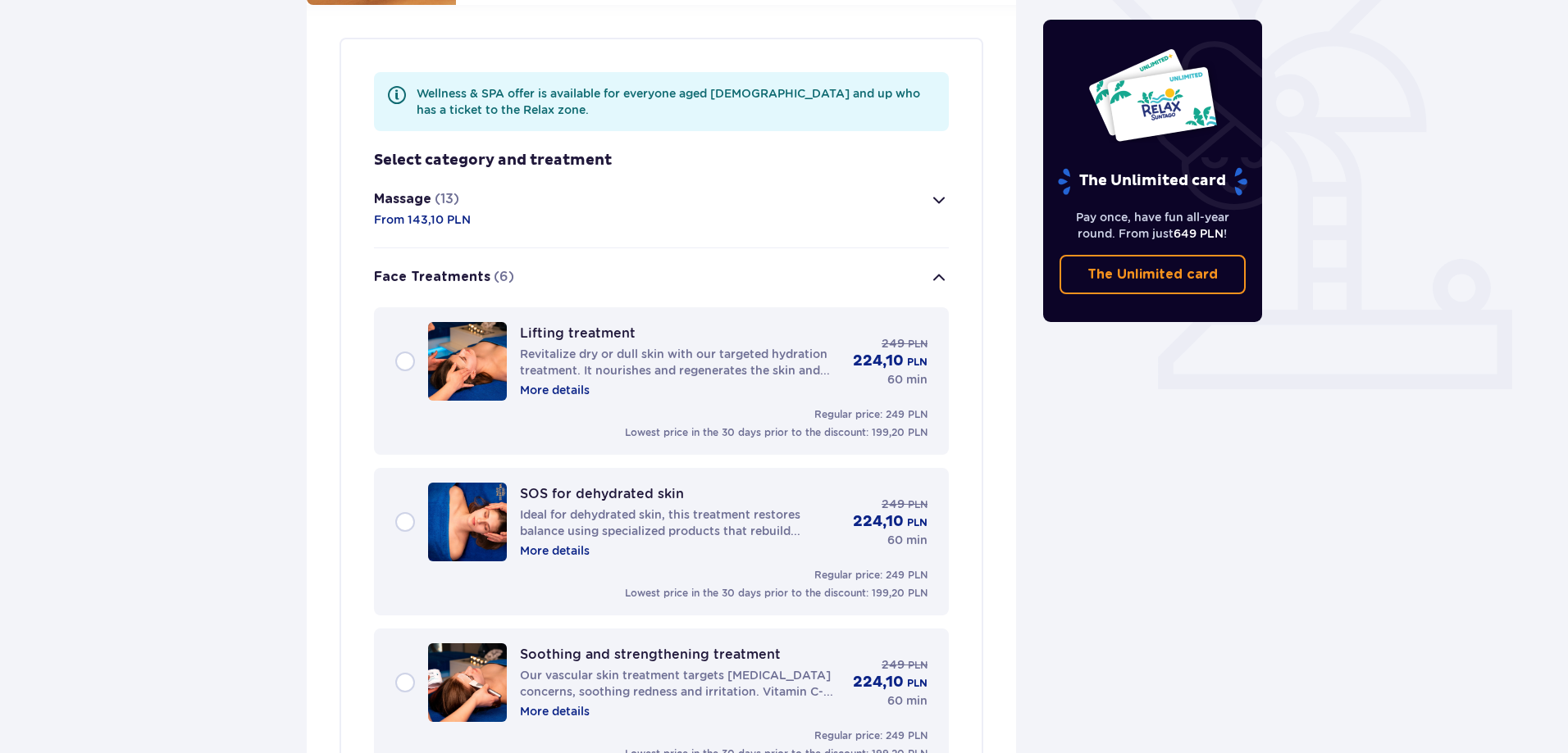
scroll to position [319, 0]
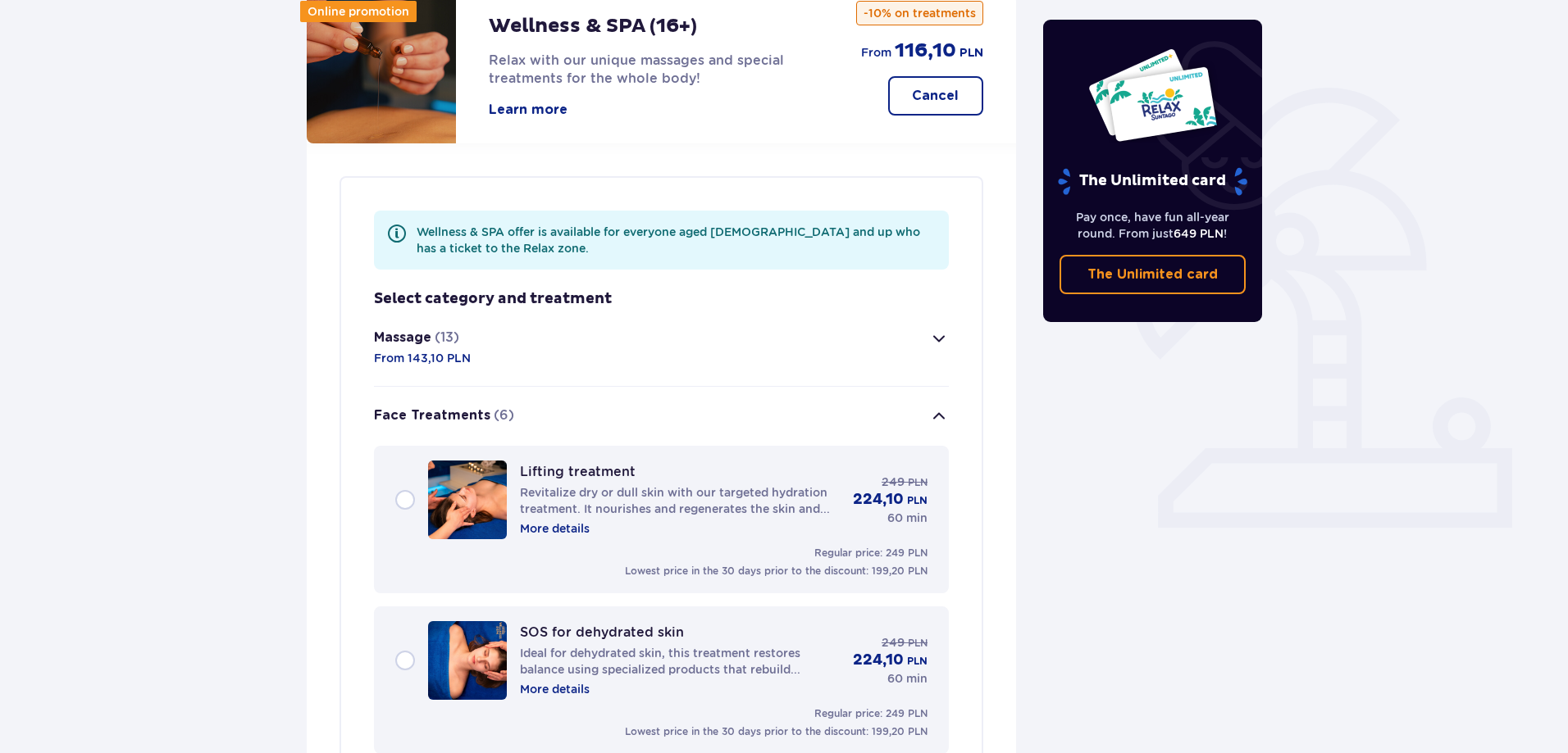
click at [461, 359] on p "From 143,10 PLN" at bounding box center [422, 358] width 97 height 16
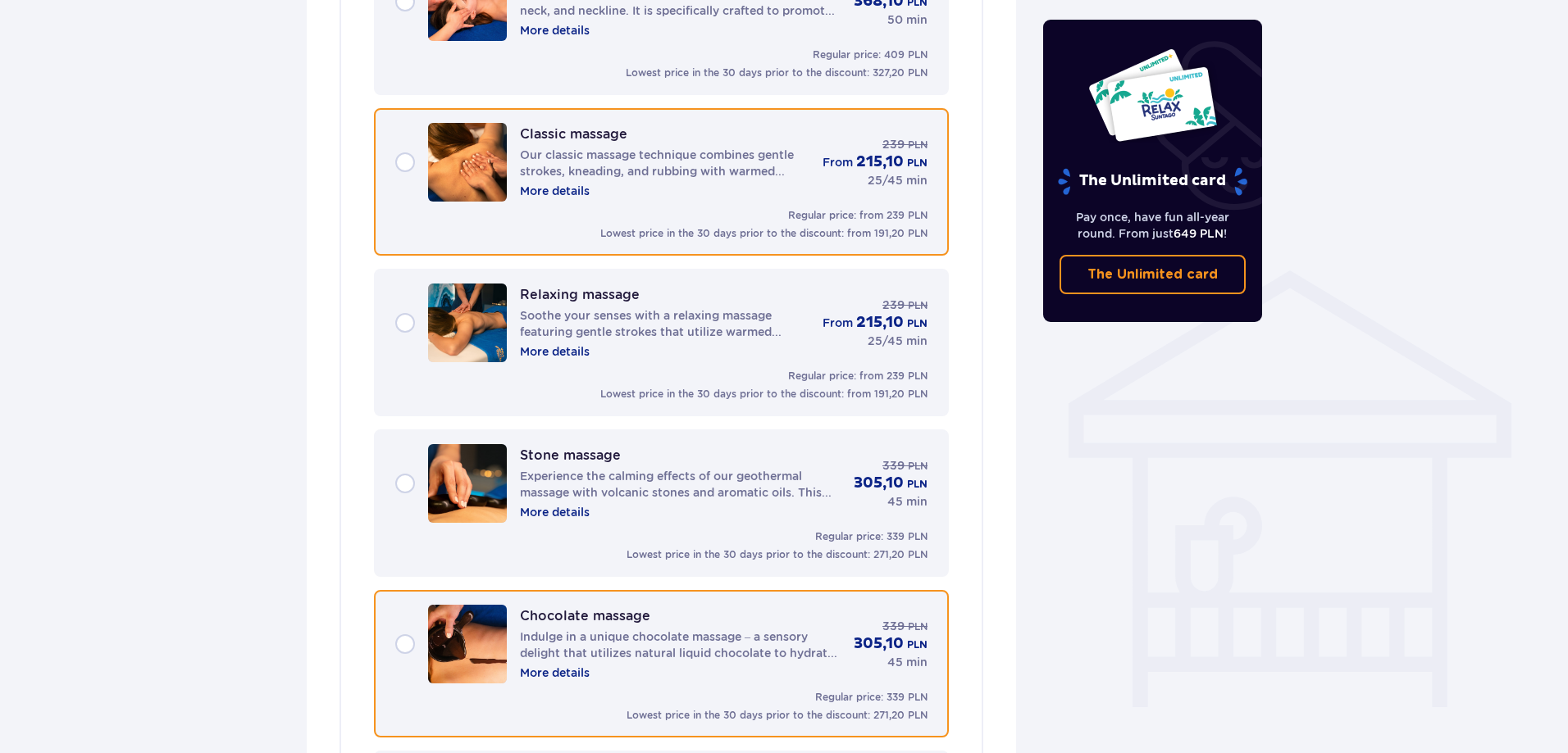
scroll to position [1202, 0]
